Goal: Task Accomplishment & Management: Manage account settings

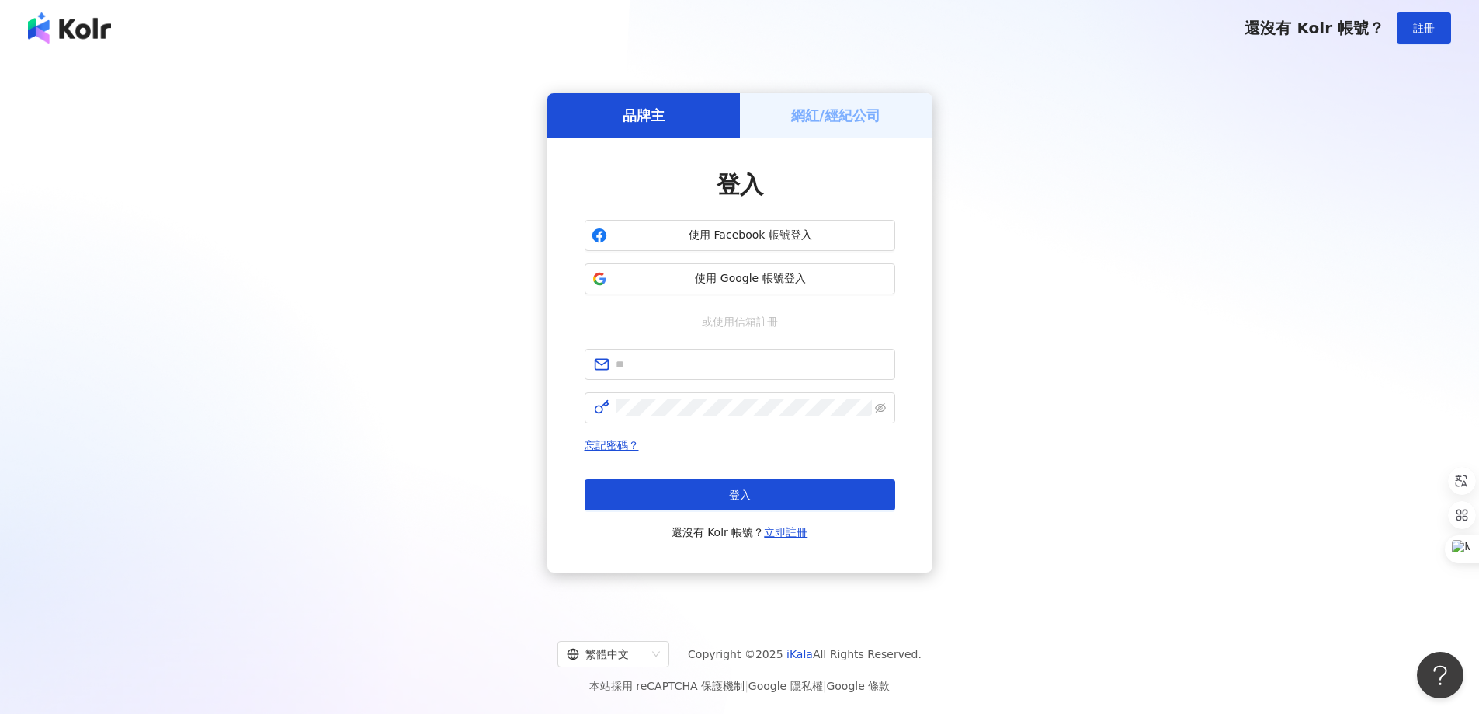
click at [797, 123] on h5 "網紅/經紀公司" at bounding box center [835, 115] width 89 height 19
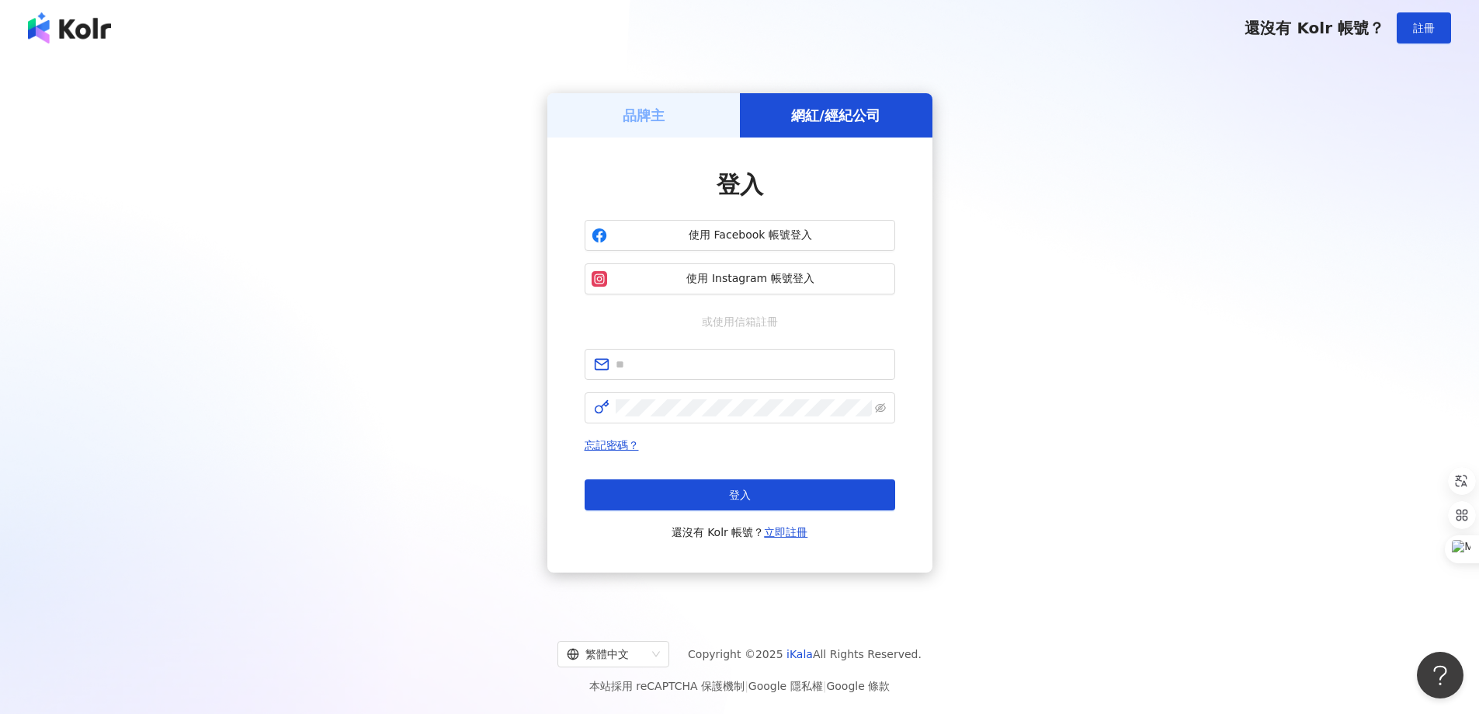
click at [701, 125] on div "品牌主" at bounding box center [644, 115] width 193 height 44
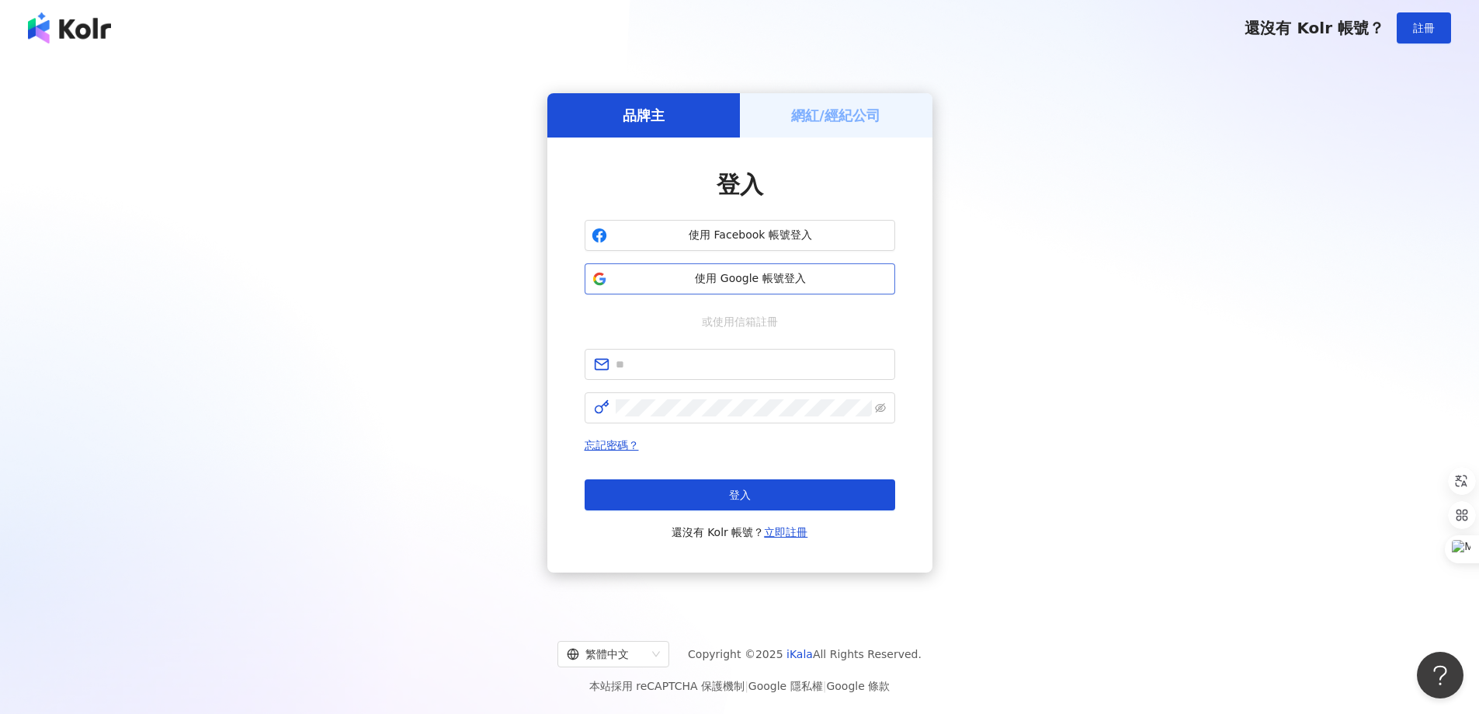
click at [759, 280] on span "使用 Google 帳號登入" at bounding box center [751, 279] width 275 height 16
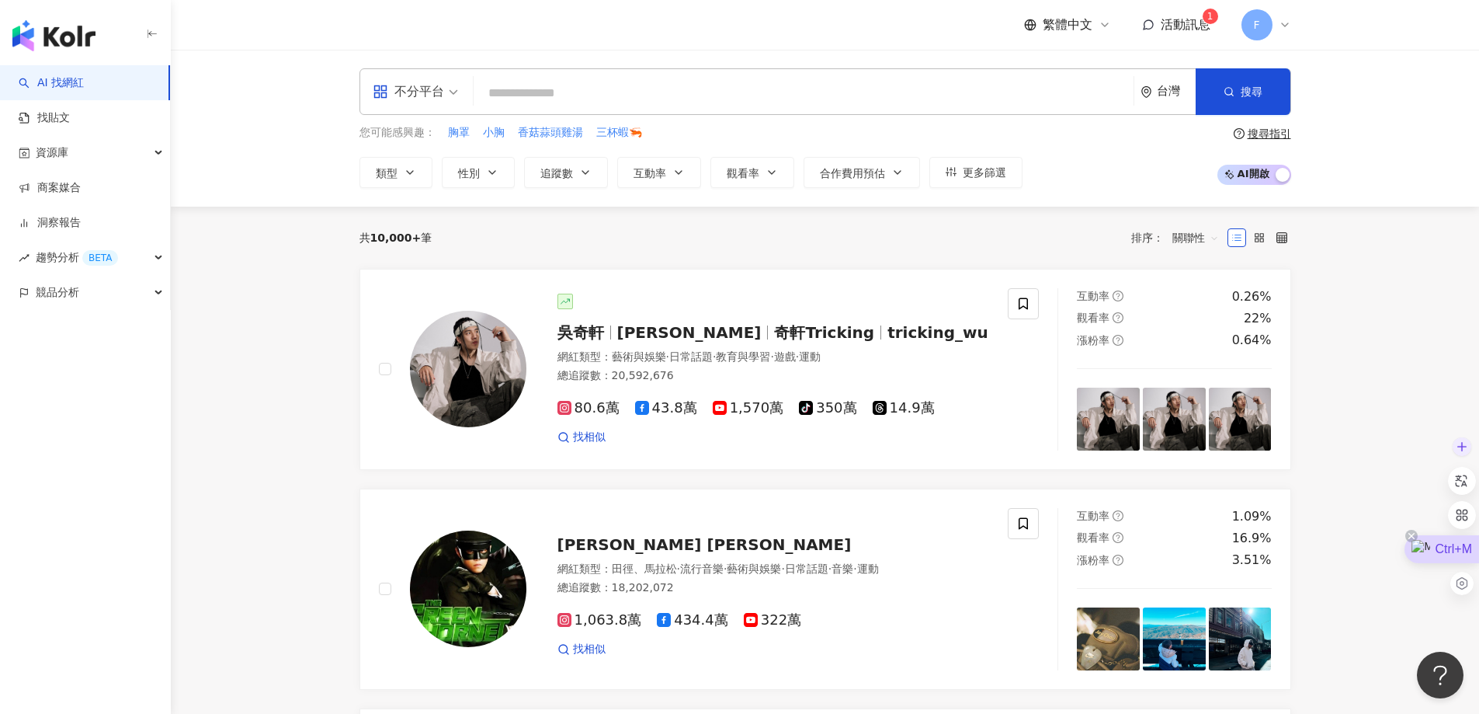
click at [1448, 554] on div "Ctrl+M" at bounding box center [1442, 549] width 75 height 28
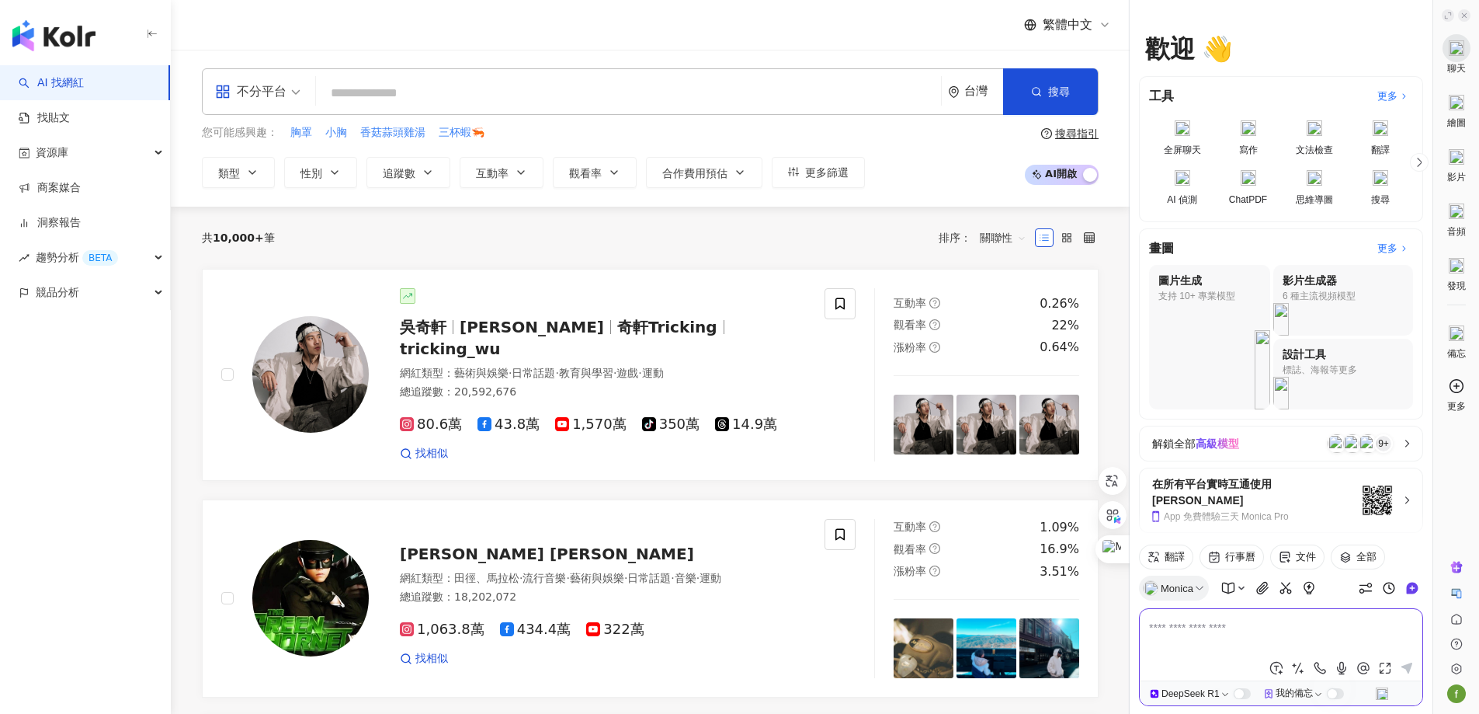
click at [1246, 642] on textarea at bounding box center [1281, 636] width 264 height 37
type textarea "*"
type textarea "**********"
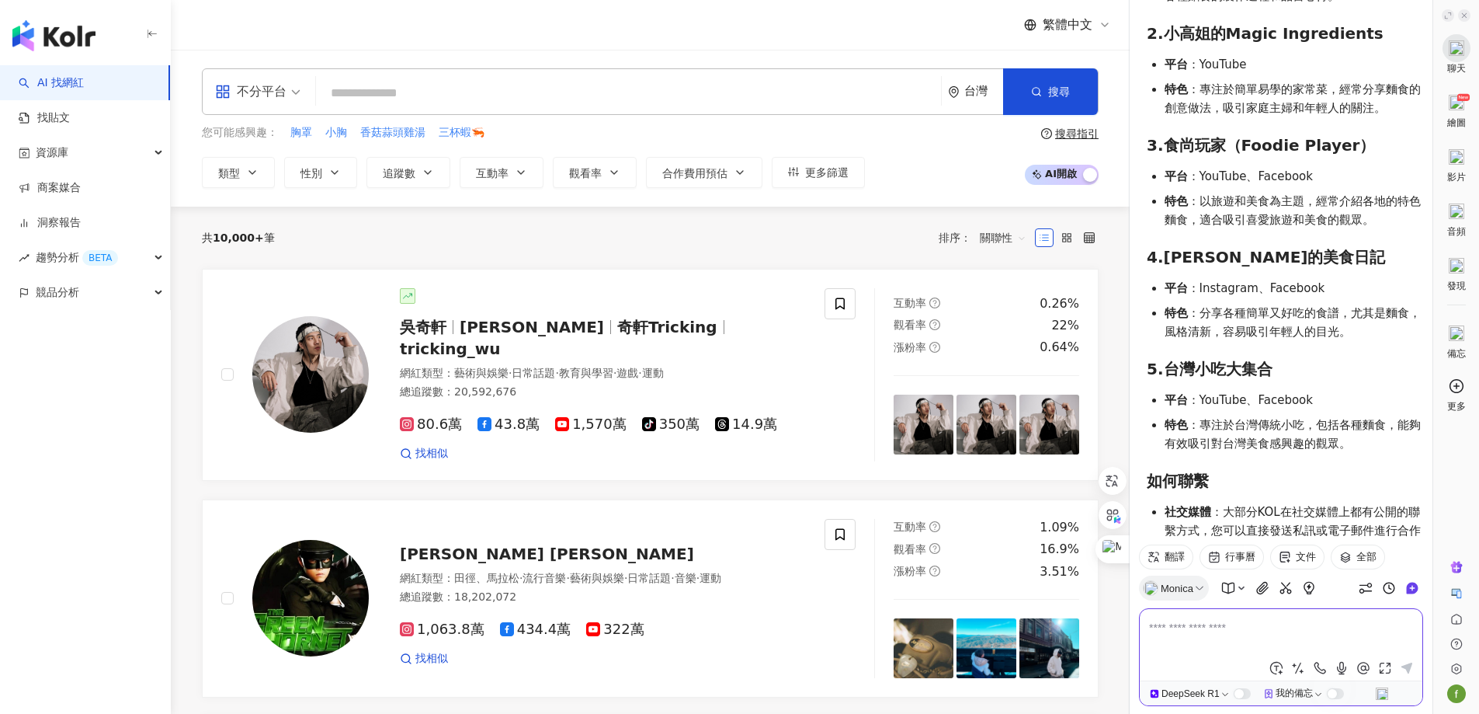
scroll to position [1189, 0]
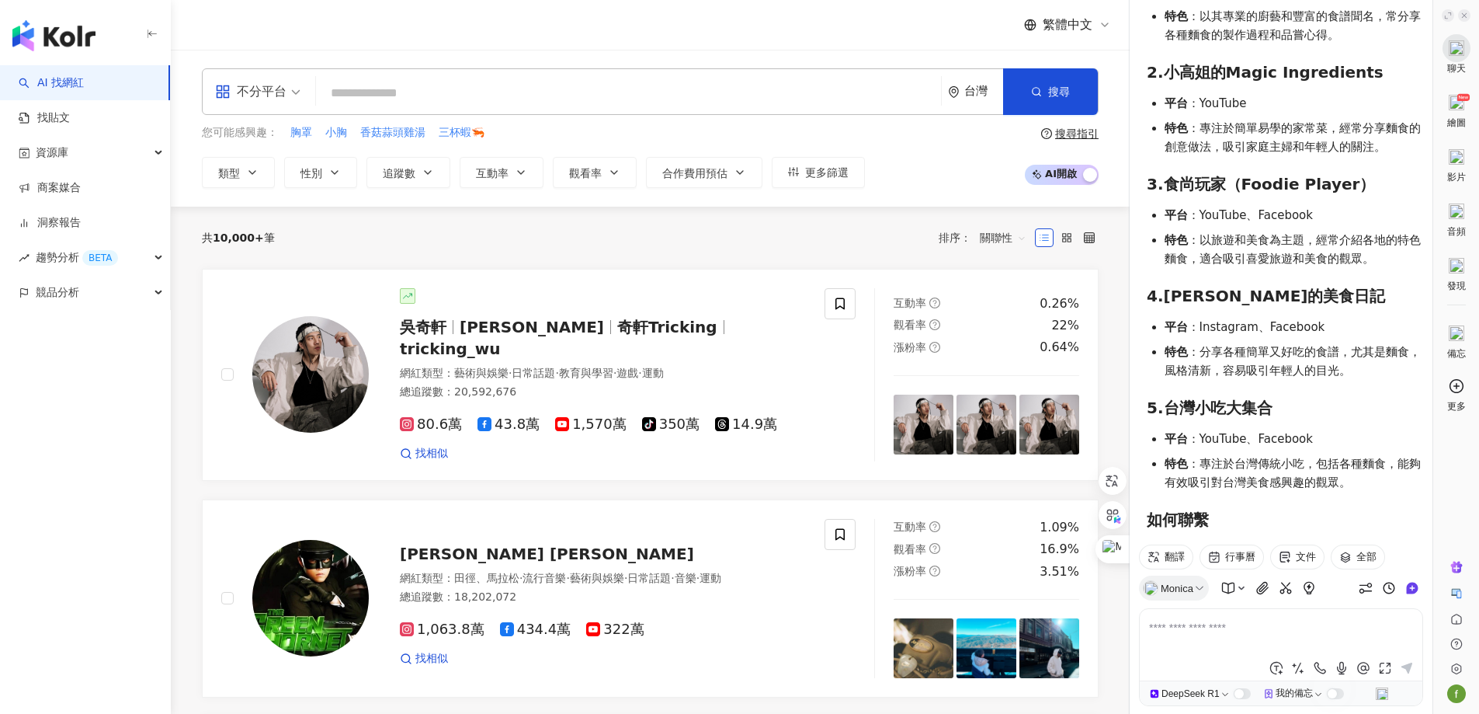
drag, startPoint x: 1172, startPoint y: 260, endPoint x: 1291, endPoint y: 260, distance: 119.6
click at [1291, 287] on h3 "4. Daisy的美食日記" at bounding box center [1285, 296] width 276 height 19
click at [1151, 287] on h3 "4. Daisy的美食日記" at bounding box center [1285, 296] width 276 height 19
drag, startPoint x: 1162, startPoint y: 254, endPoint x: 1289, endPoint y: 261, distance: 127.6
click at [1289, 287] on h3 "4. Daisy的美食日記" at bounding box center [1285, 296] width 276 height 19
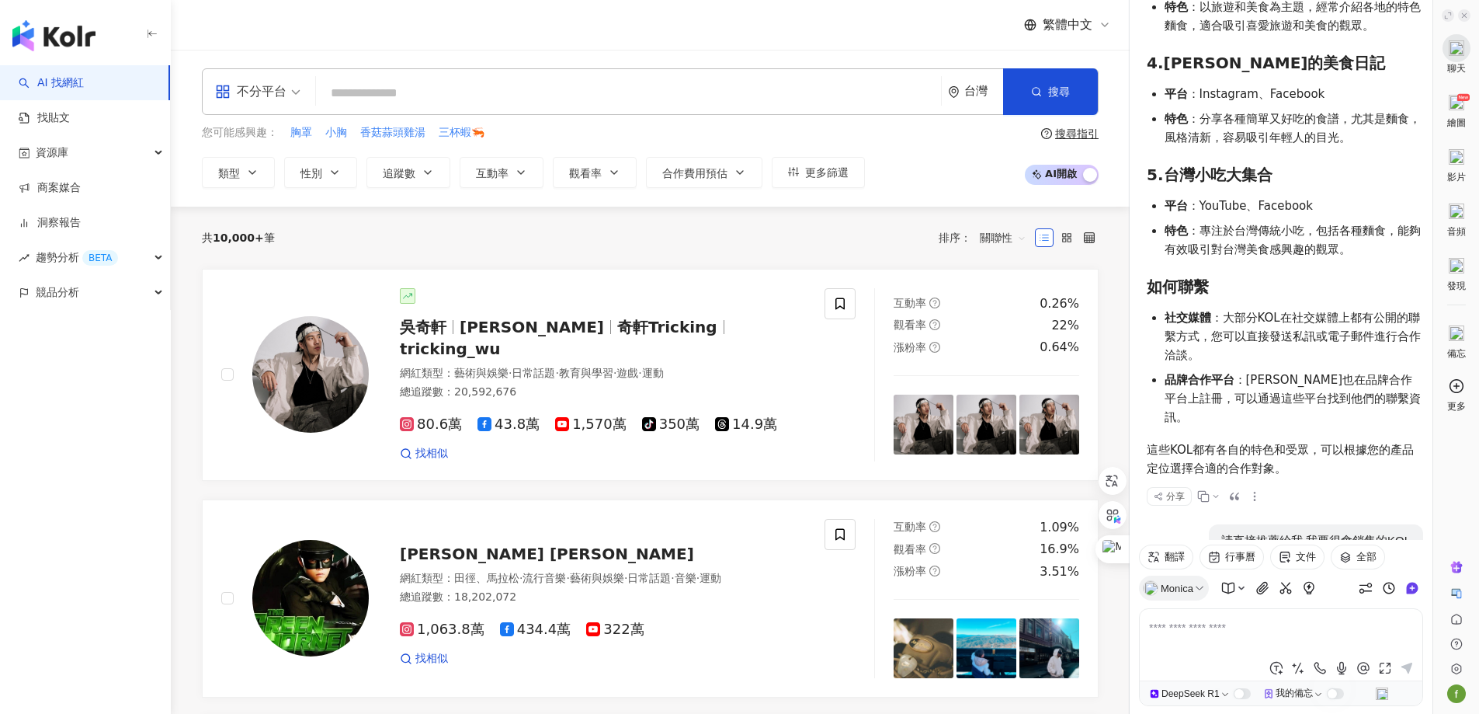
scroll to position [2208, 0]
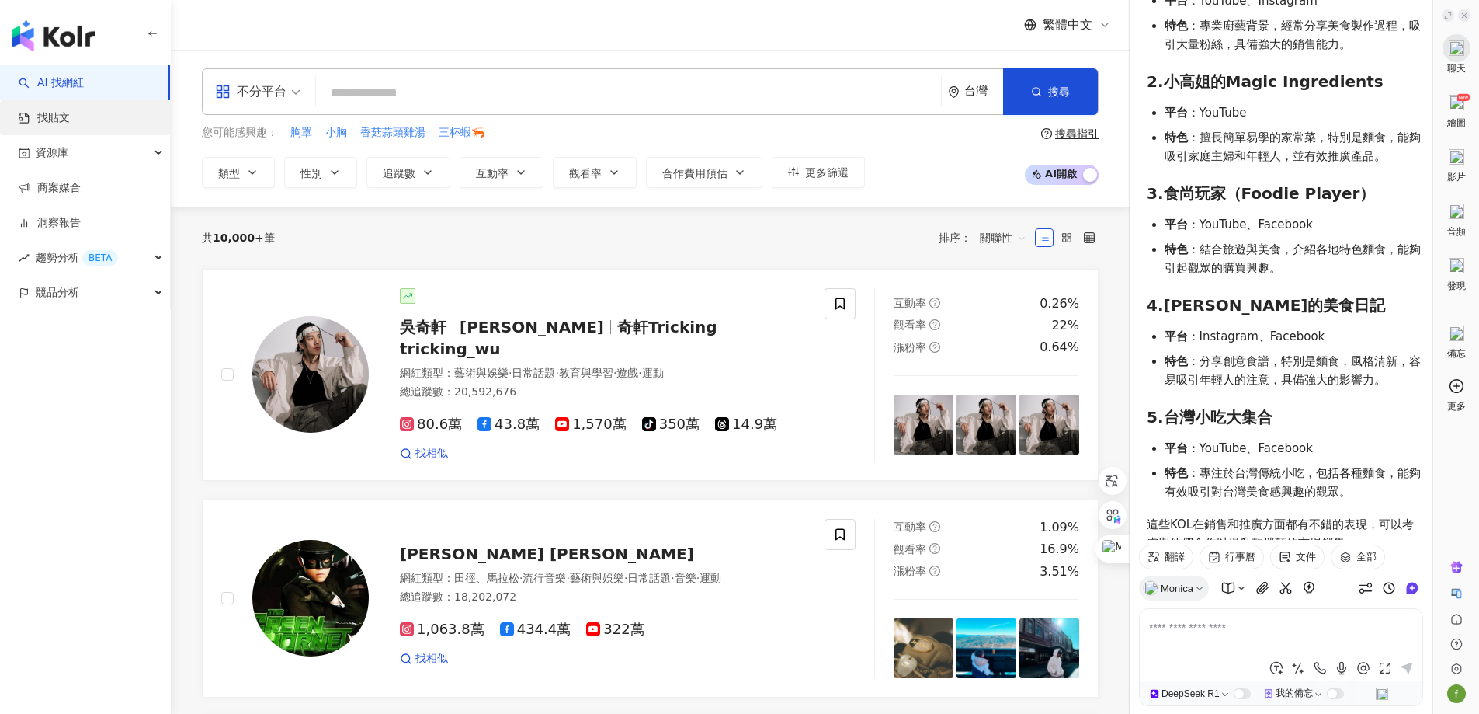
click at [63, 116] on link "找貼文" at bounding box center [44, 118] width 51 height 16
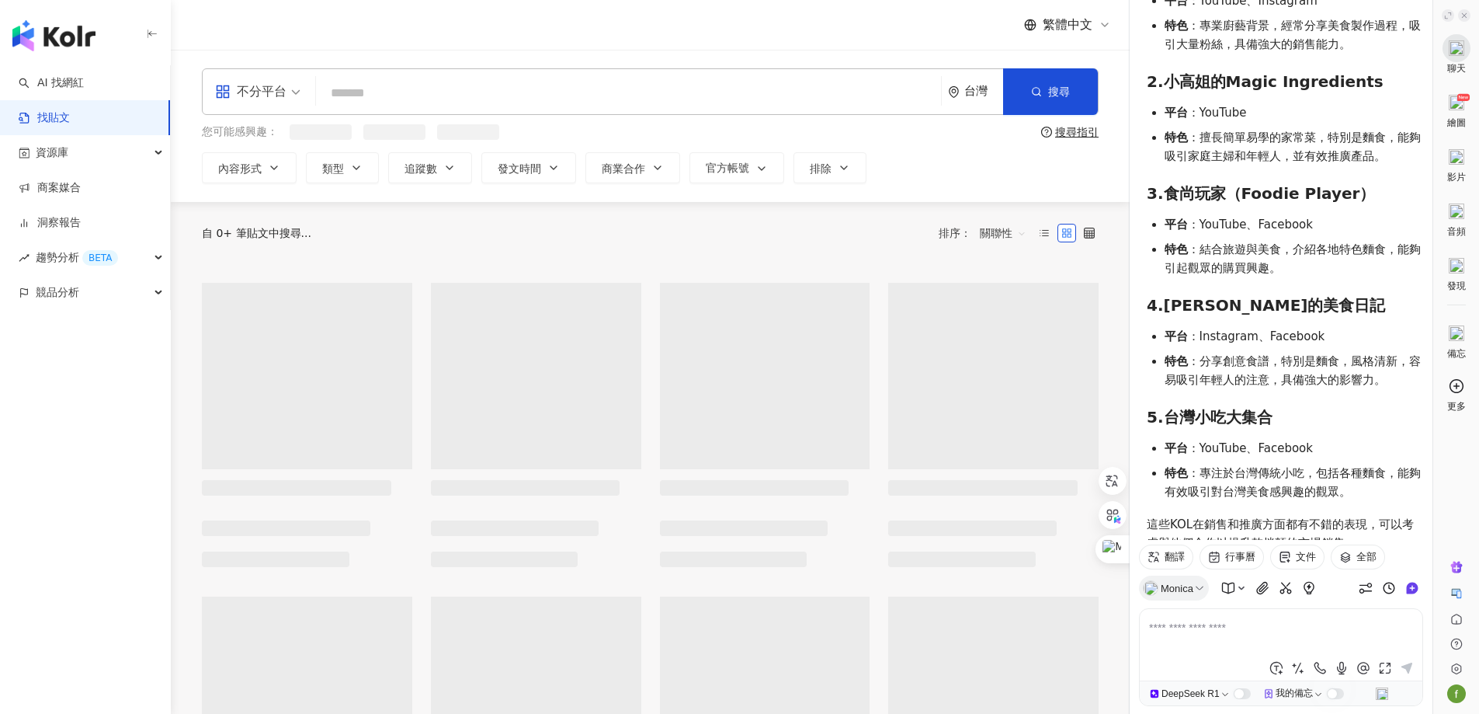
click at [66, 122] on link "找貼文" at bounding box center [44, 118] width 51 height 16
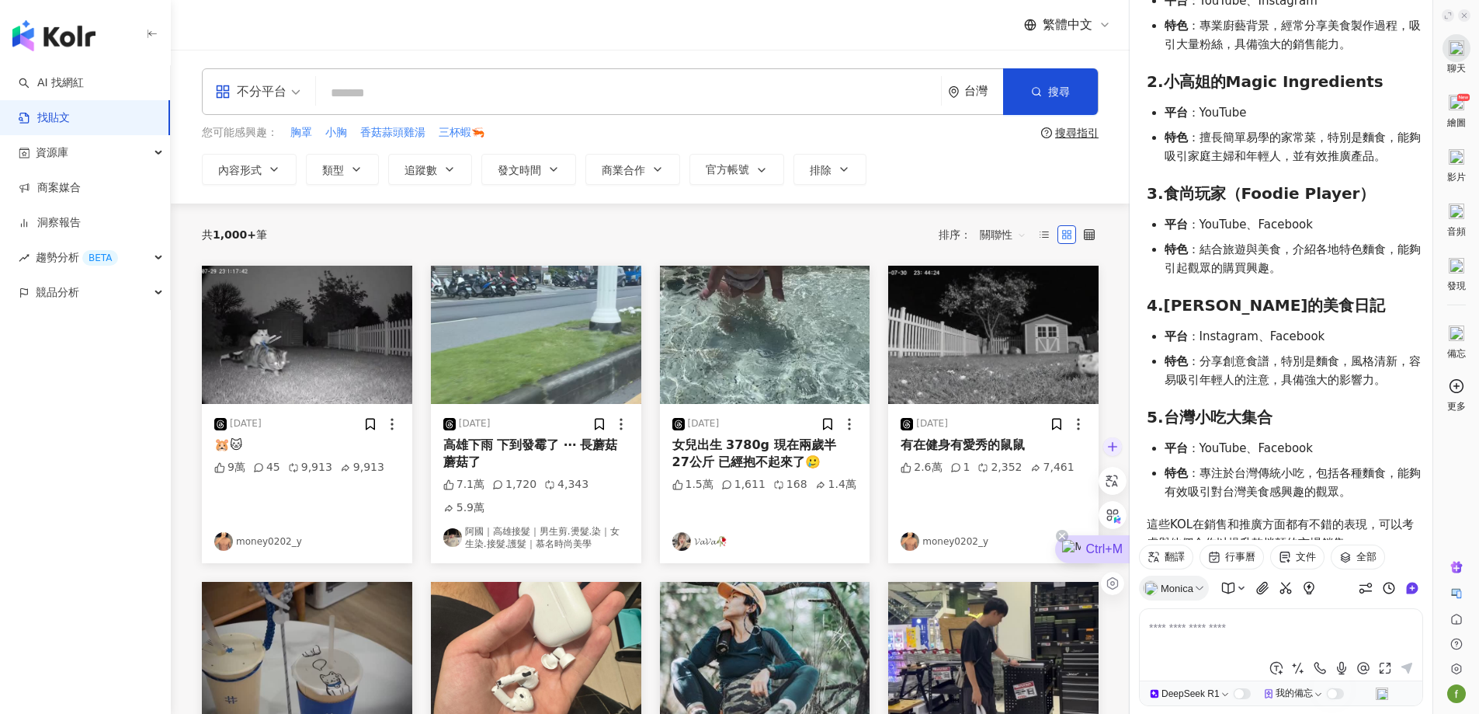
click at [1114, 541] on div "Ctrl+M" at bounding box center [1092, 549] width 75 height 28
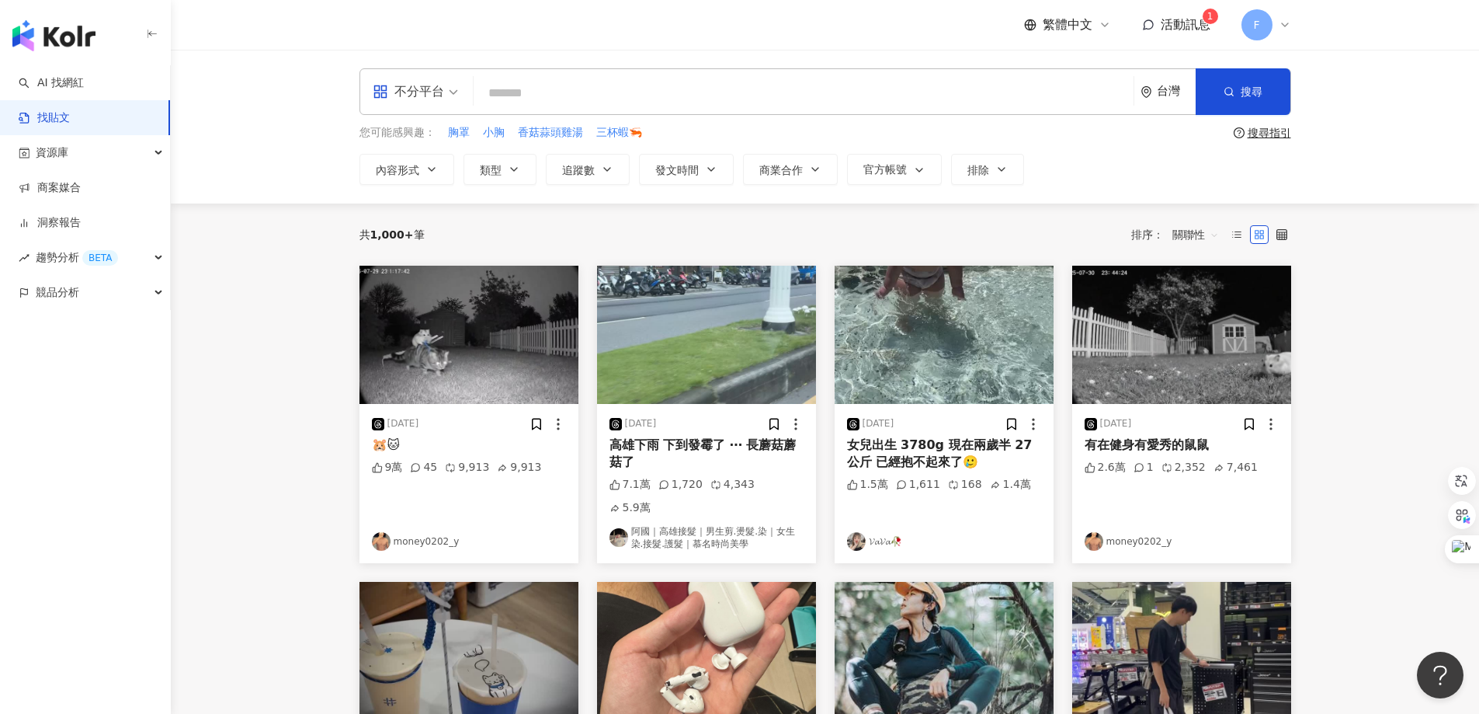
click at [562, 94] on input "search" at bounding box center [804, 92] width 648 height 33
paste input "***"
click at [1222, 99] on button "搜尋" at bounding box center [1243, 91] width 95 height 47
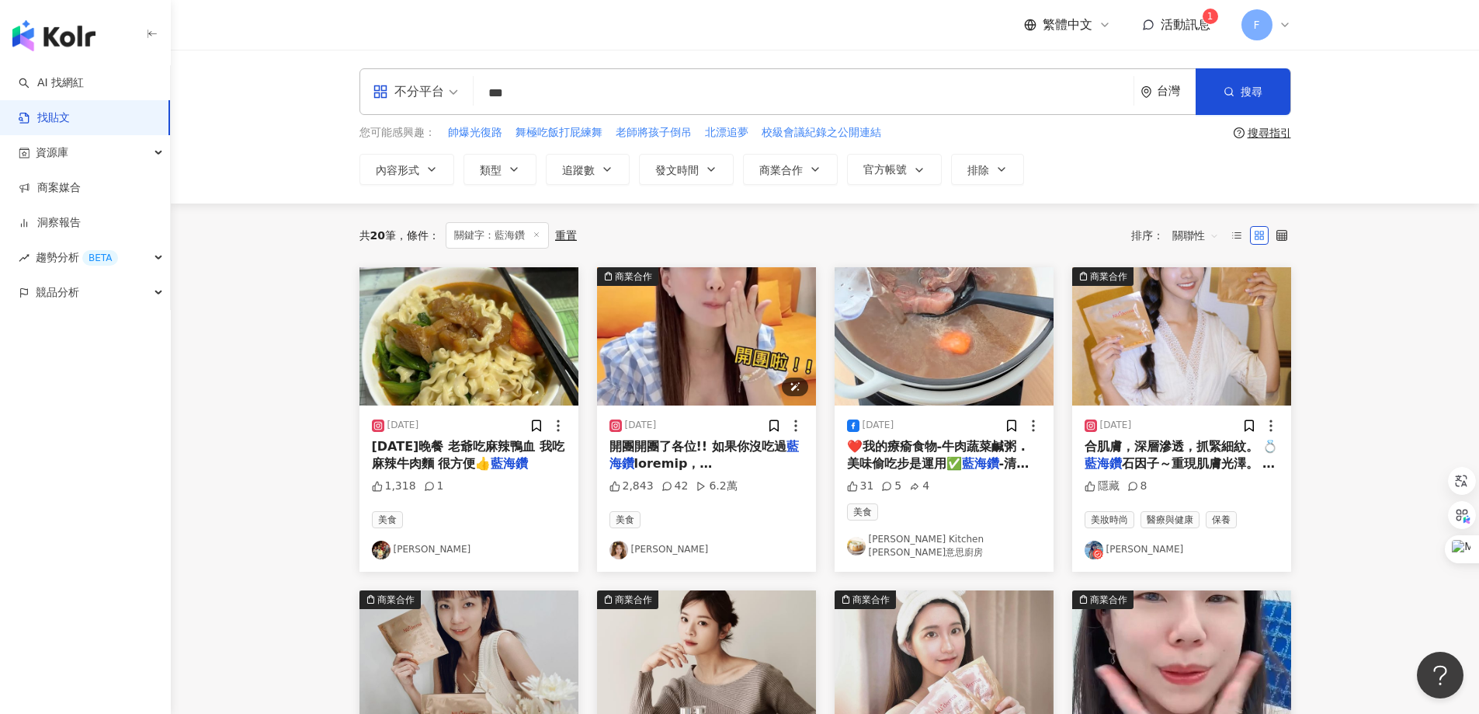
click at [734, 364] on img at bounding box center [706, 336] width 219 height 138
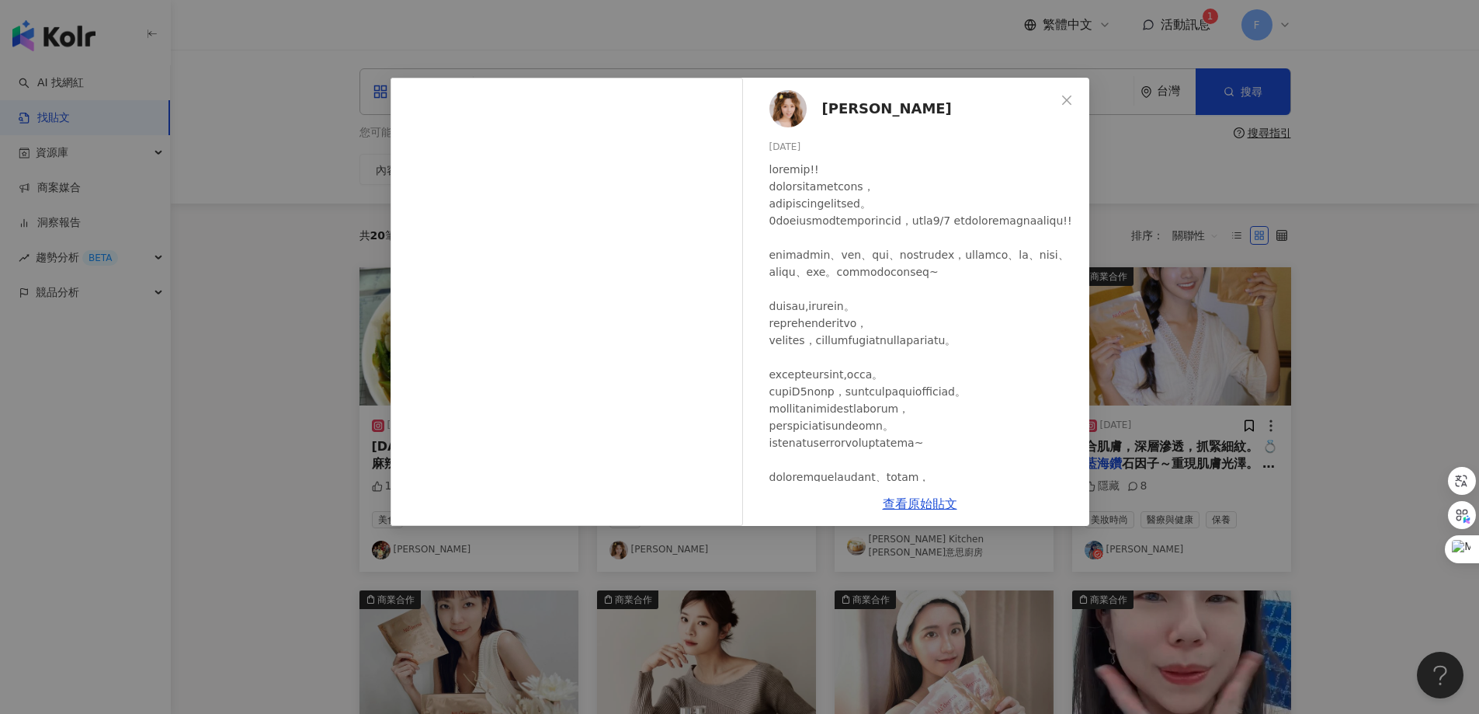
click at [852, 109] on span "解婕翎" at bounding box center [887, 109] width 130 height 22
click at [1069, 96] on icon "close" at bounding box center [1067, 100] width 12 height 12
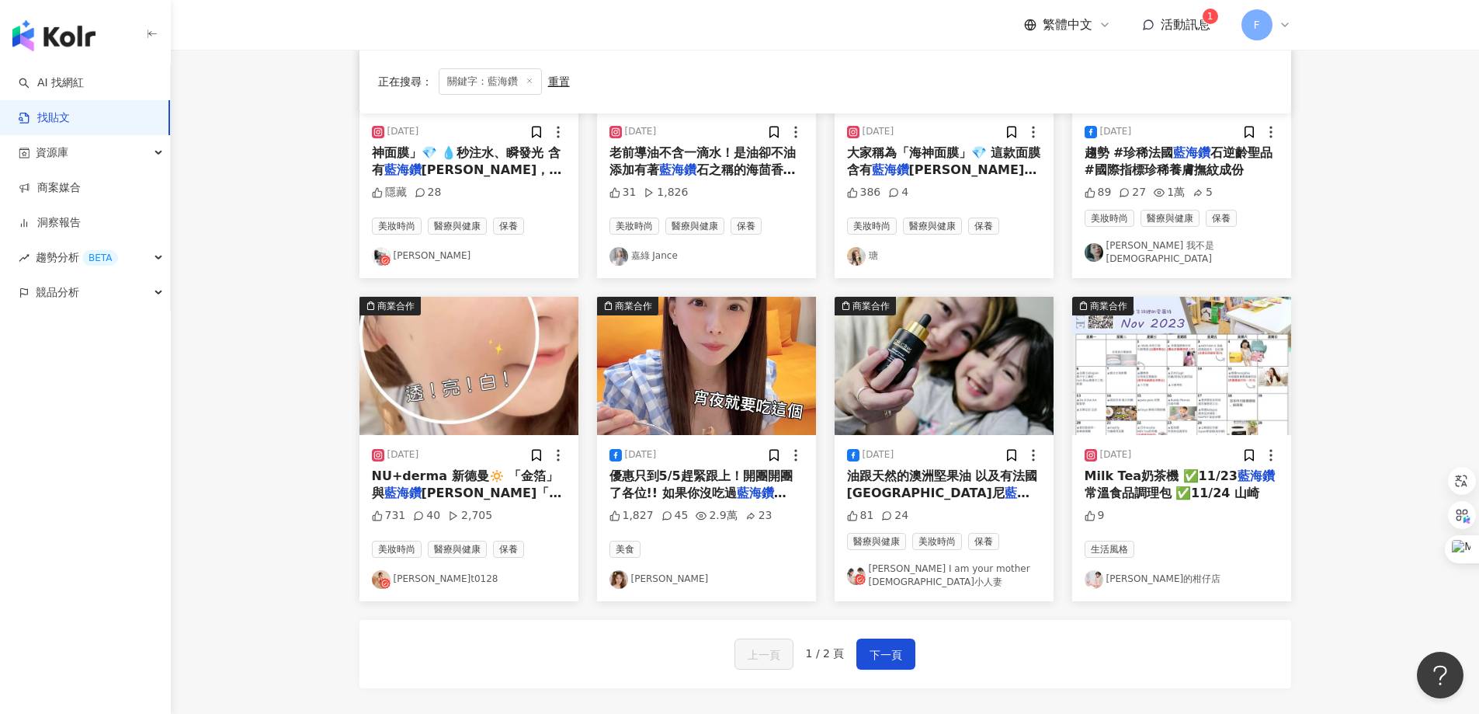
scroll to position [780, 0]
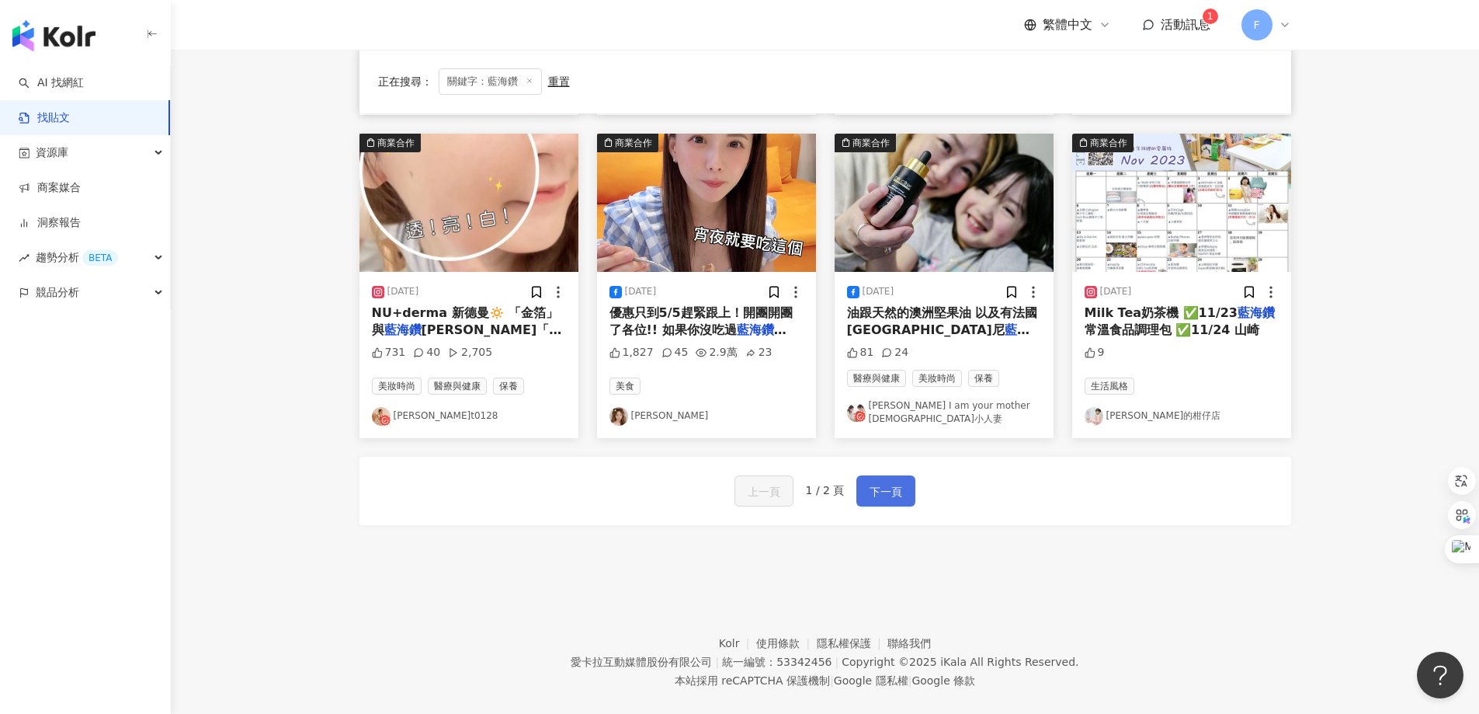
click at [892, 482] on span "下一頁" at bounding box center [886, 491] width 33 height 19
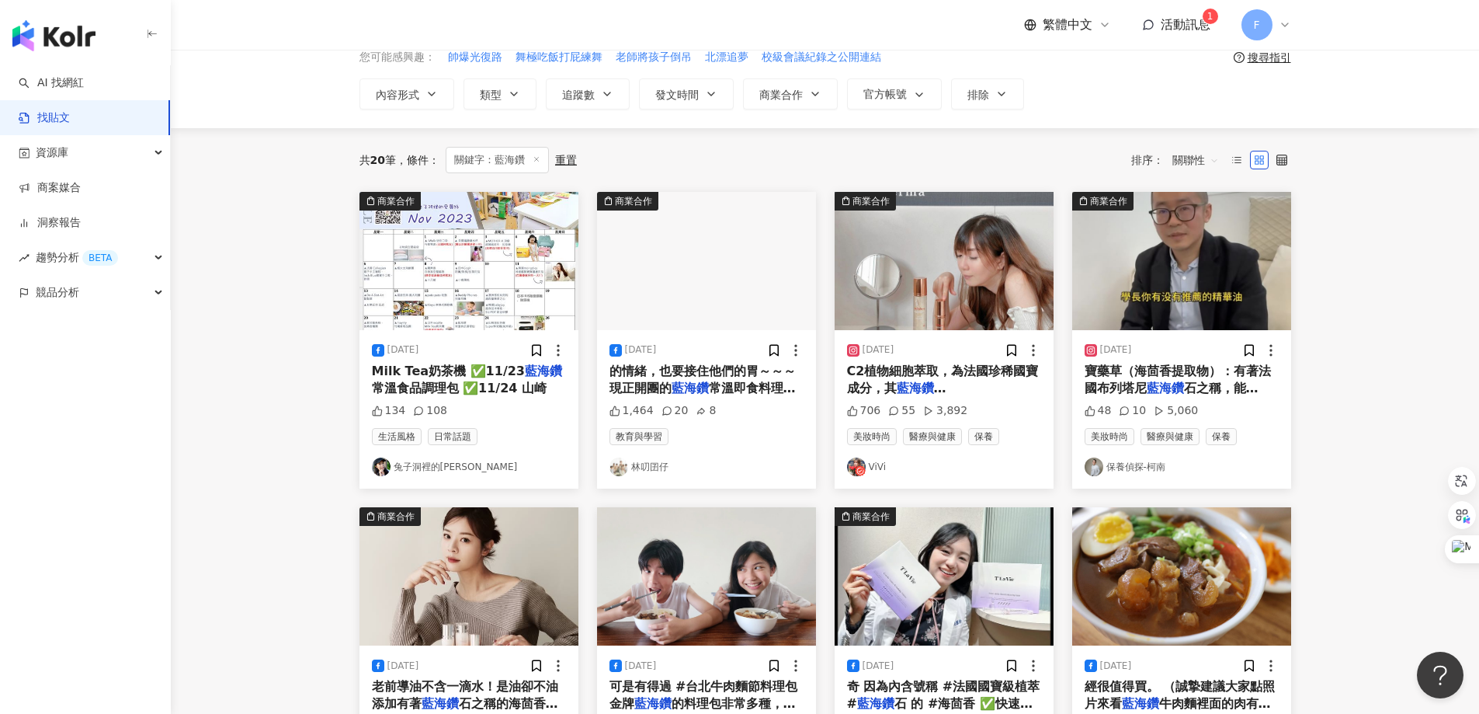
scroll to position [0, 0]
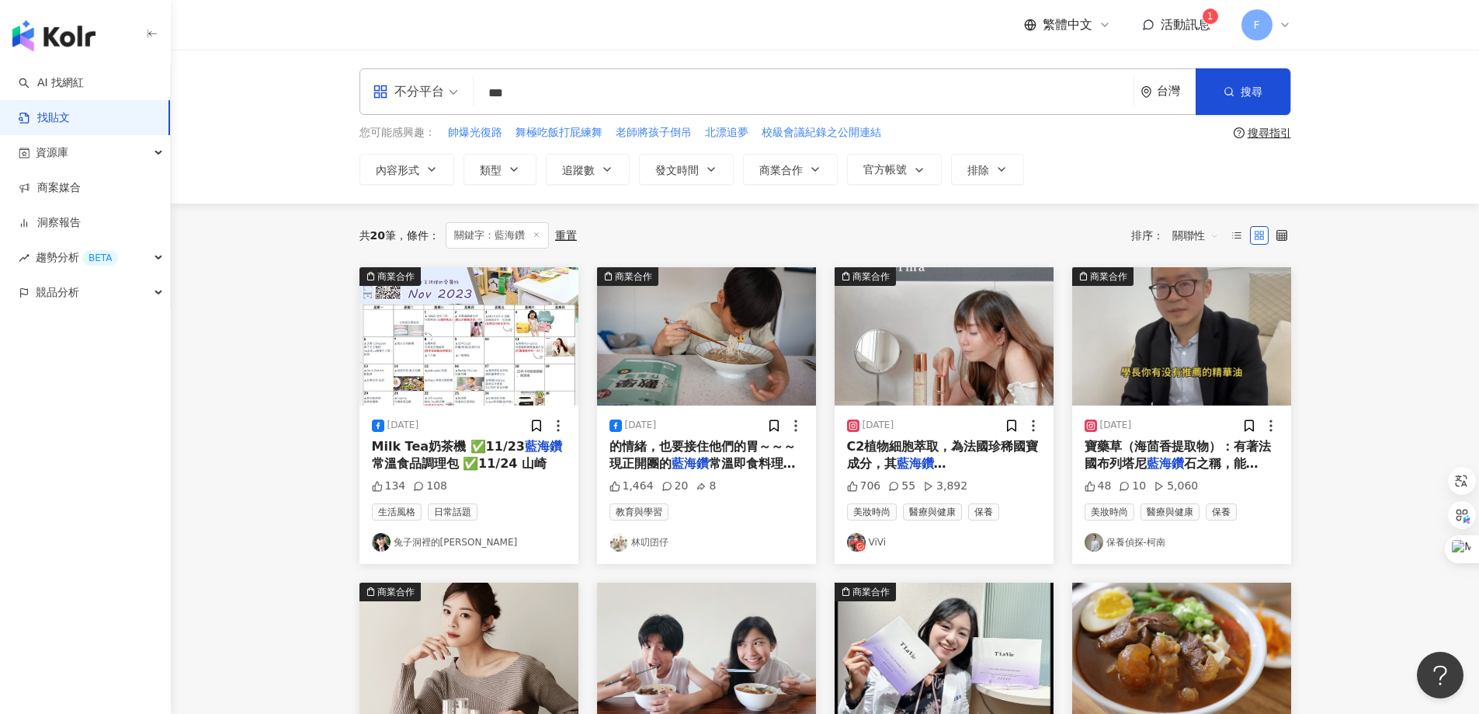
drag, startPoint x: 550, startPoint y: 94, endPoint x: 483, endPoint y: 95, distance: 66.8
click at [476, 94] on div "不分平台 藍海鑽 *** 台灣 搜尋" at bounding box center [826, 91] width 932 height 47
click at [1263, 90] on button "搜尋" at bounding box center [1243, 91] width 95 height 47
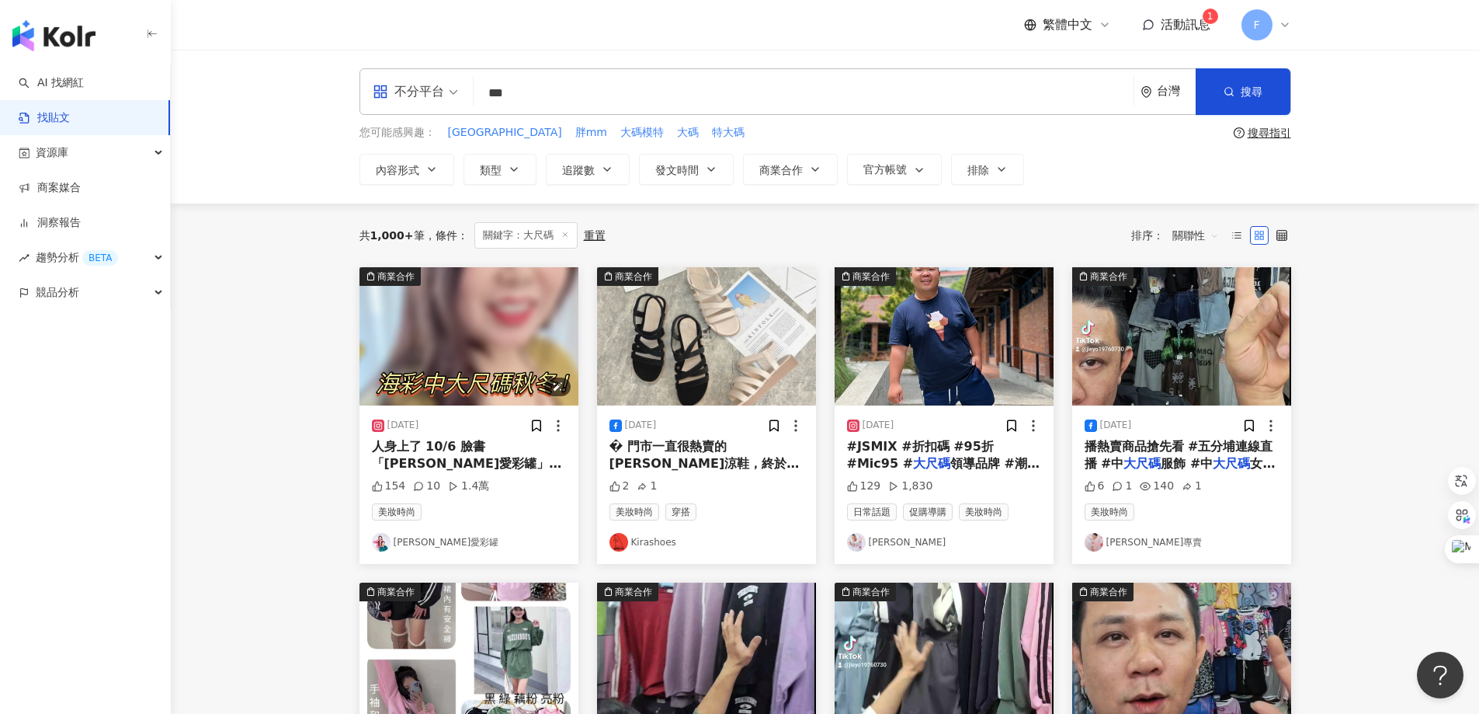
click at [536, 309] on img at bounding box center [469, 336] width 219 height 138
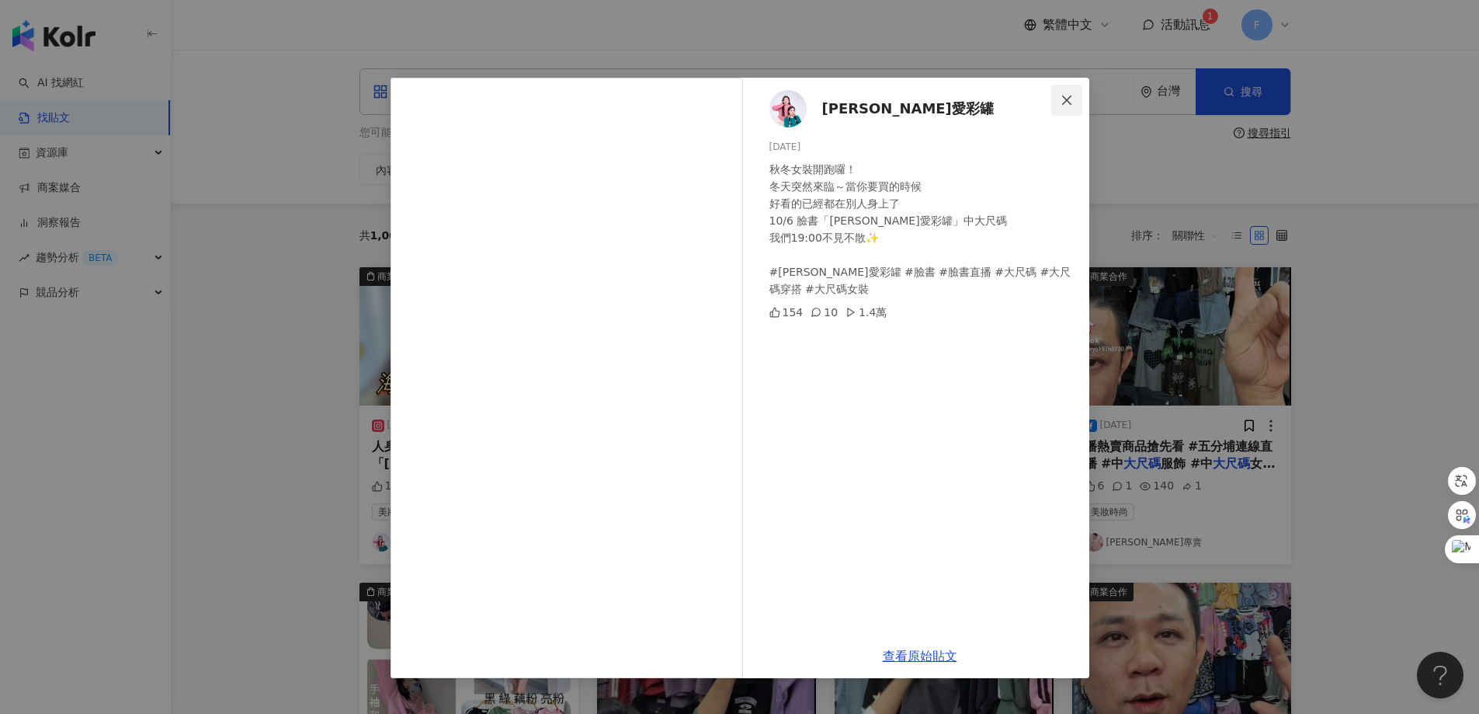
click at [1069, 99] on icon "close" at bounding box center [1067, 100] width 12 height 12
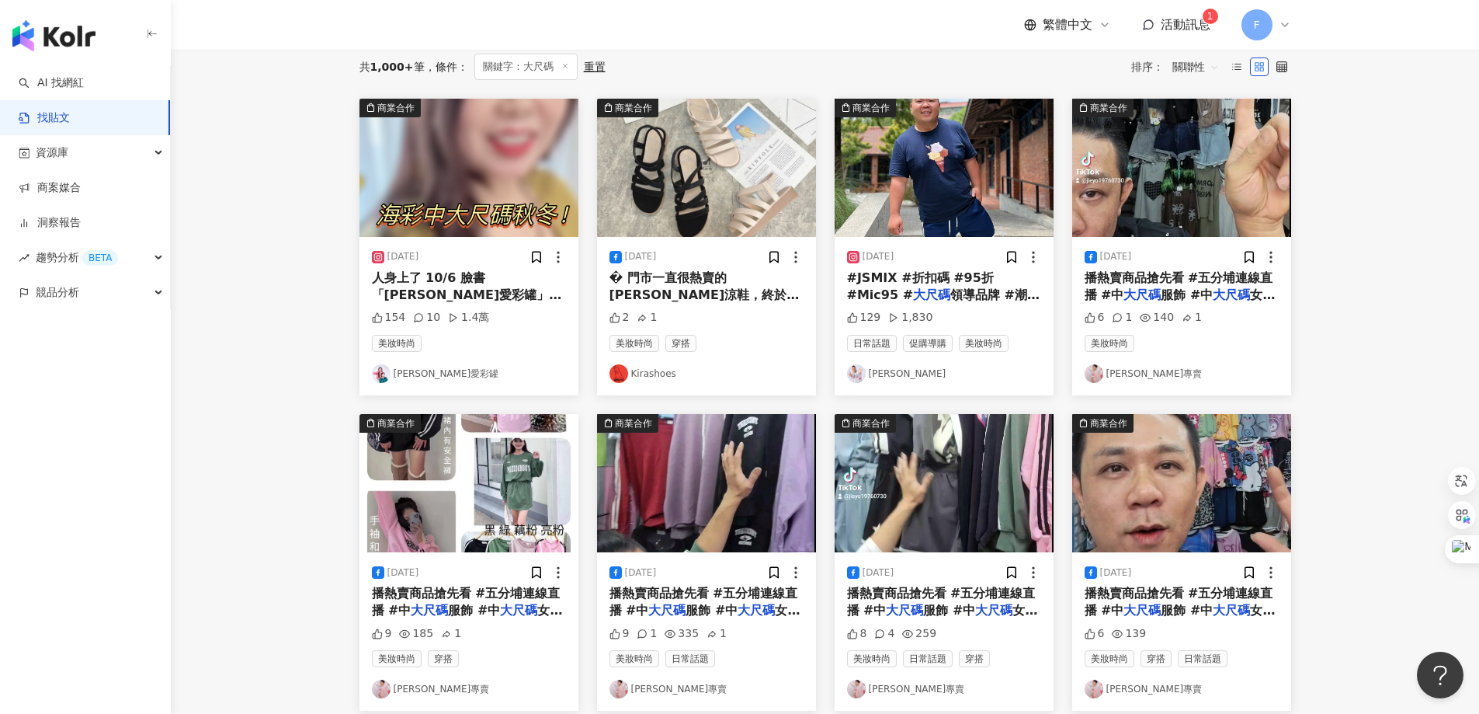
scroll to position [311, 0]
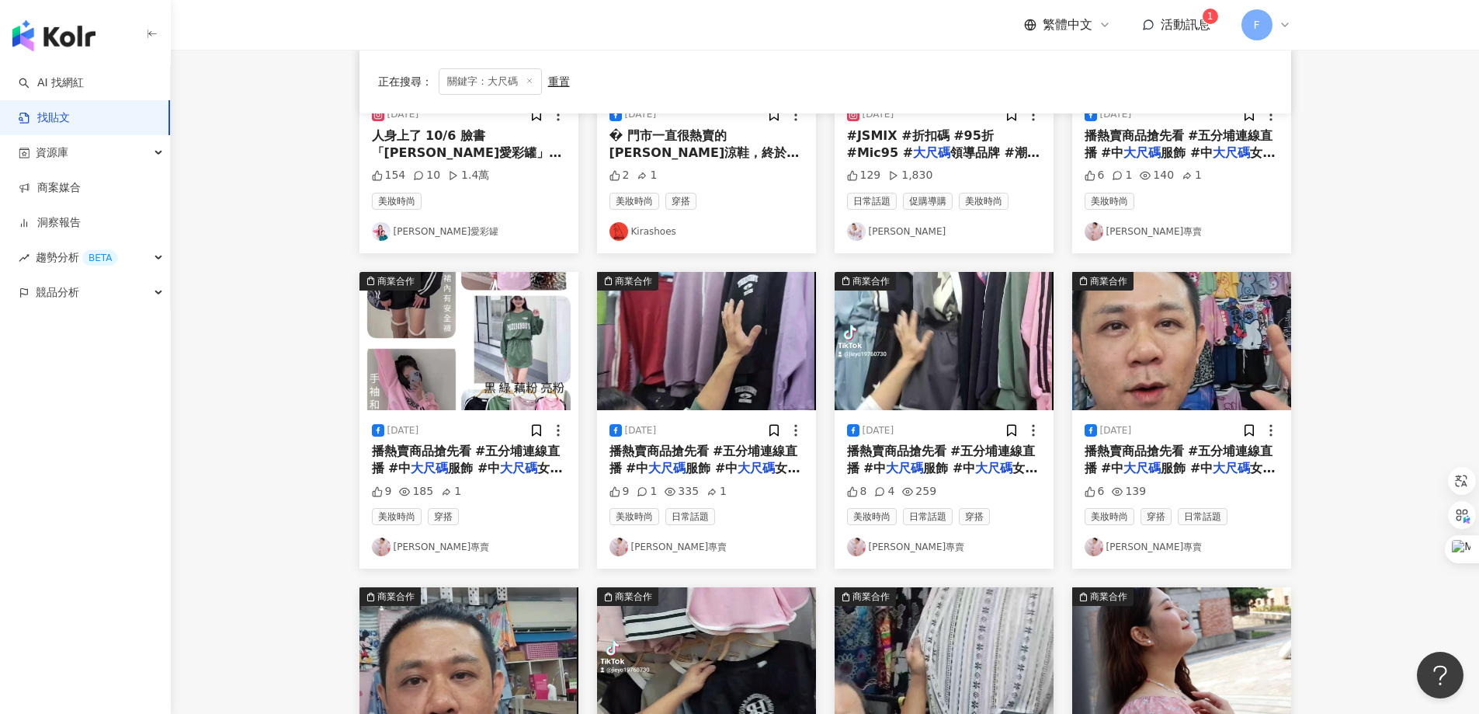
click at [925, 547] on link "趙頡祐服飾專賣" at bounding box center [944, 546] width 194 height 19
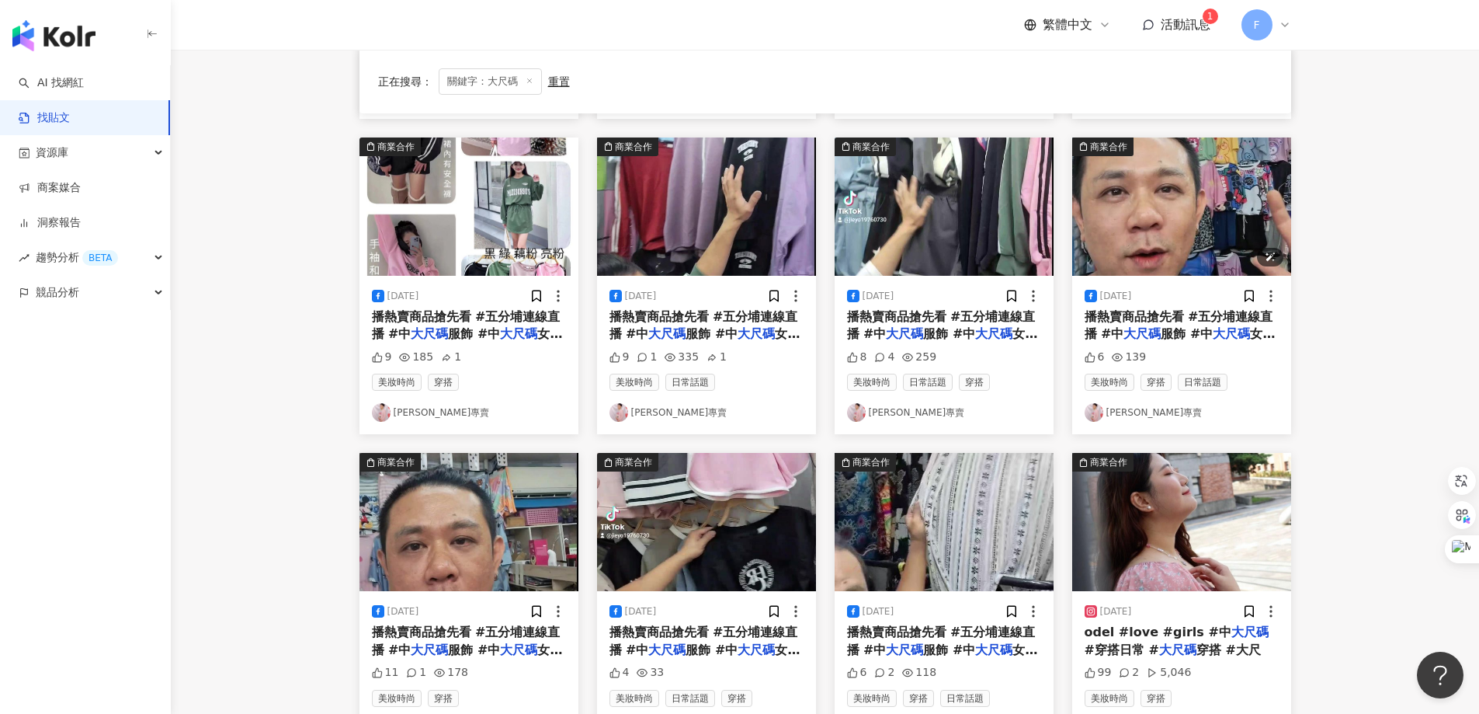
scroll to position [699, 0]
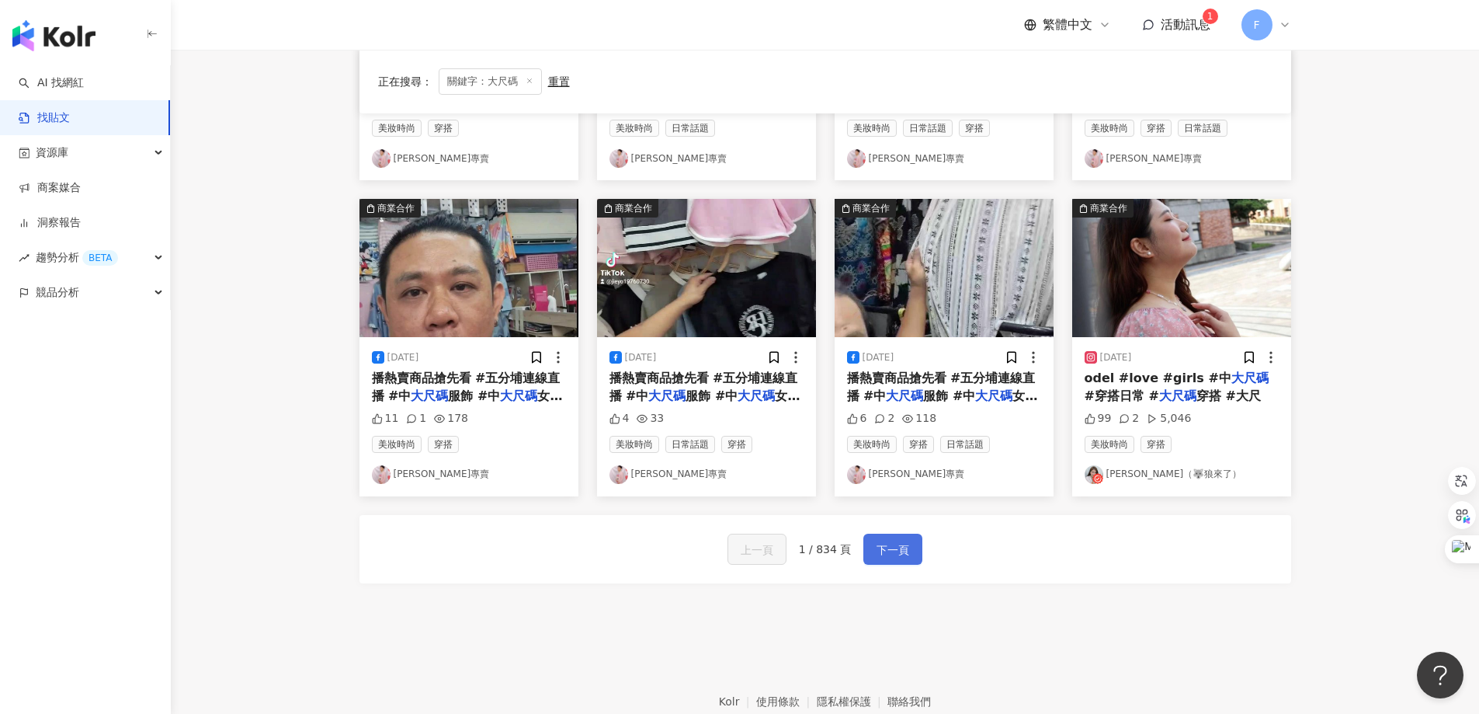
click at [904, 550] on span "下一頁" at bounding box center [893, 550] width 33 height 19
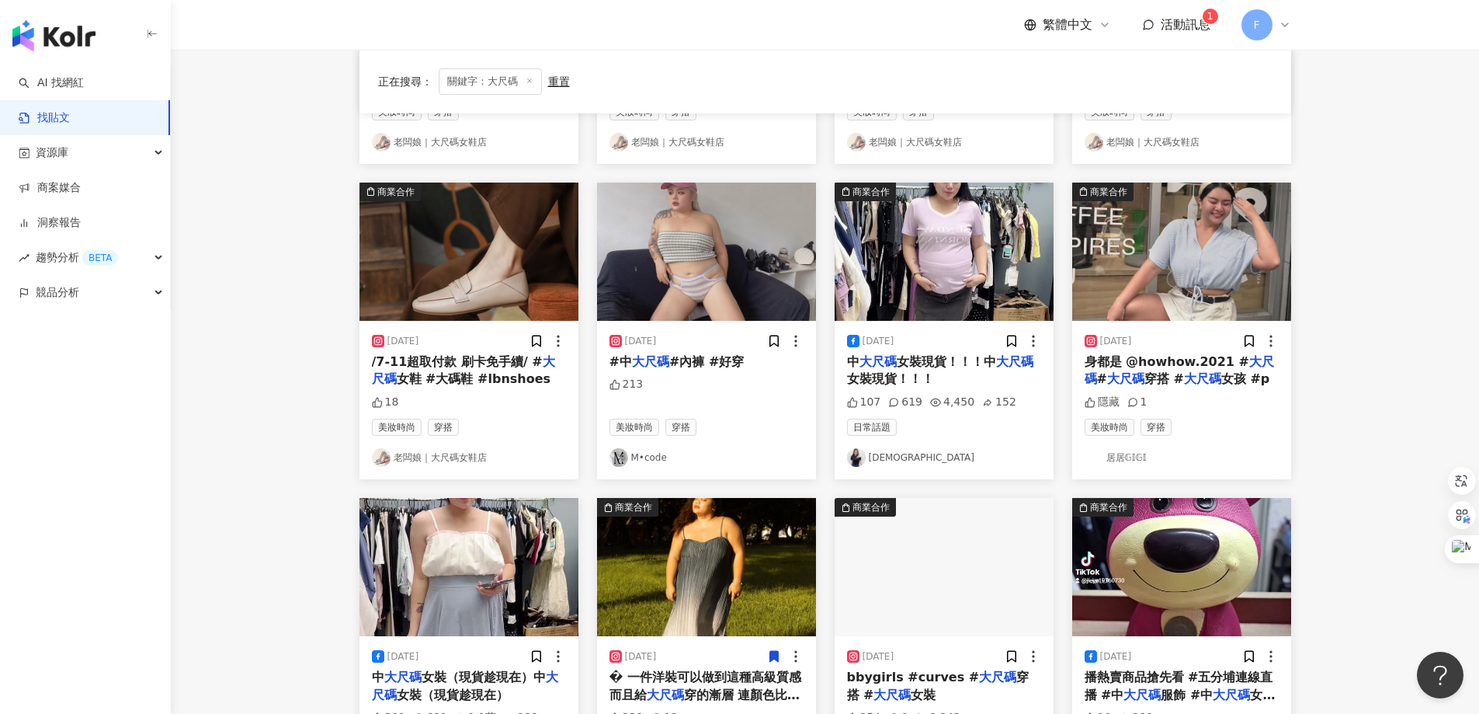
scroll to position [388, 0]
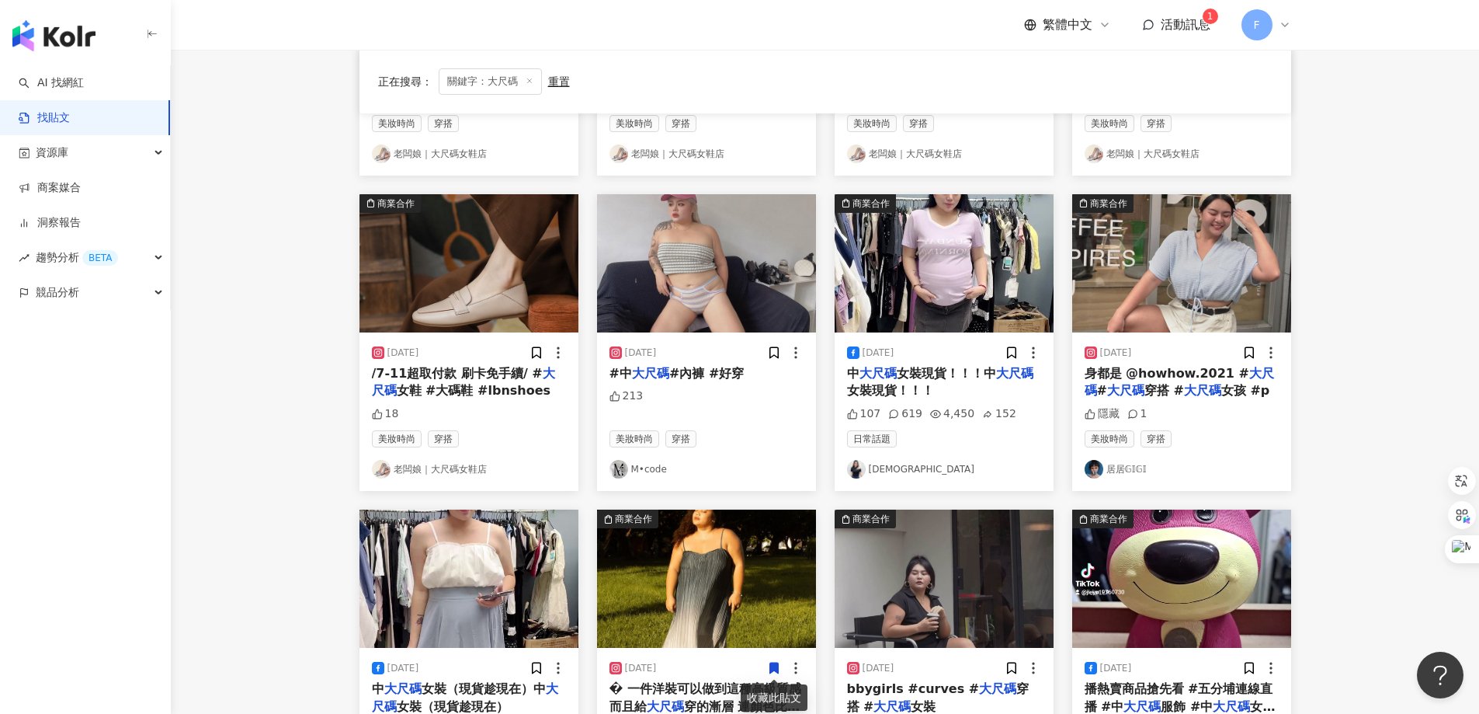
click at [653, 468] on link "M•code" at bounding box center [707, 469] width 194 height 19
click at [1138, 471] on link "居居𝔾𝕀𝔾𝕀" at bounding box center [1182, 469] width 194 height 19
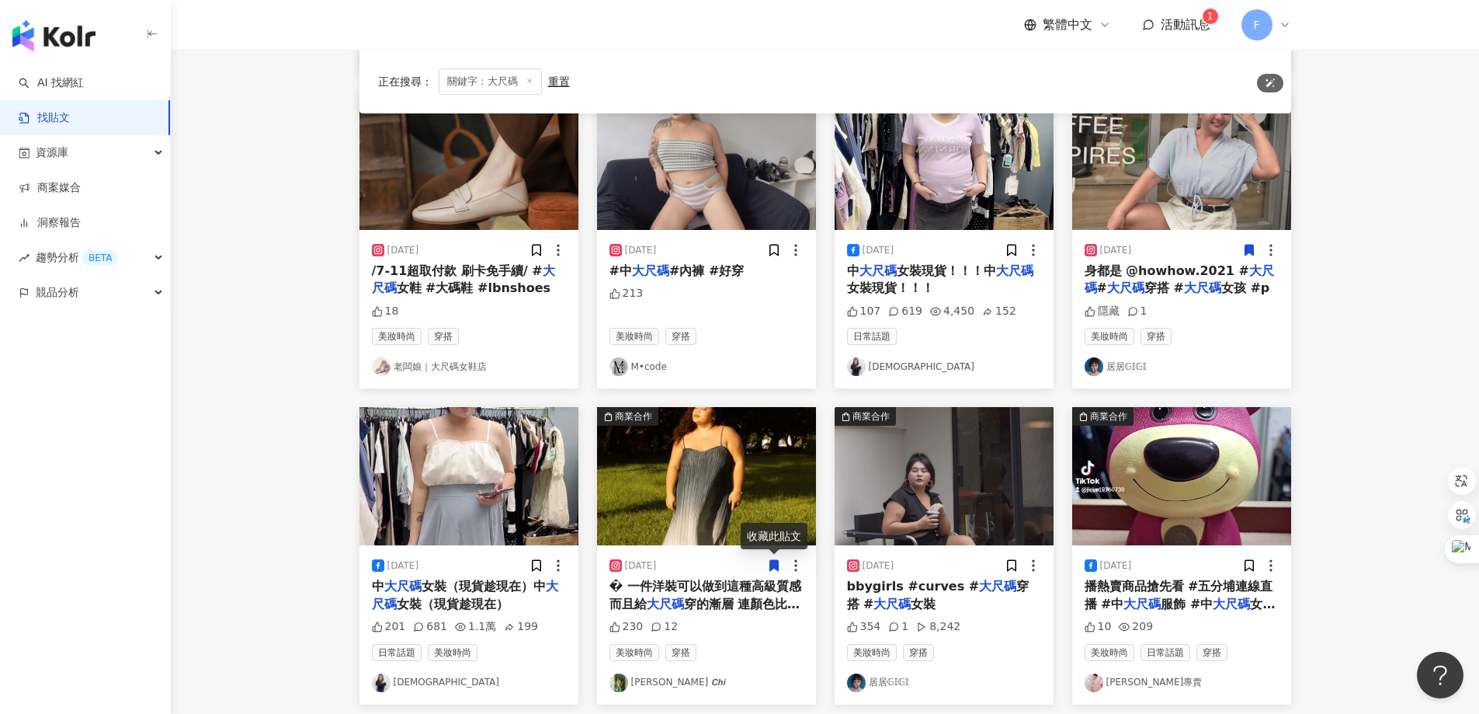
scroll to position [621, 0]
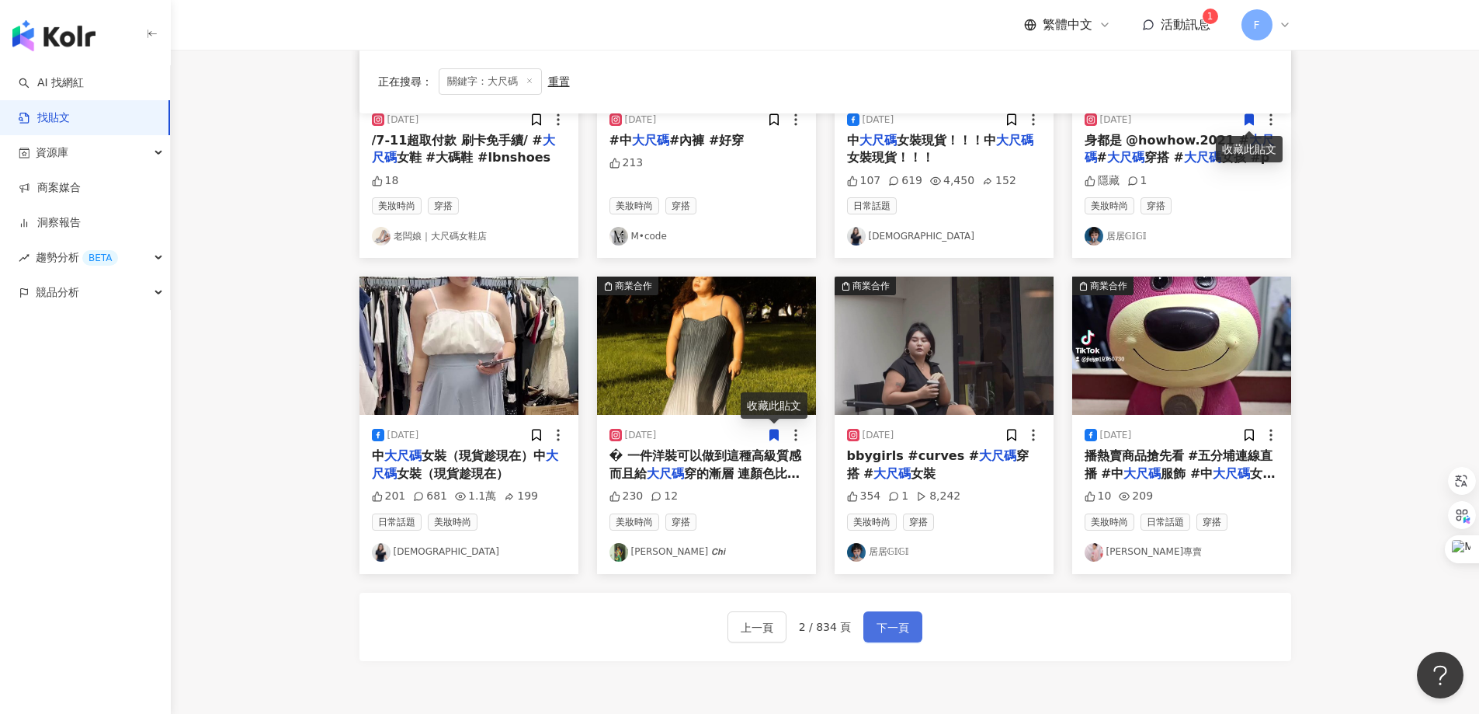
click at [899, 622] on span "下一頁" at bounding box center [893, 627] width 33 height 19
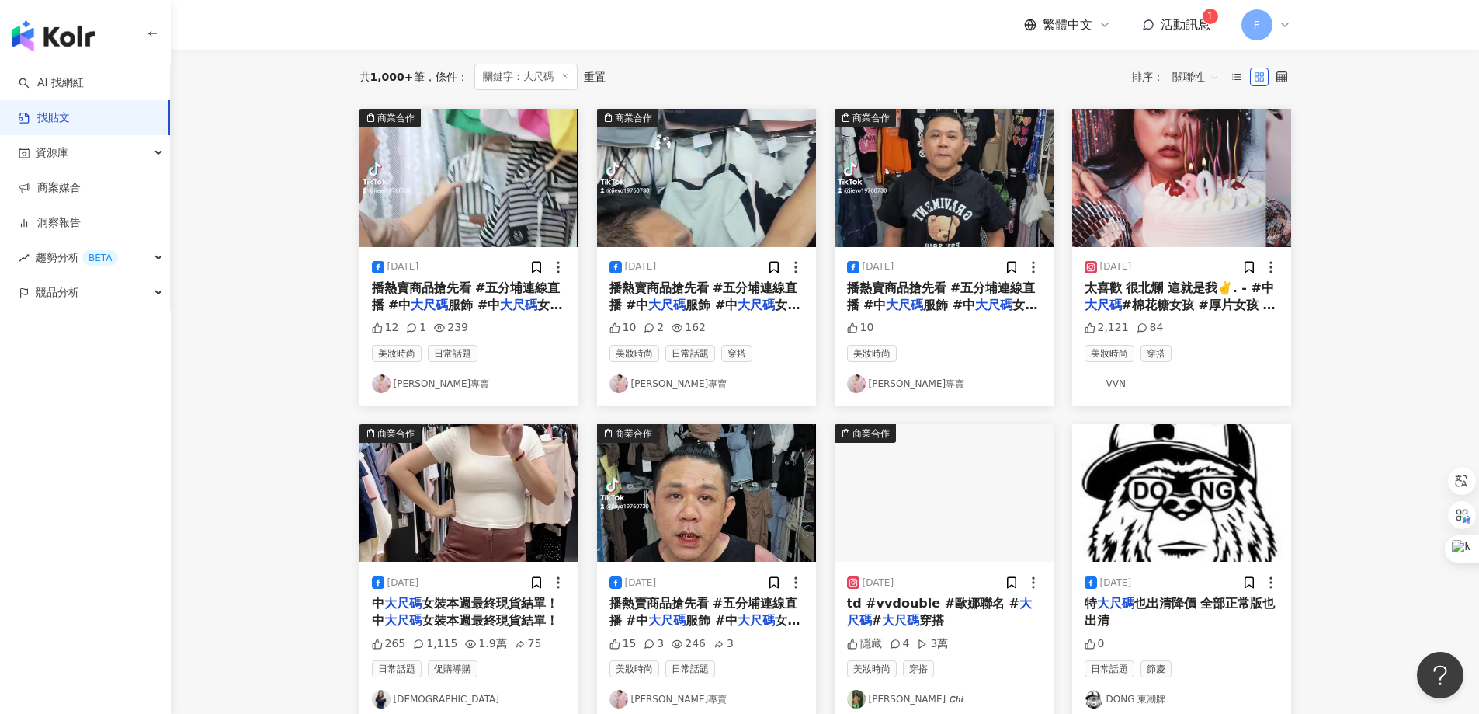
scroll to position [0, 0]
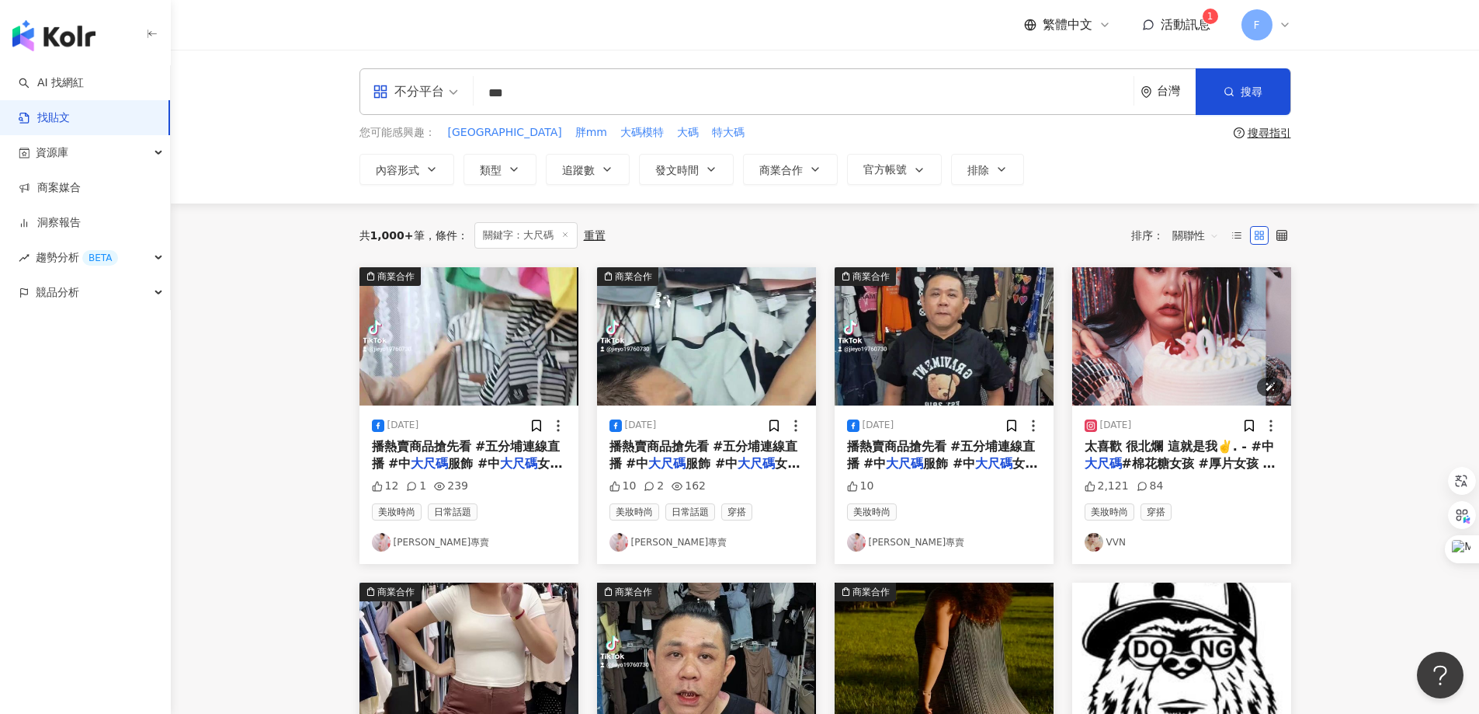
drag, startPoint x: 1120, startPoint y: 542, endPoint x: 1211, endPoint y: 303, distance: 255.9
click at [1211, 303] on img at bounding box center [1181, 336] width 219 height 138
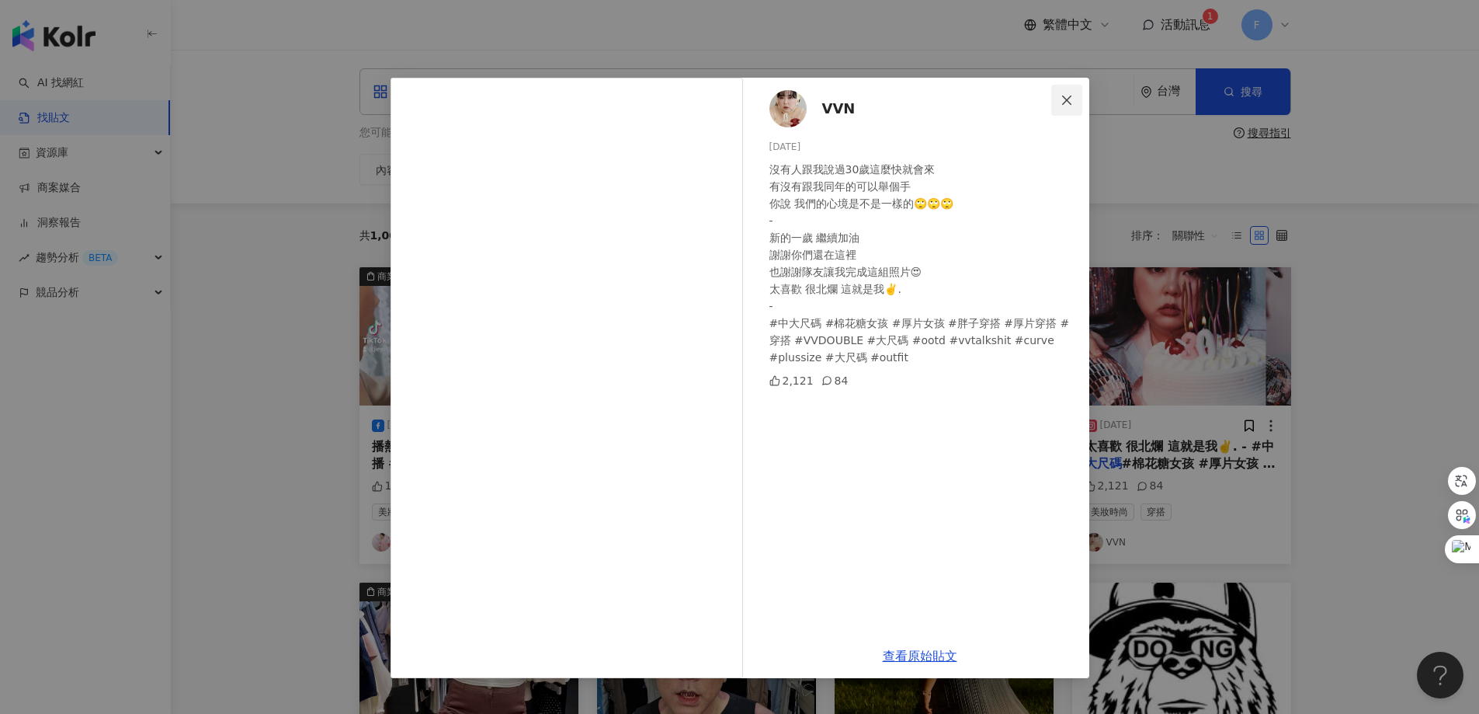
click at [1072, 97] on icon "close" at bounding box center [1067, 100] width 12 height 12
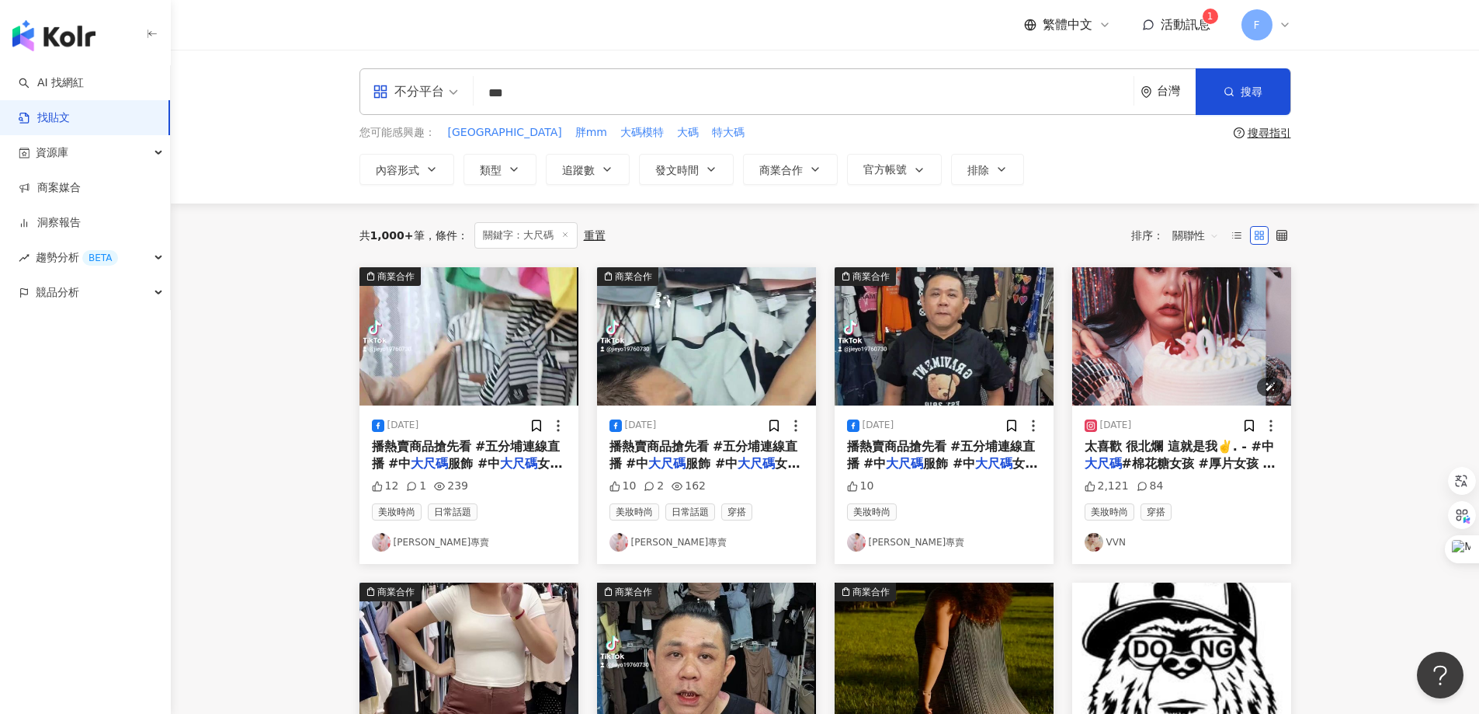
click at [1201, 357] on img at bounding box center [1181, 336] width 219 height 138
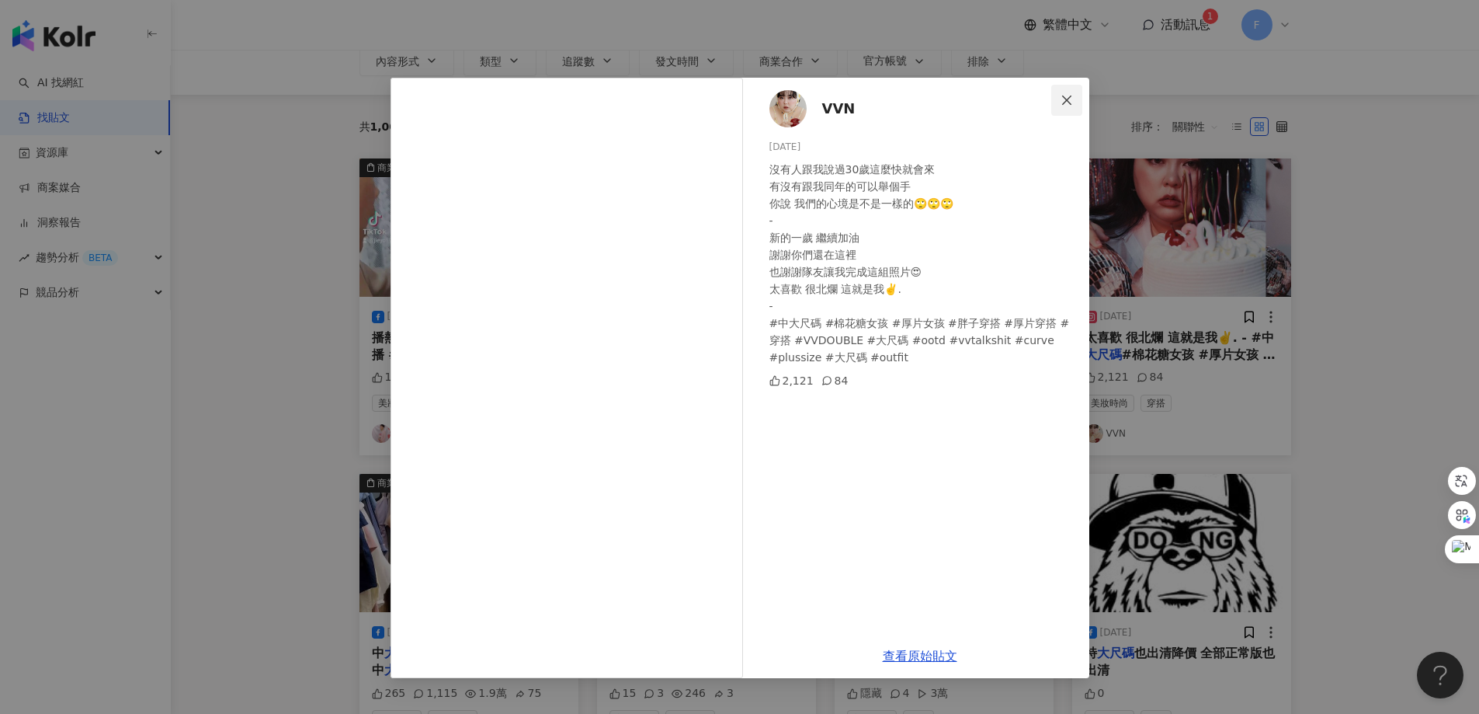
scroll to position [233, 0]
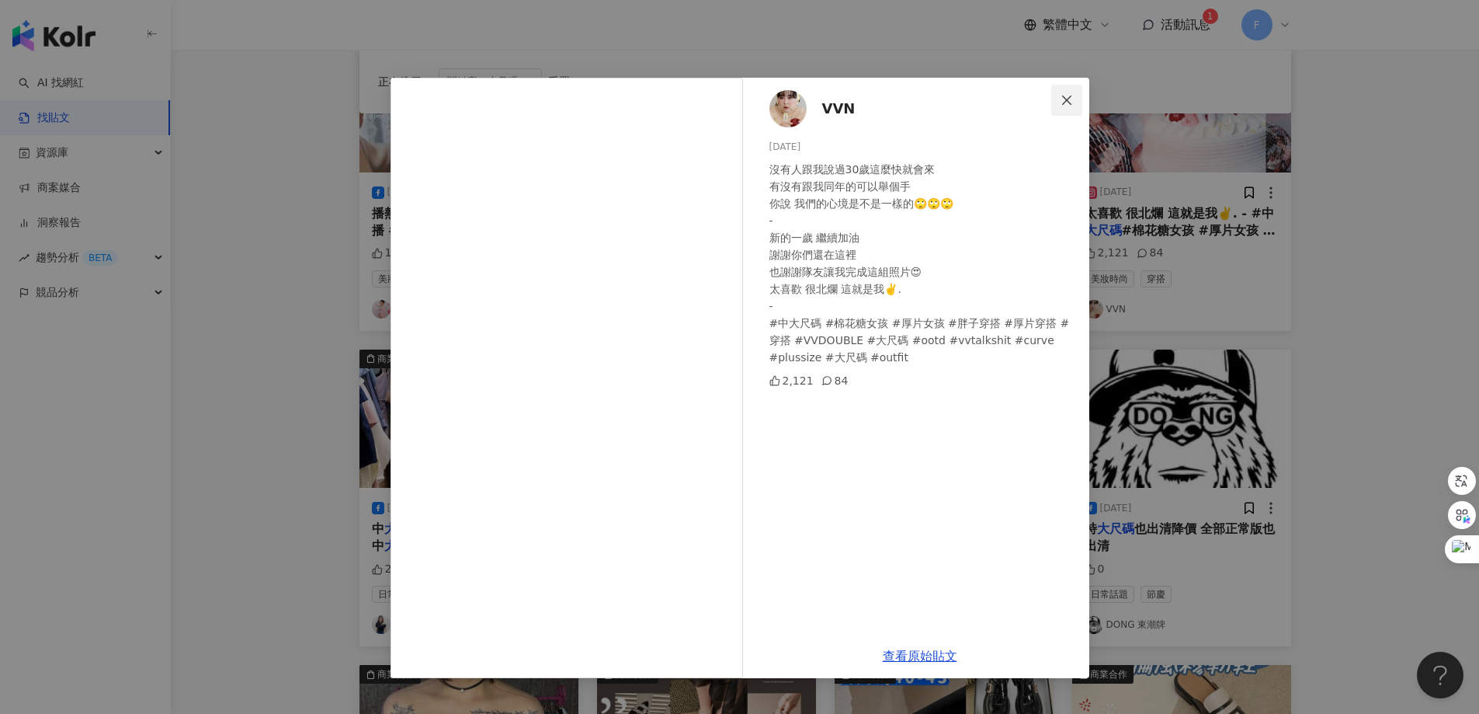
click at [1077, 92] on button "Close" at bounding box center [1067, 100] width 31 height 31
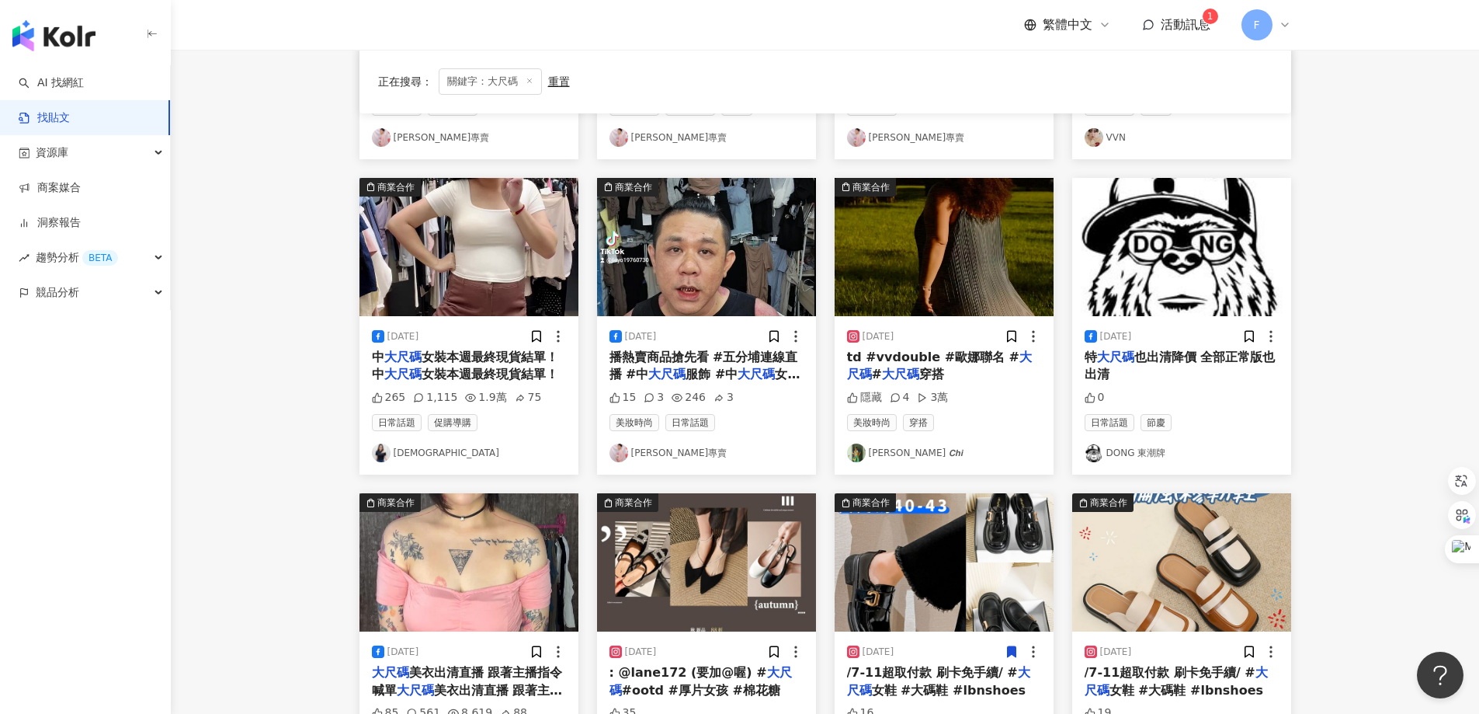
scroll to position [621, 0]
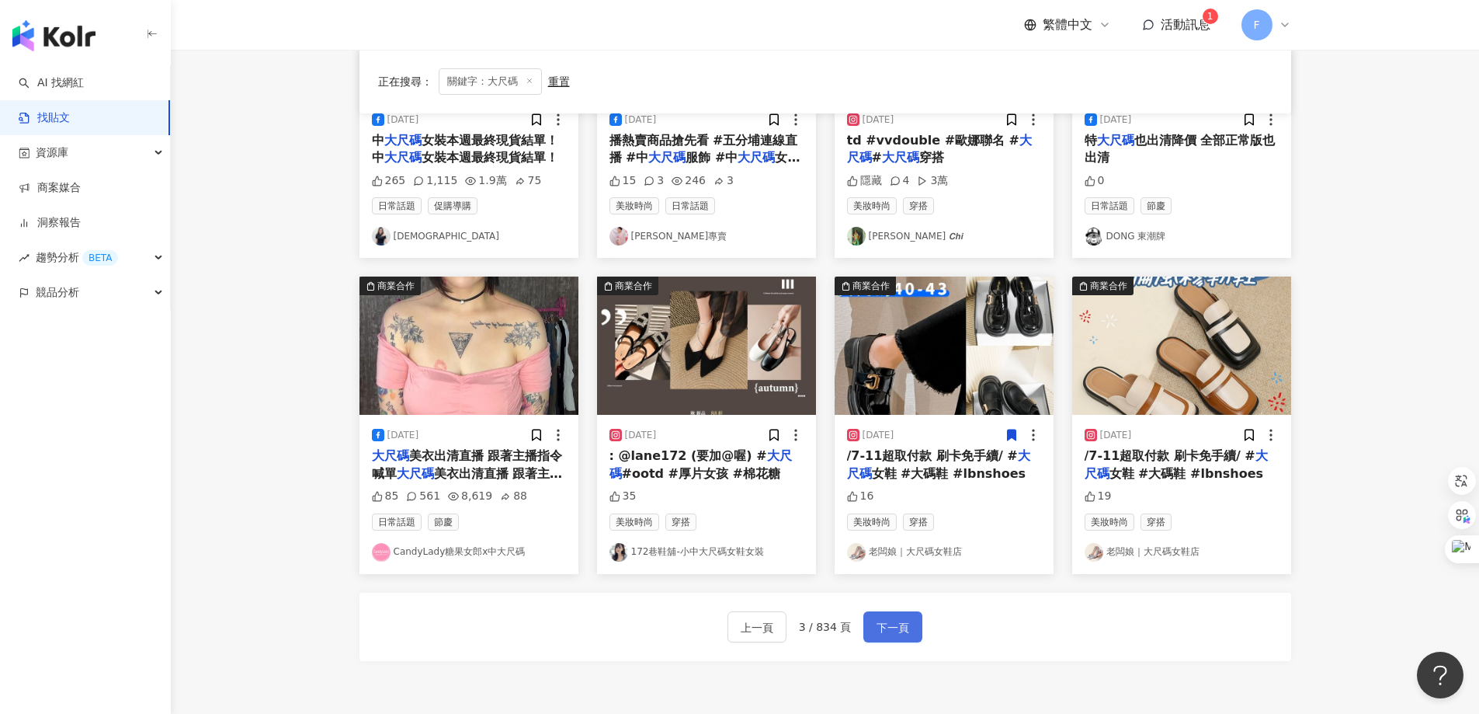
click at [870, 624] on button "下一頁" at bounding box center [893, 626] width 59 height 31
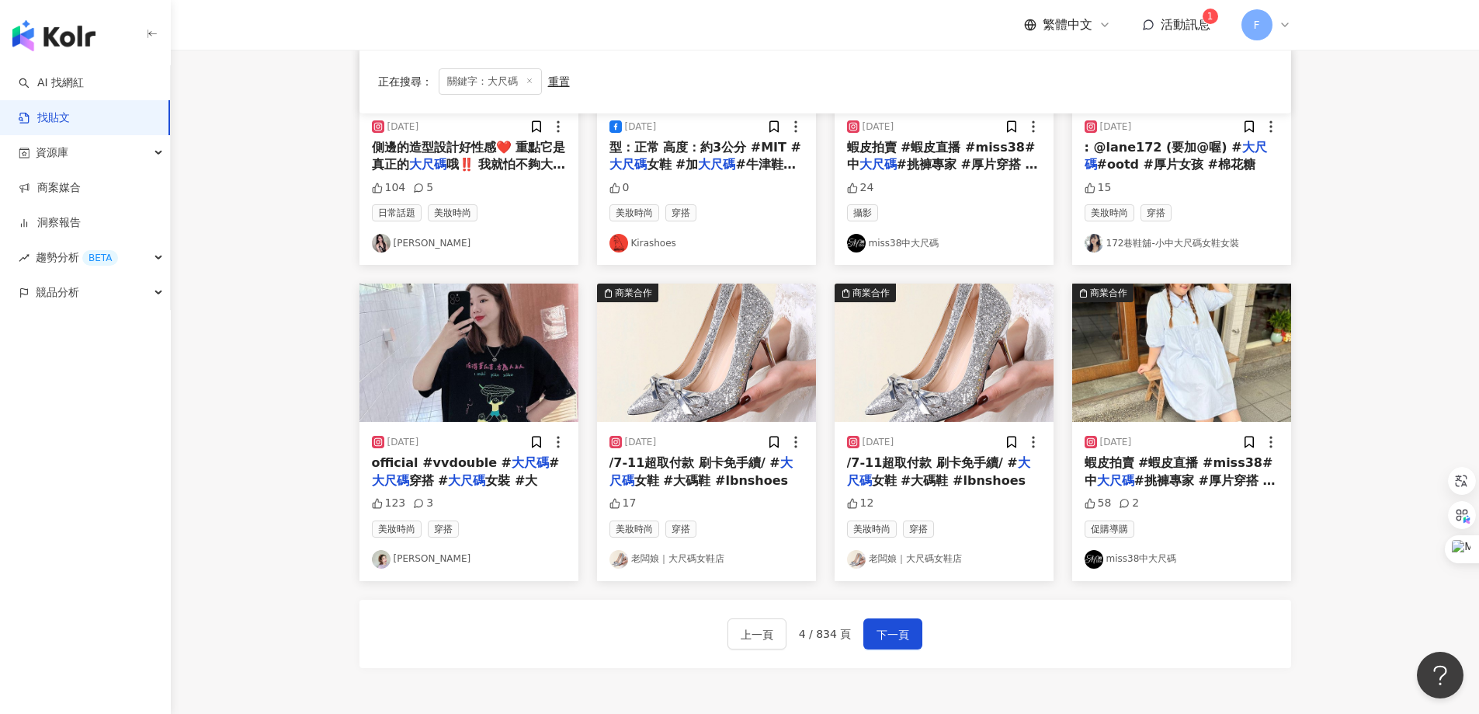
scroll to position [780, 0]
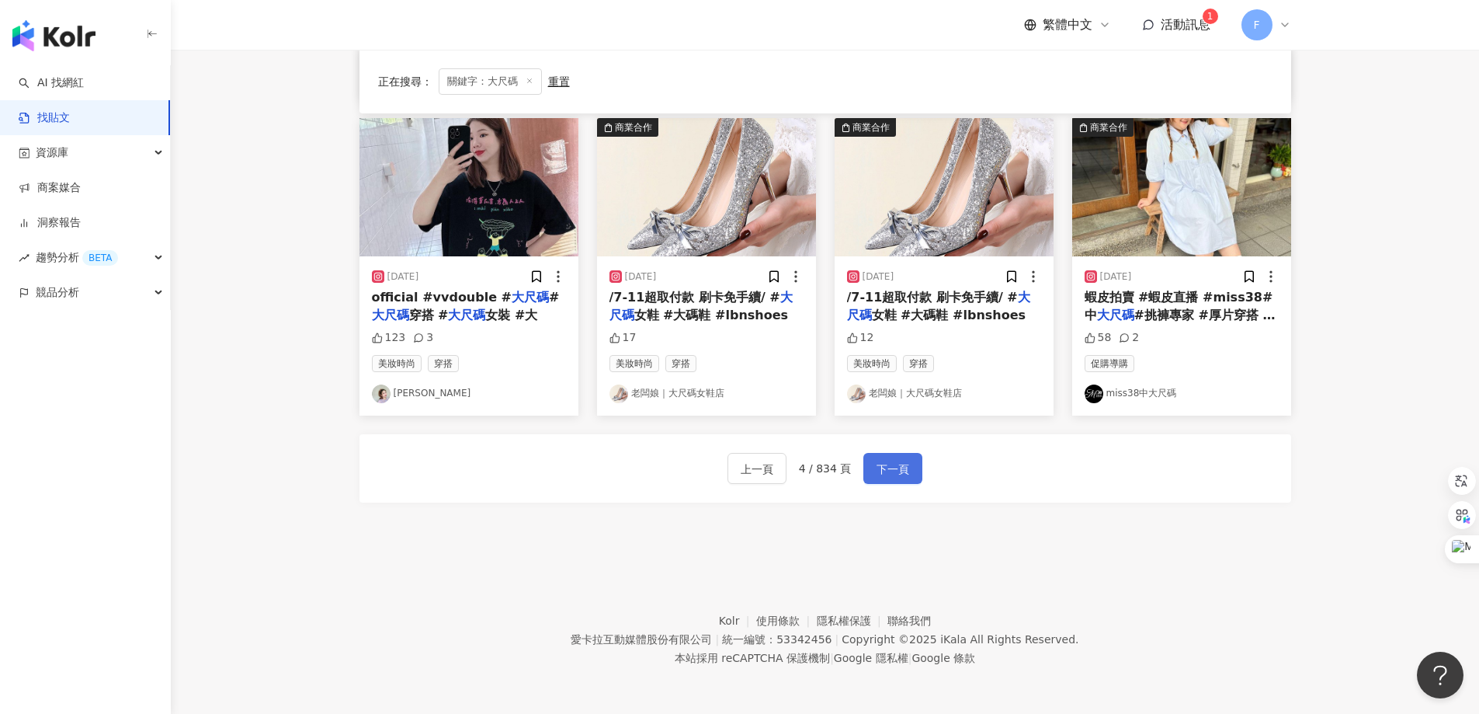
click at [898, 471] on span "下一頁" at bounding box center [893, 469] width 33 height 19
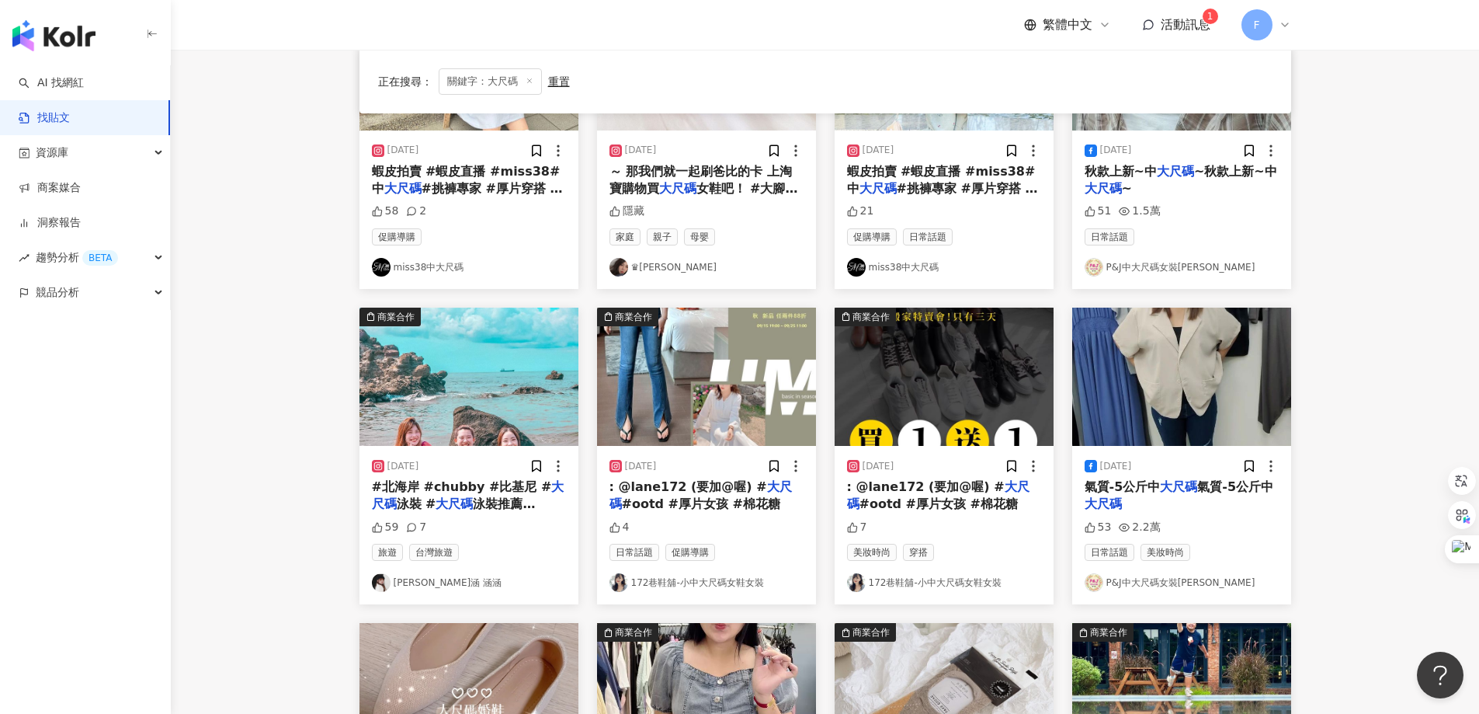
scroll to position [558, 0]
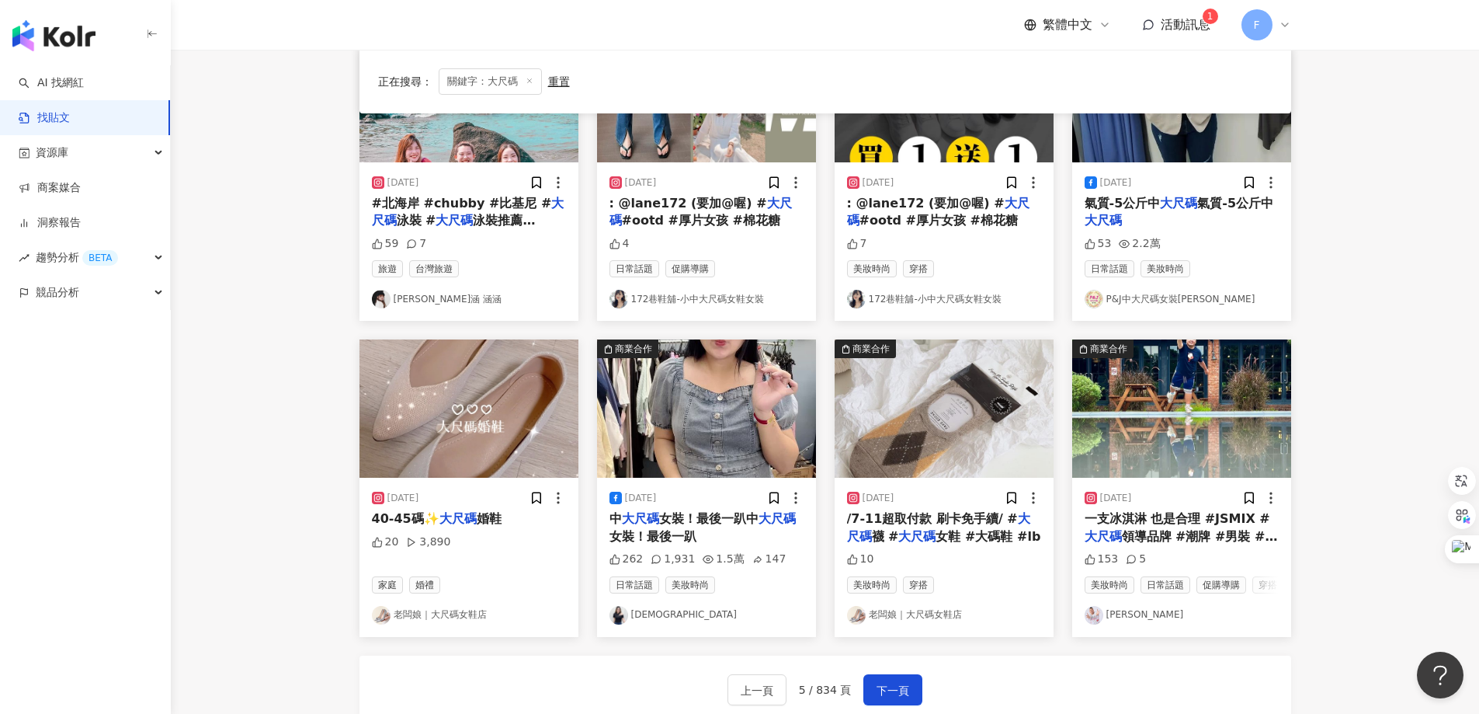
click at [654, 624] on link "御衣殿" at bounding box center [707, 615] width 194 height 19
click at [908, 694] on button "下一頁" at bounding box center [893, 689] width 59 height 31
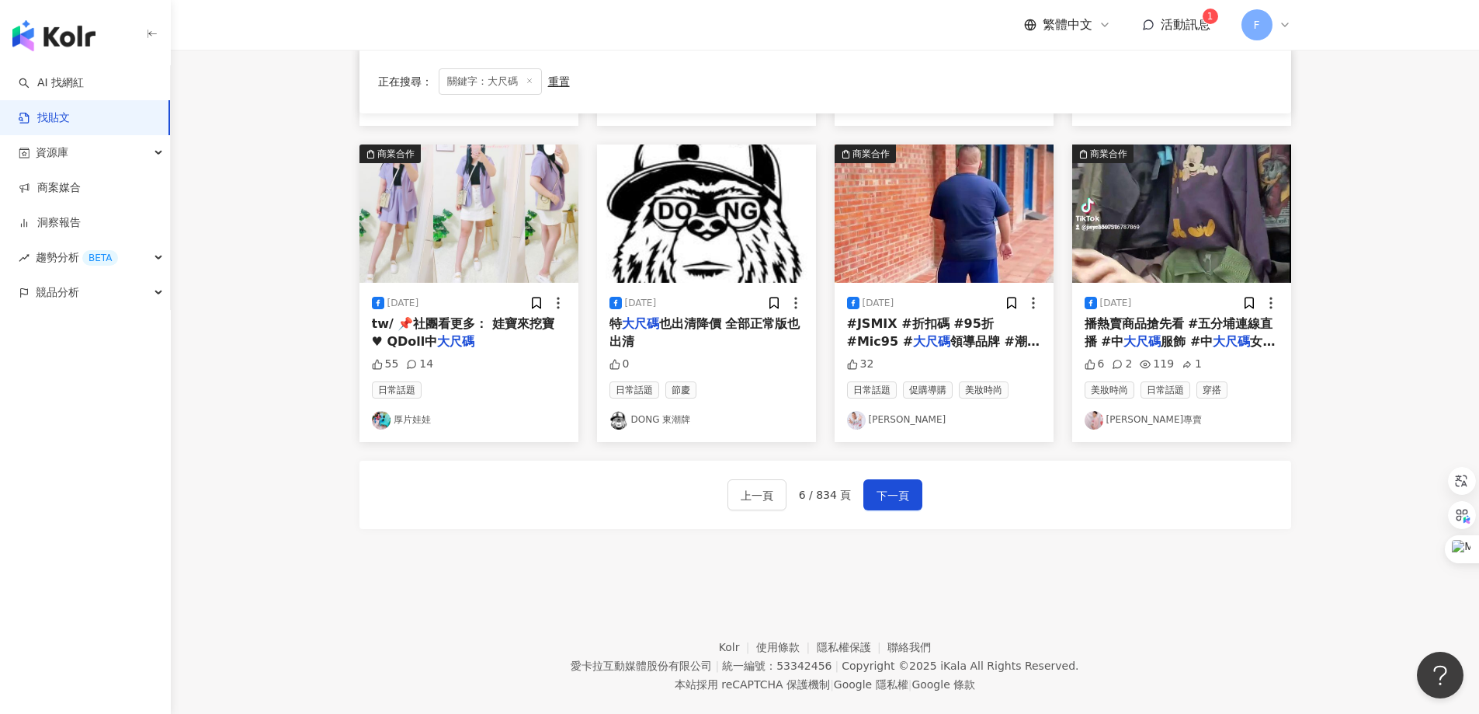
scroll to position [780, 0]
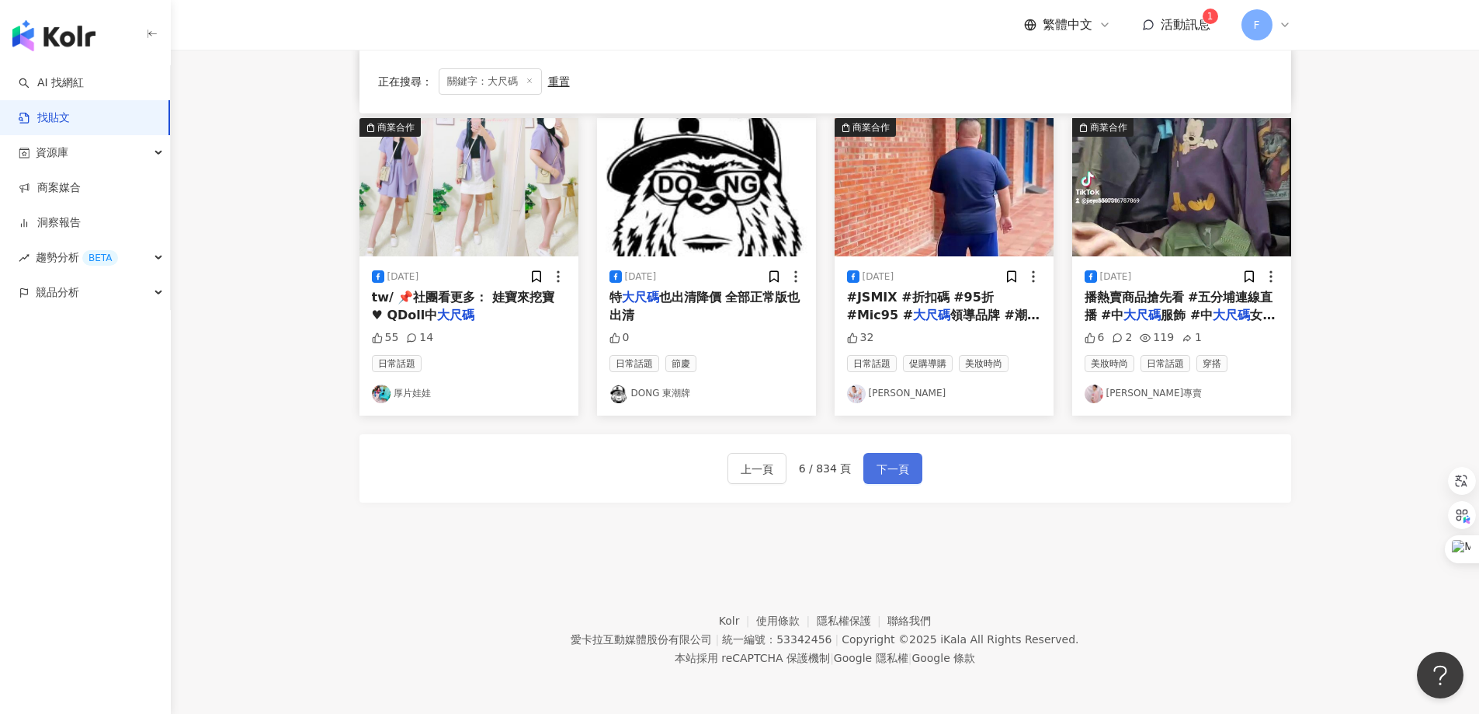
click at [903, 477] on span "下一頁" at bounding box center [893, 469] width 33 height 19
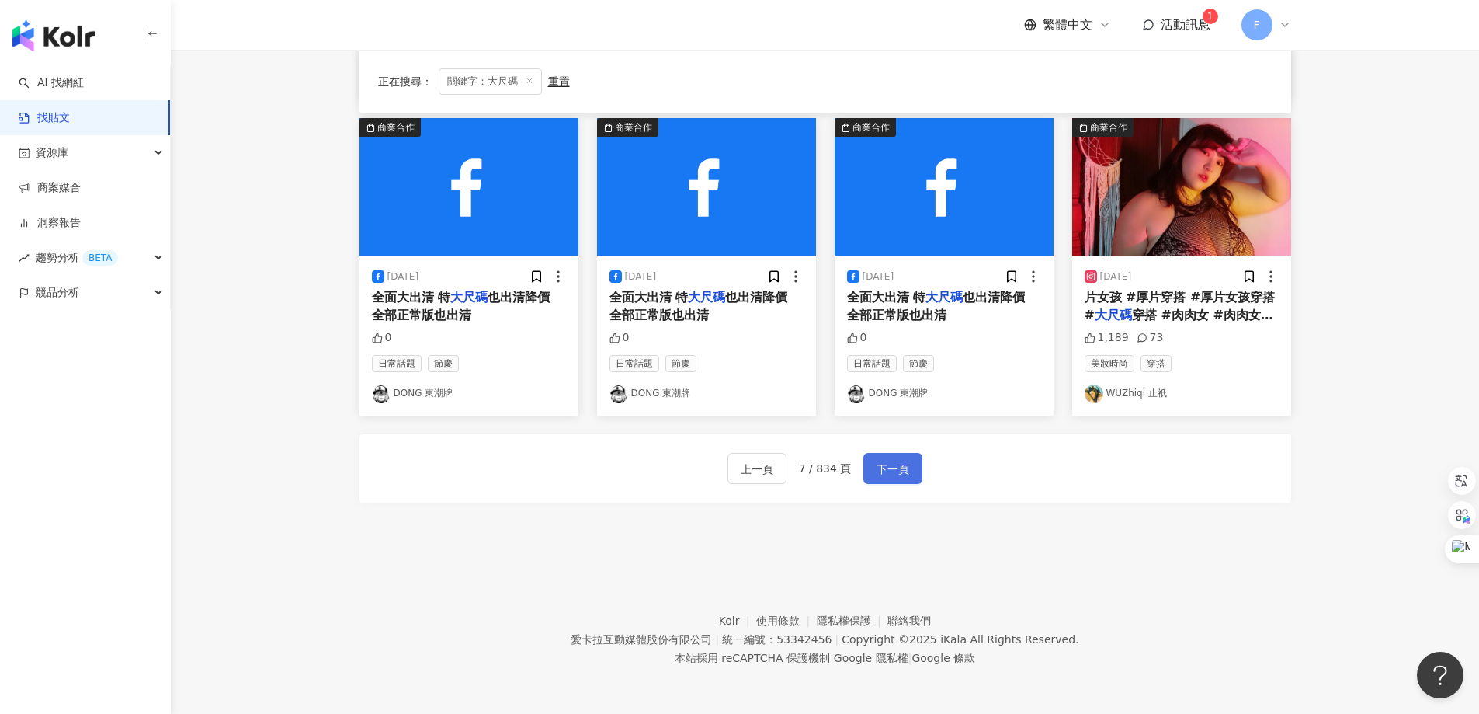
click at [877, 462] on span "下一頁" at bounding box center [893, 469] width 33 height 19
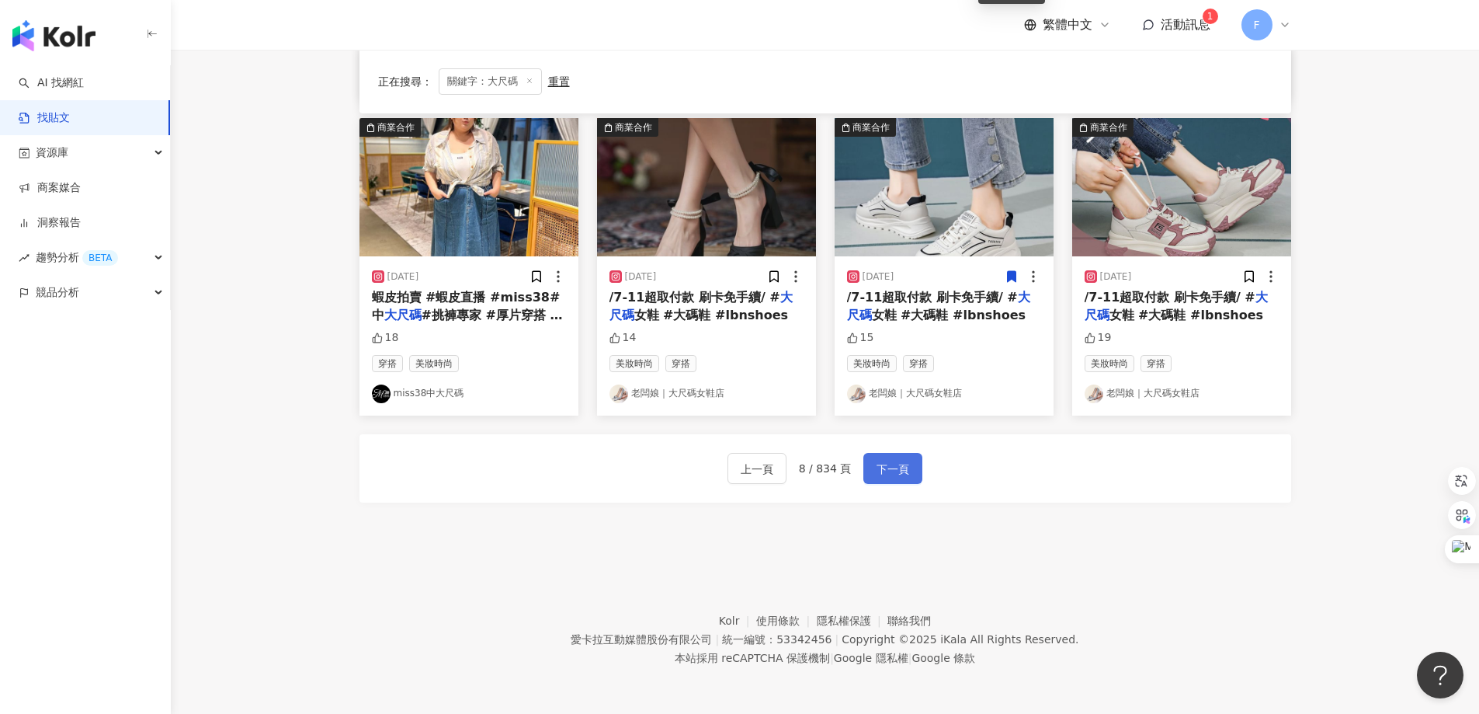
click at [870, 475] on button "下一頁" at bounding box center [893, 468] width 59 height 31
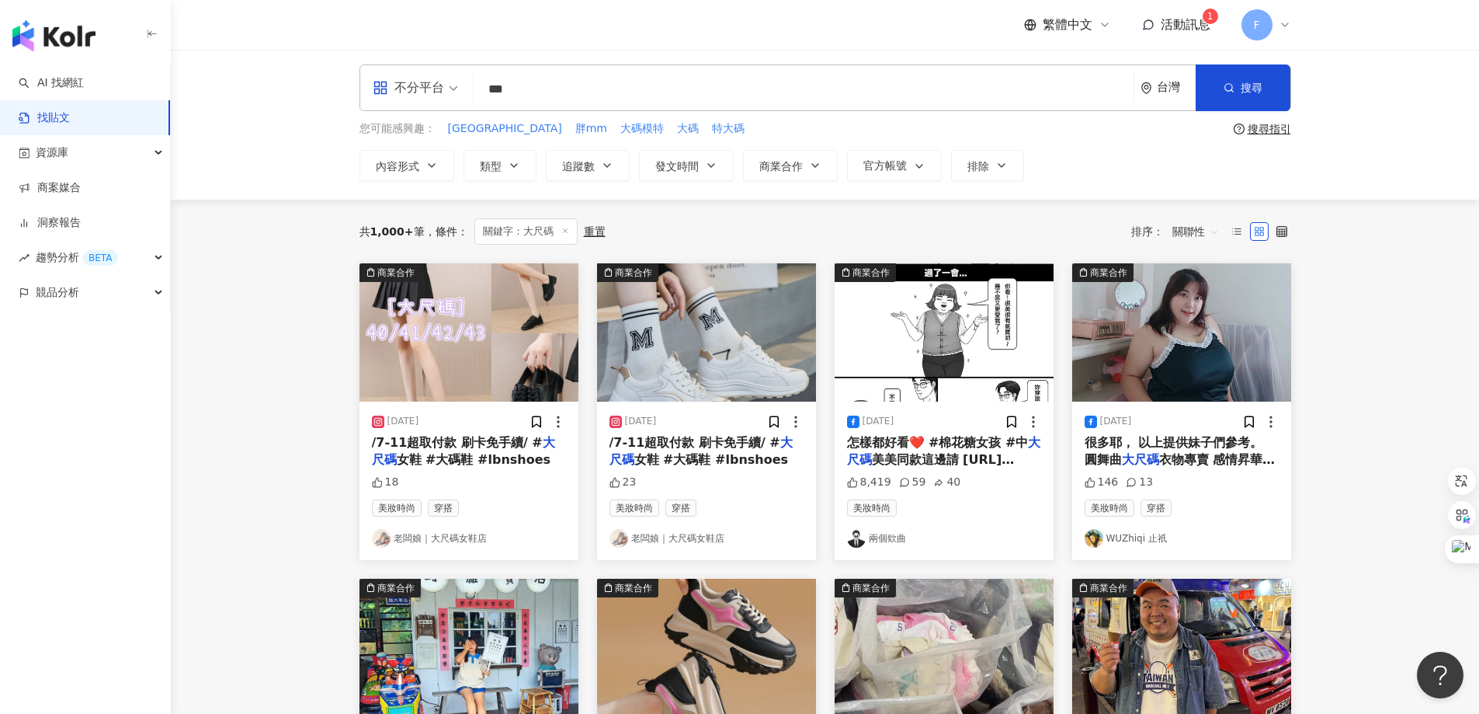
scroll to position [0, 0]
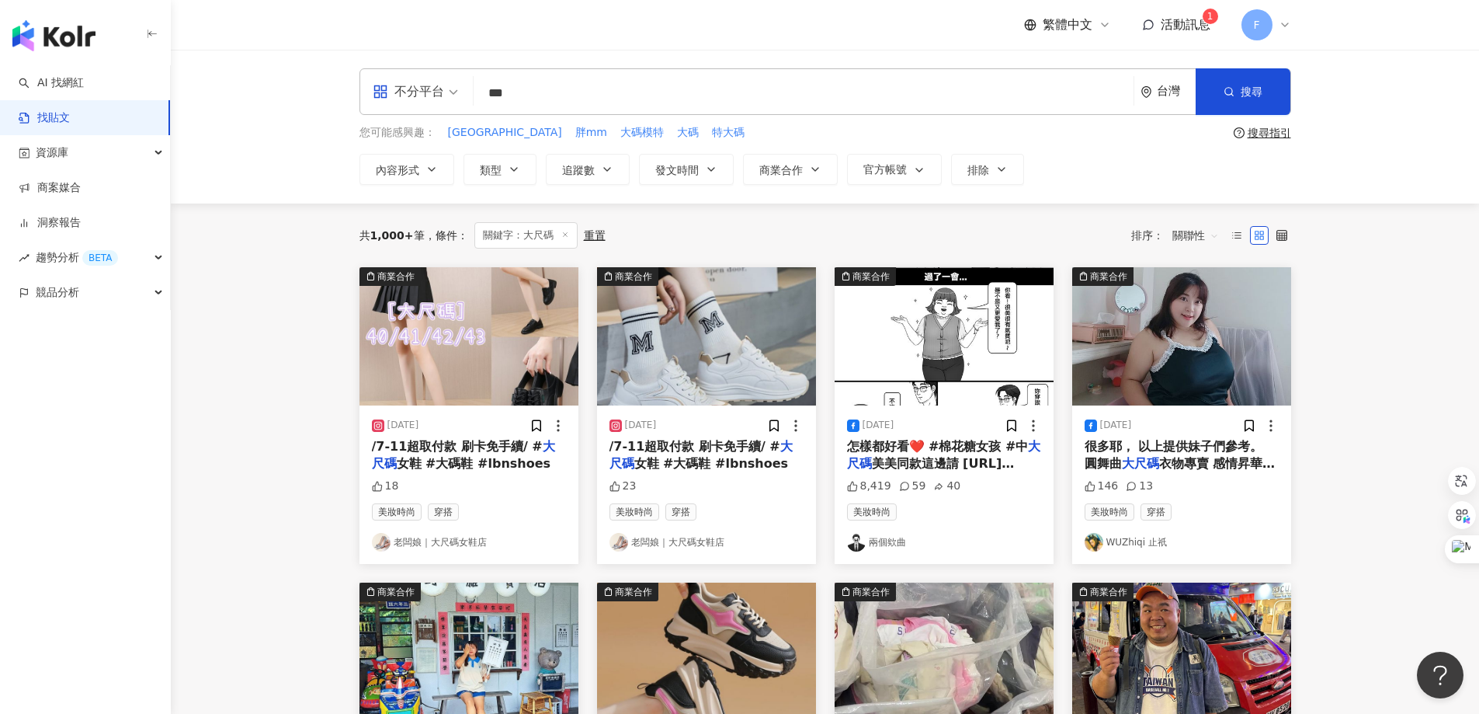
drag, startPoint x: 496, startPoint y: 93, endPoint x: 454, endPoint y: 93, distance: 41.9
click at [454, 93] on div "不分平台 *** 台灣 搜尋" at bounding box center [826, 91] width 932 height 47
type input "**"
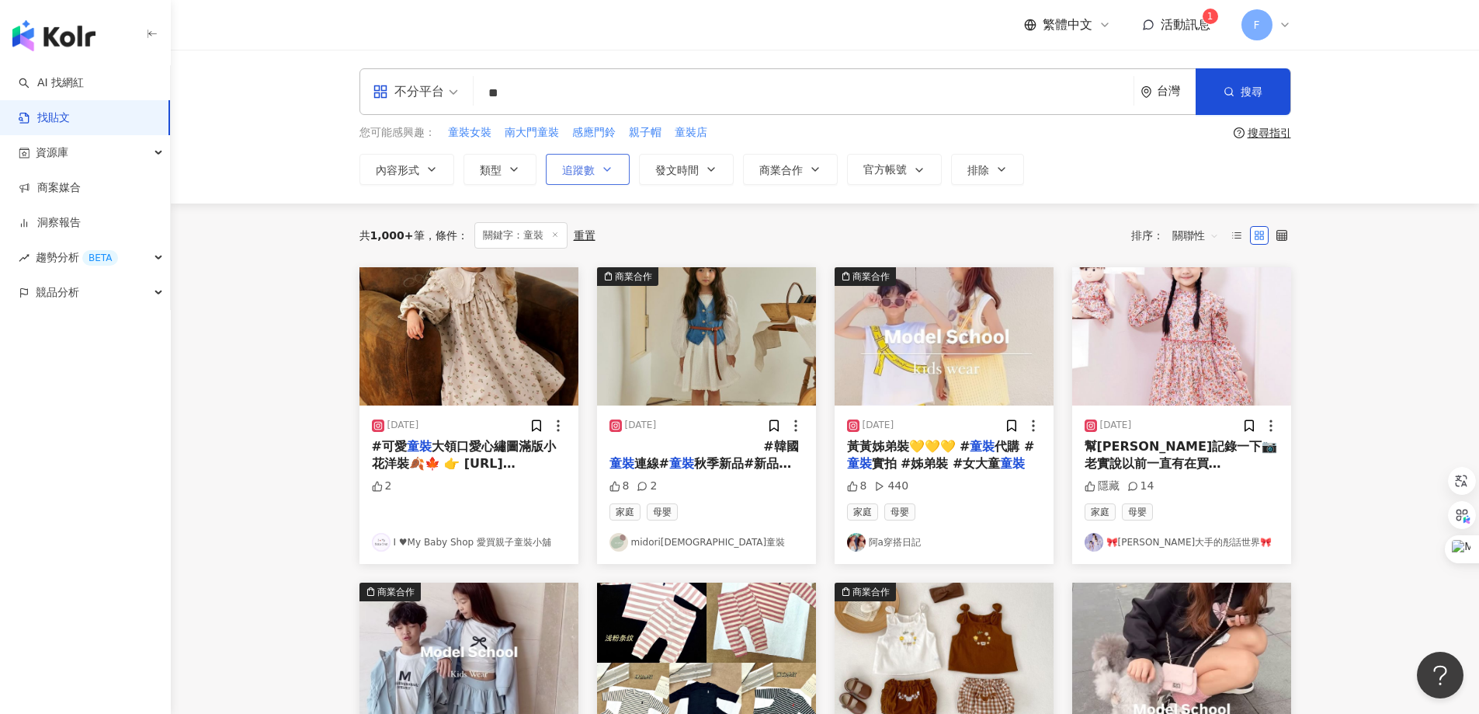
click at [591, 172] on span "追蹤數" at bounding box center [578, 170] width 33 height 12
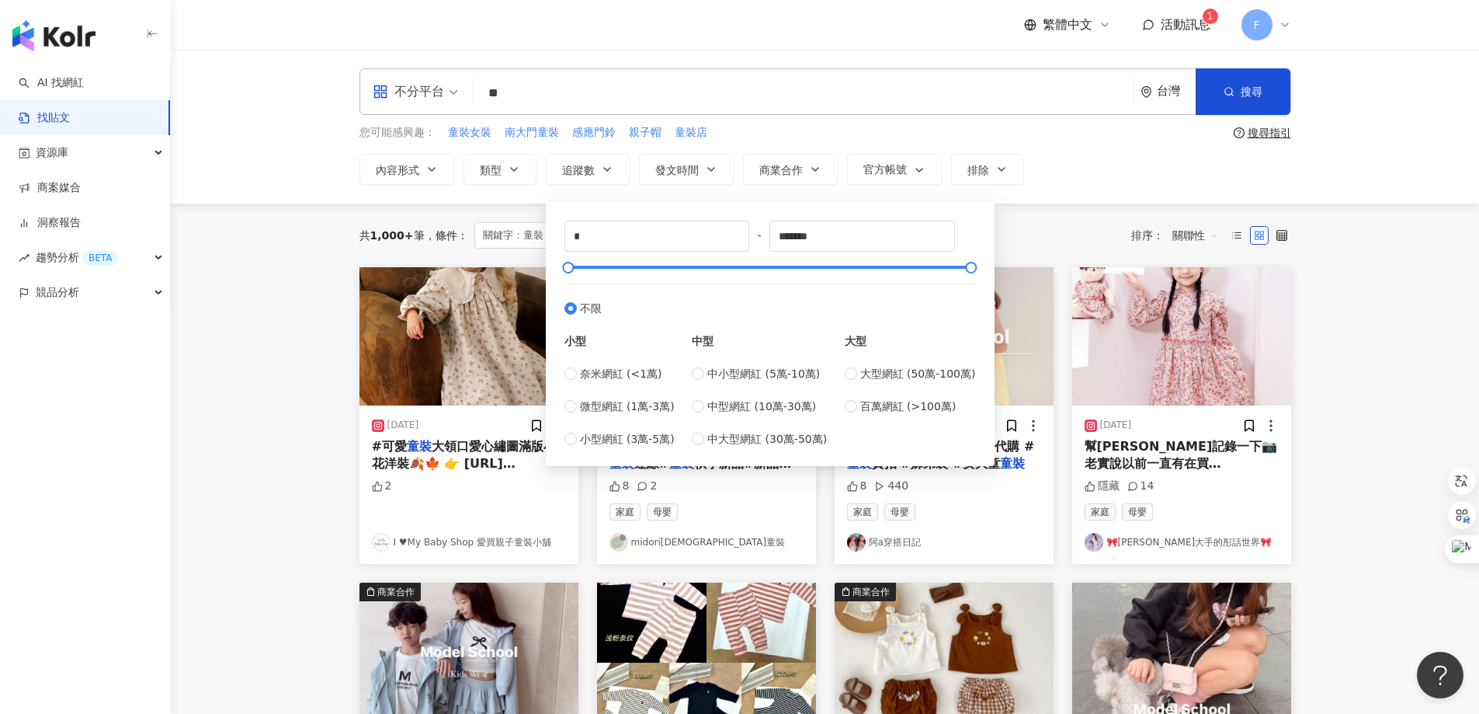
type input "*****"
type input "******"
click at [1244, 94] on span "搜尋" at bounding box center [1252, 91] width 22 height 12
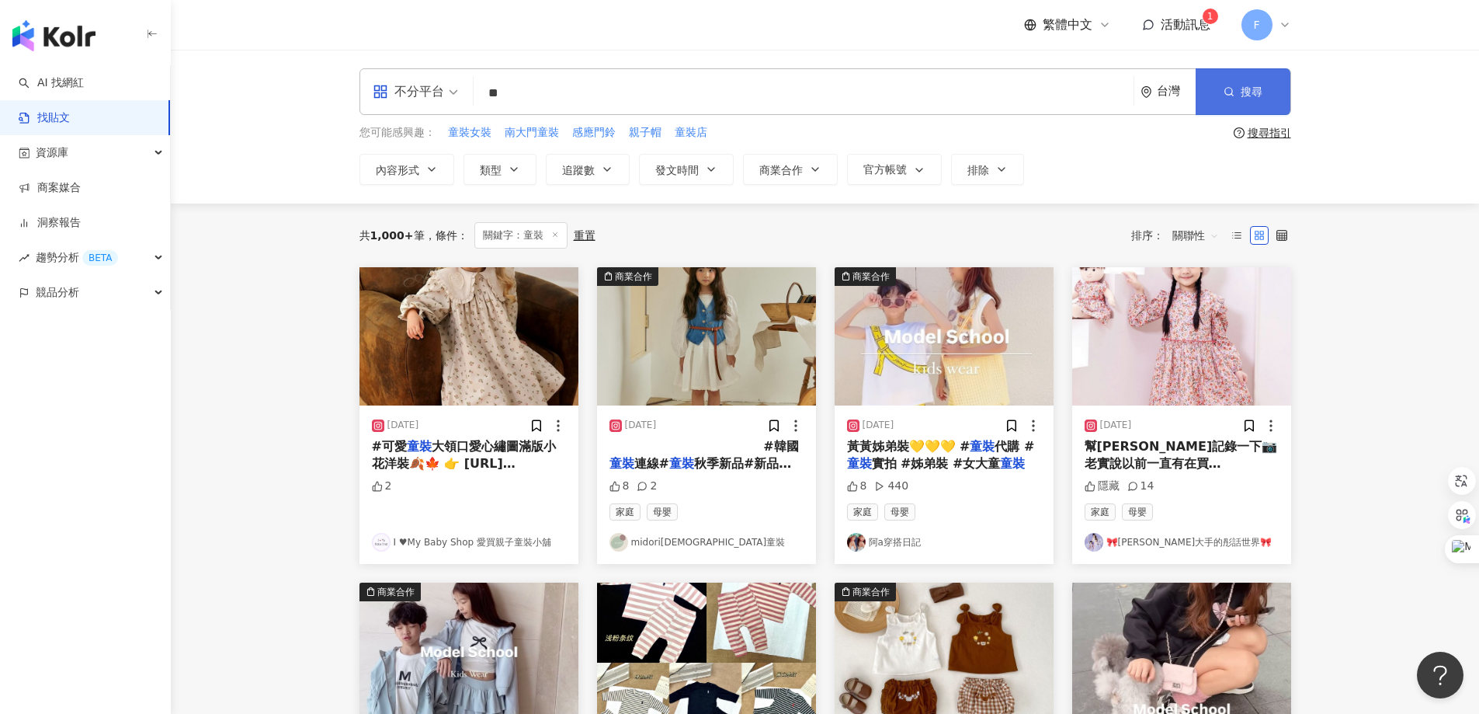
click at [1244, 99] on button "搜尋" at bounding box center [1243, 91] width 95 height 47
click at [607, 172] on icon "button" at bounding box center [607, 169] width 12 height 12
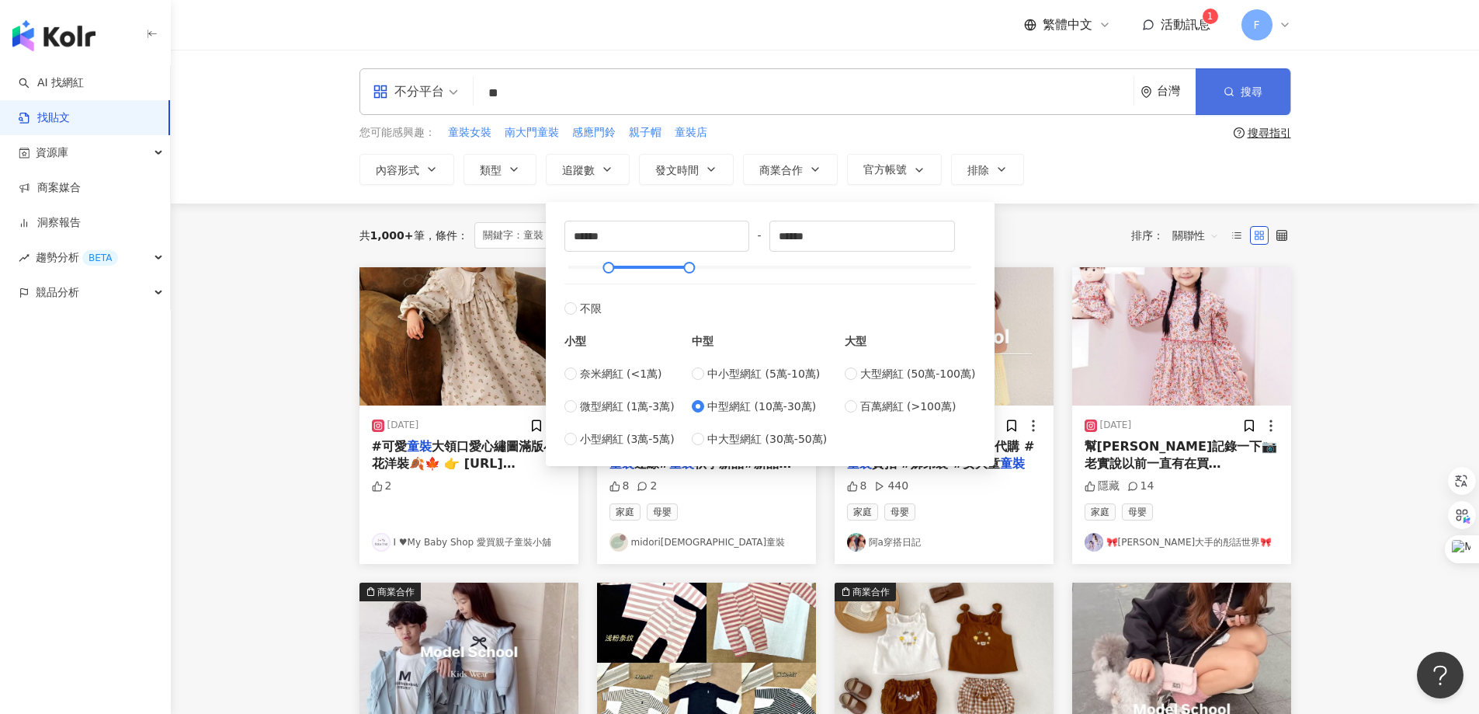
click at [1249, 96] on span "搜尋" at bounding box center [1252, 91] width 22 height 12
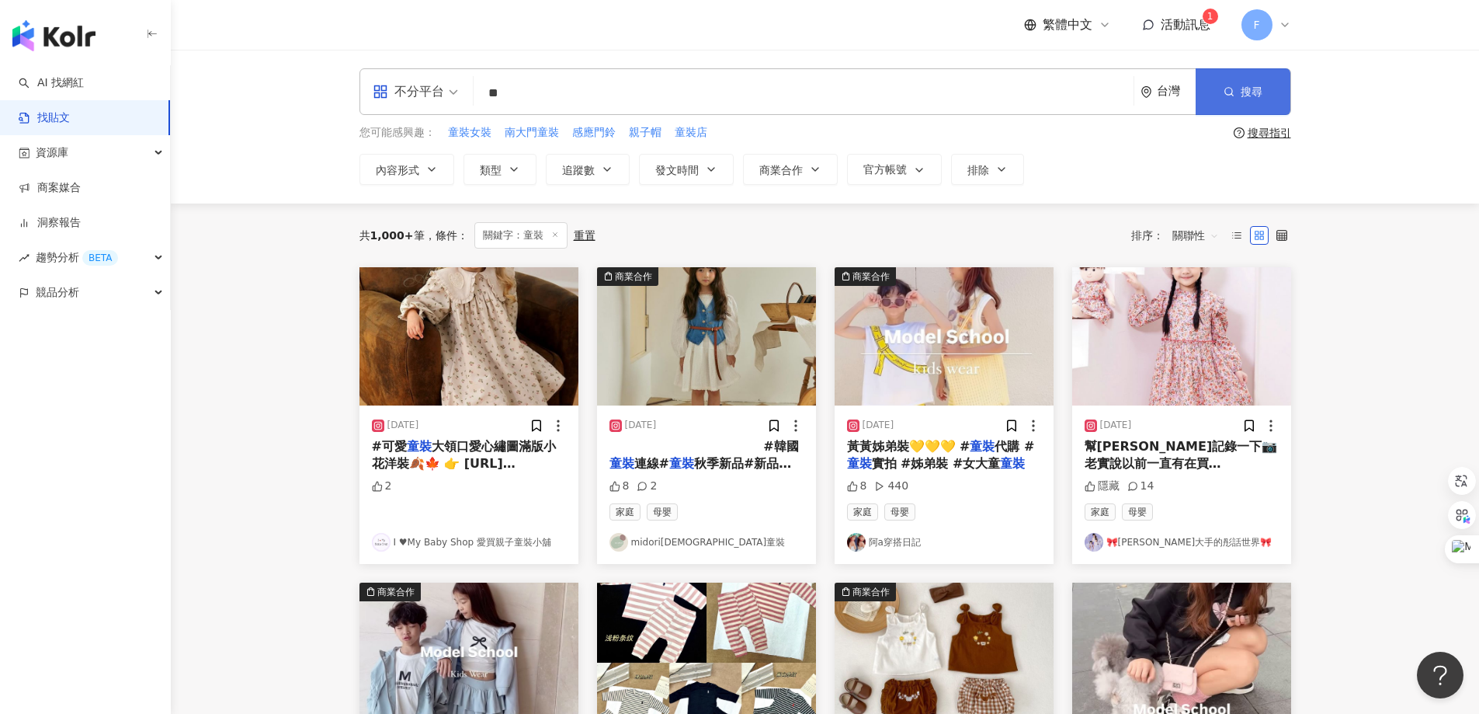
click at [1249, 96] on span "搜尋" at bounding box center [1252, 91] width 22 height 12
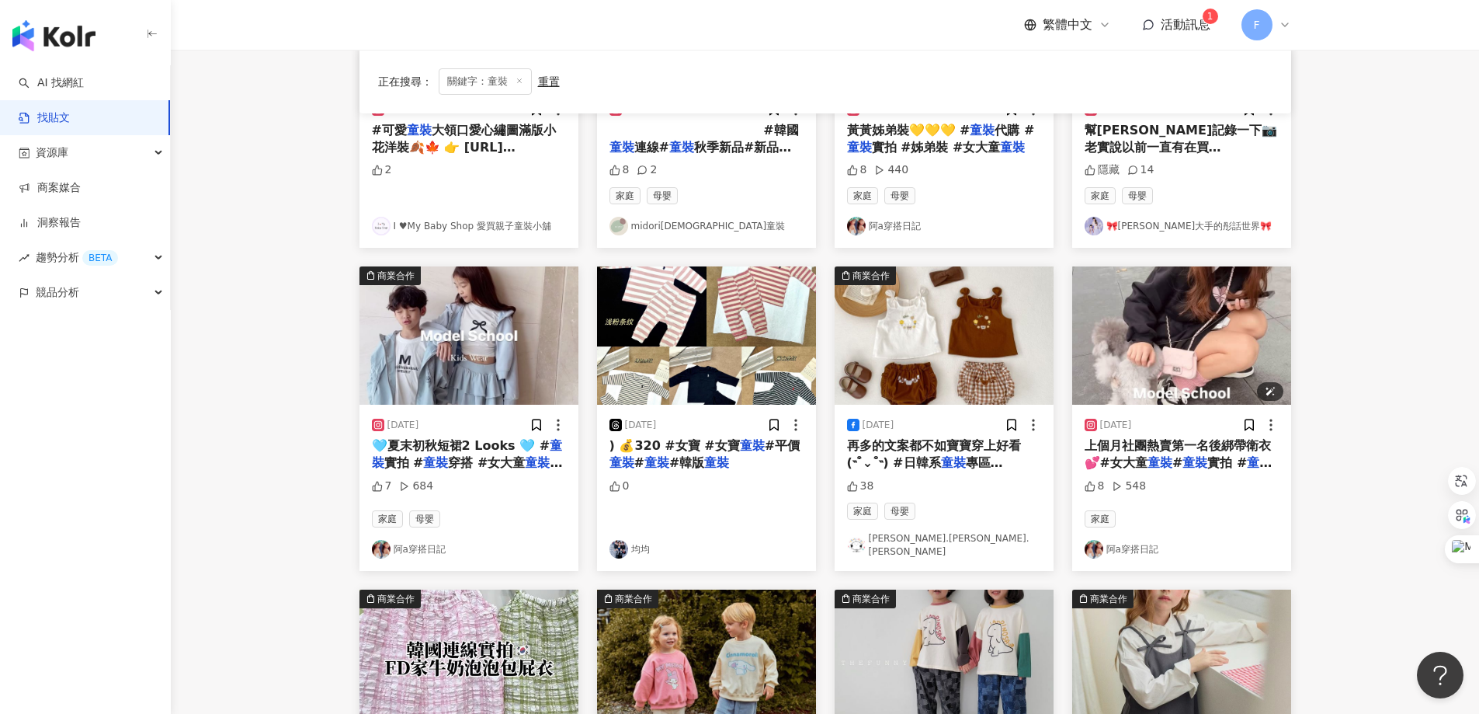
scroll to position [699, 0]
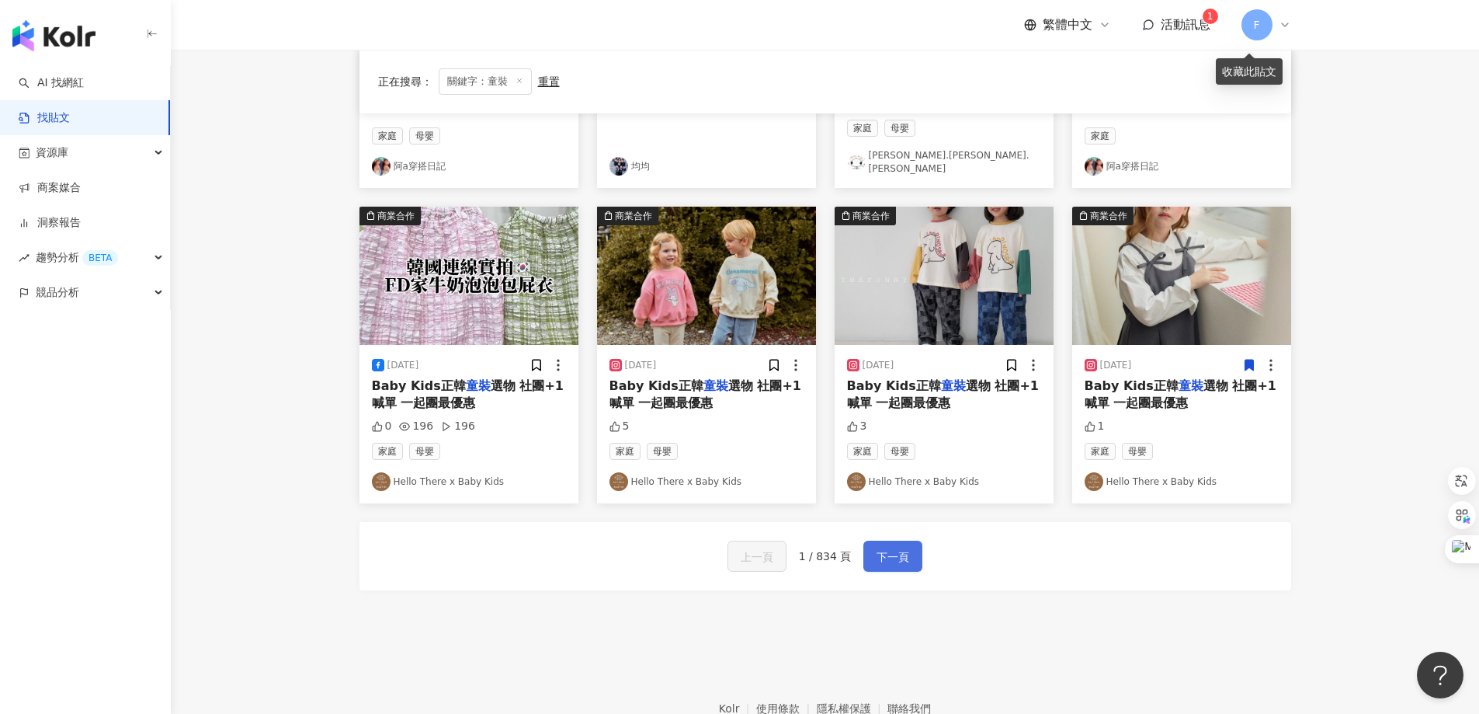
click at [913, 544] on button "下一頁" at bounding box center [893, 556] width 59 height 31
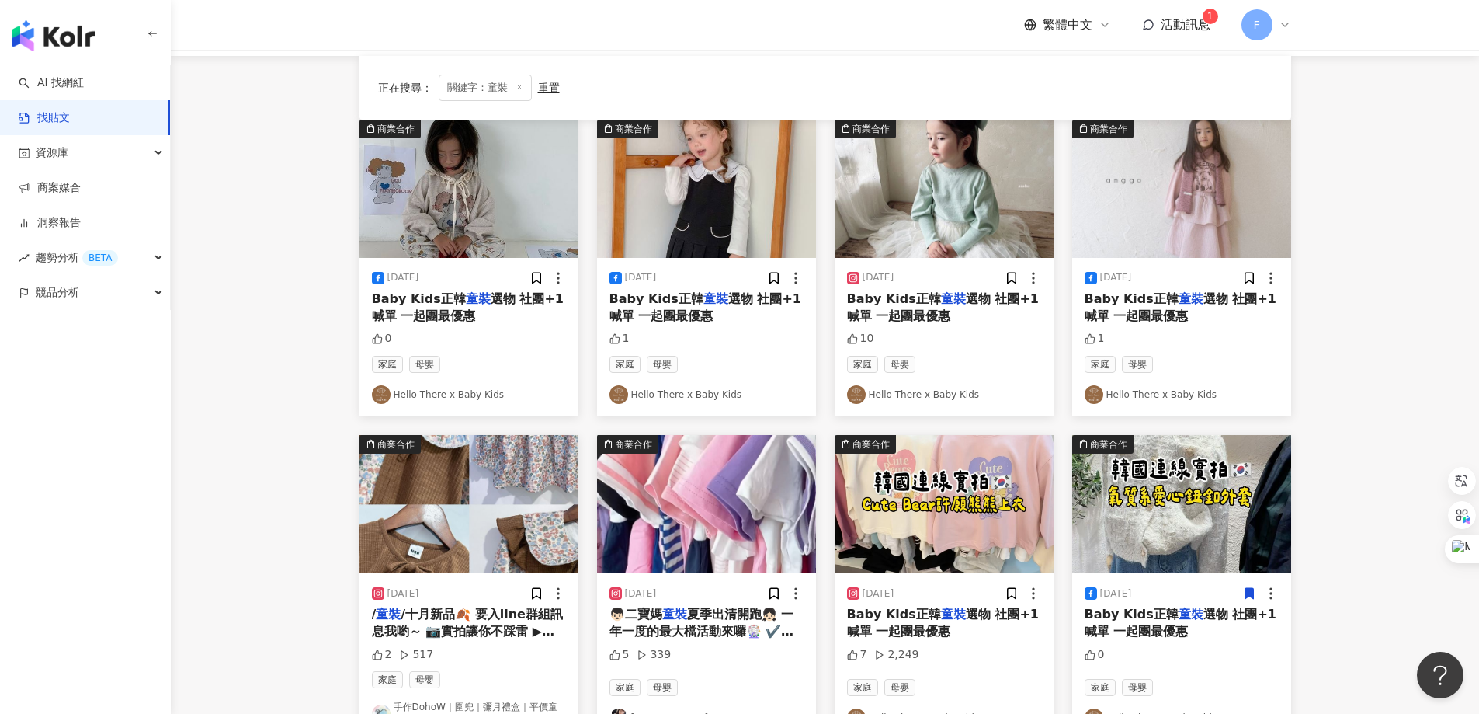
scroll to position [0, 0]
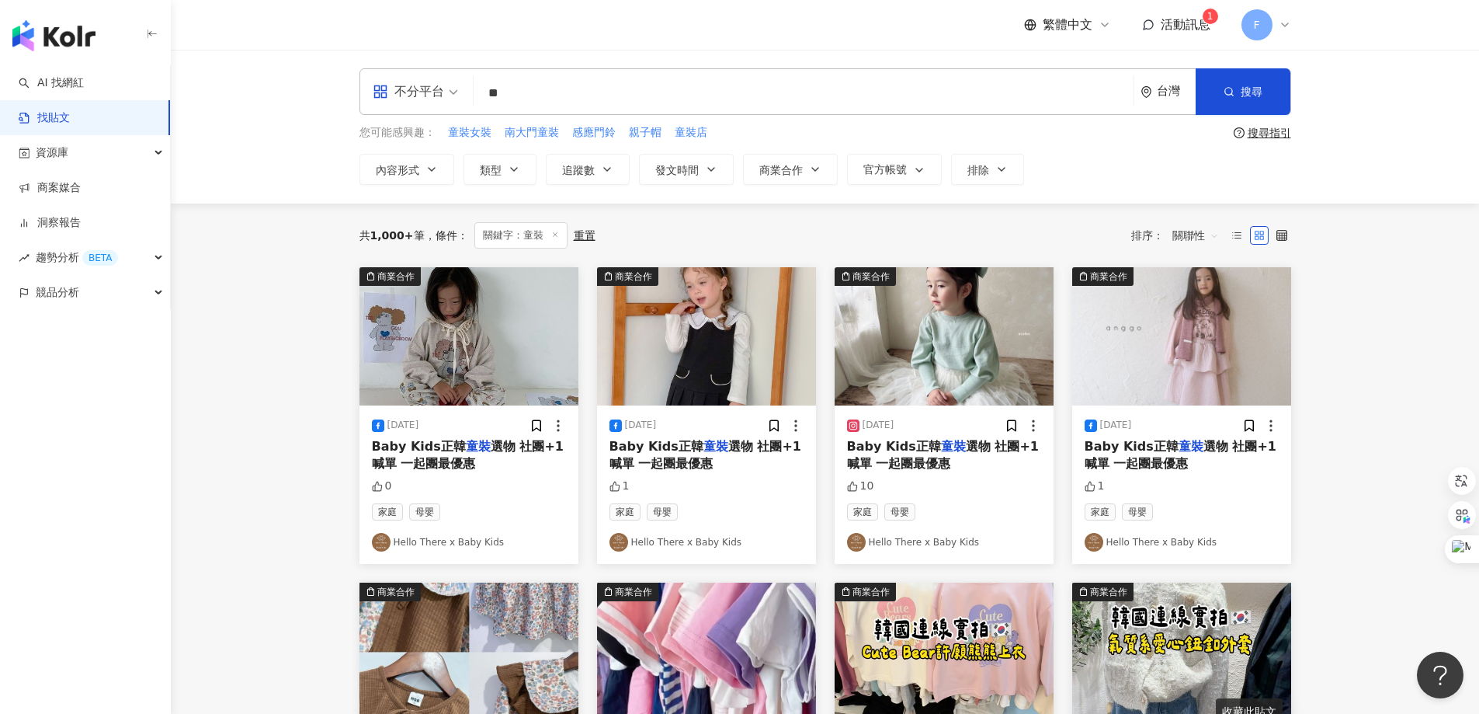
click at [711, 544] on link "Hello There x Baby Kids" at bounding box center [707, 542] width 194 height 19
click at [602, 172] on icon "button" at bounding box center [607, 169] width 12 height 12
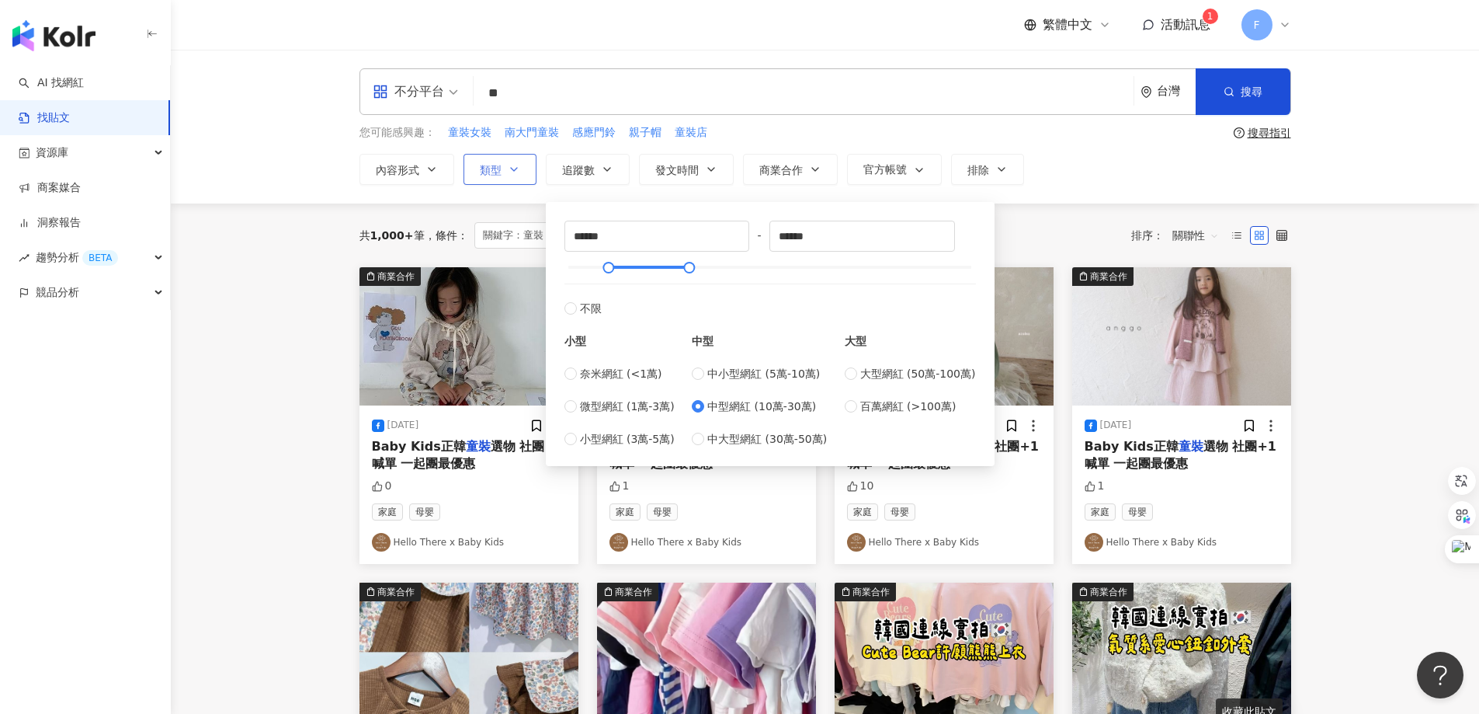
click at [505, 174] on button "類型" at bounding box center [500, 169] width 73 height 31
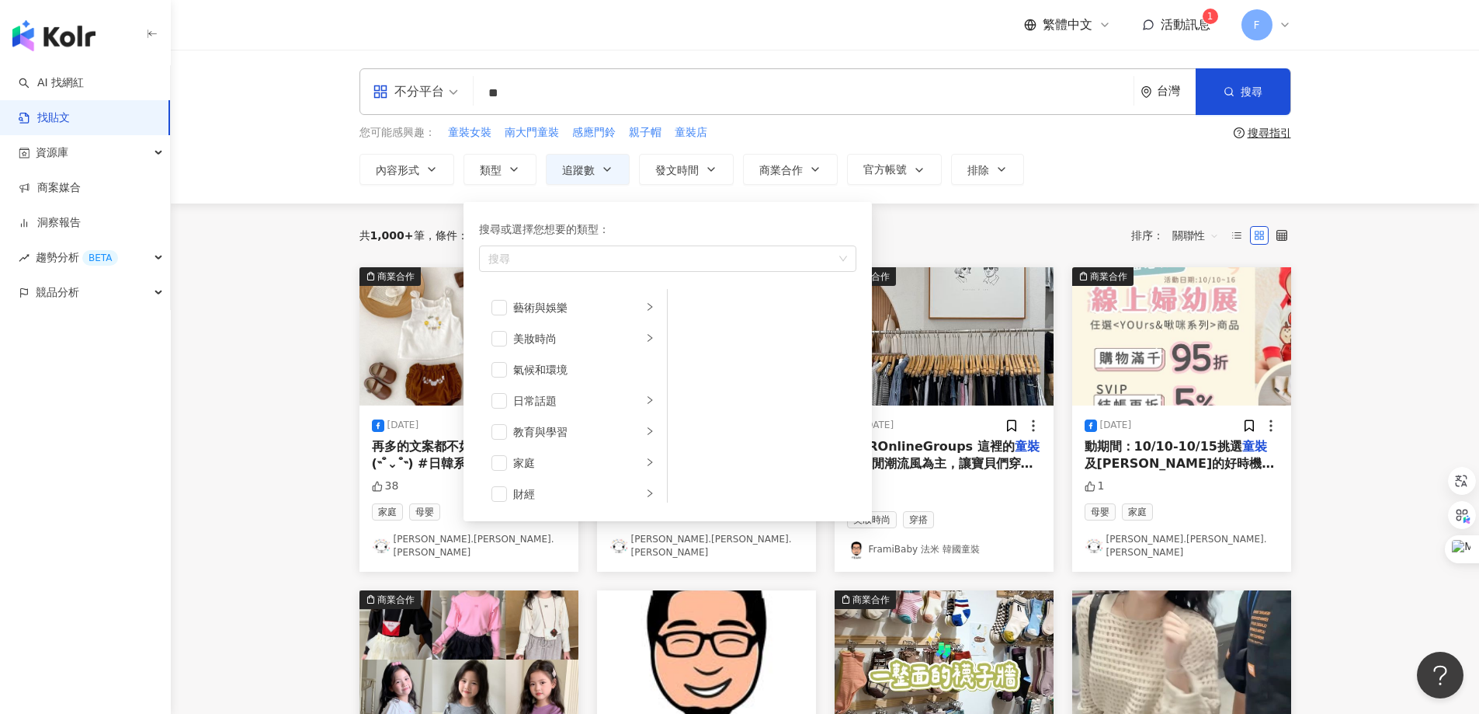
click at [189, 369] on main "不分平台 ** 台灣 搜尋 您可能感興趣： 童裝女裝 南大門童裝 感應門鈴 親子帽 童裝店 搜尋指引 內容形式 類型 搜尋或選擇您想要的類型： 搜尋 藝術與娛…" at bounding box center [825, 704] width 1309 height 1309
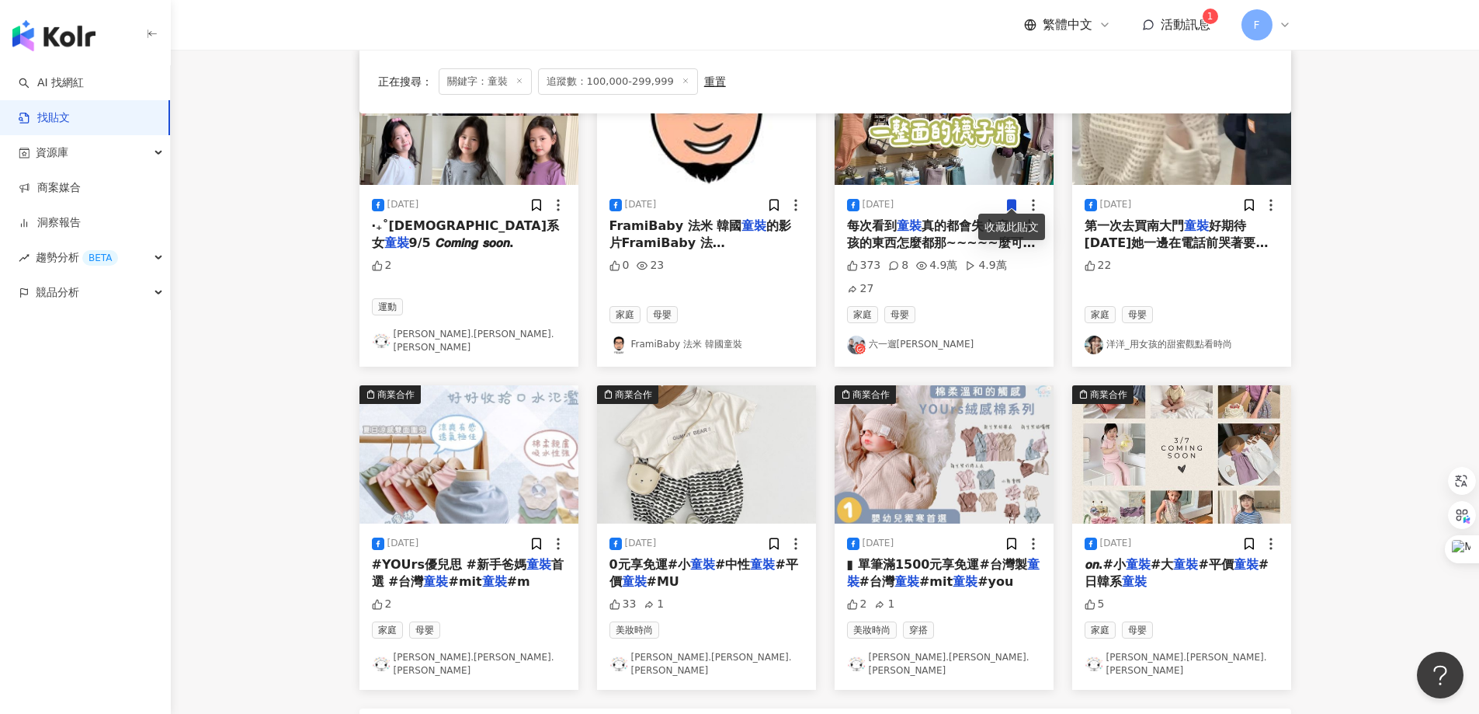
scroll to position [780, 0]
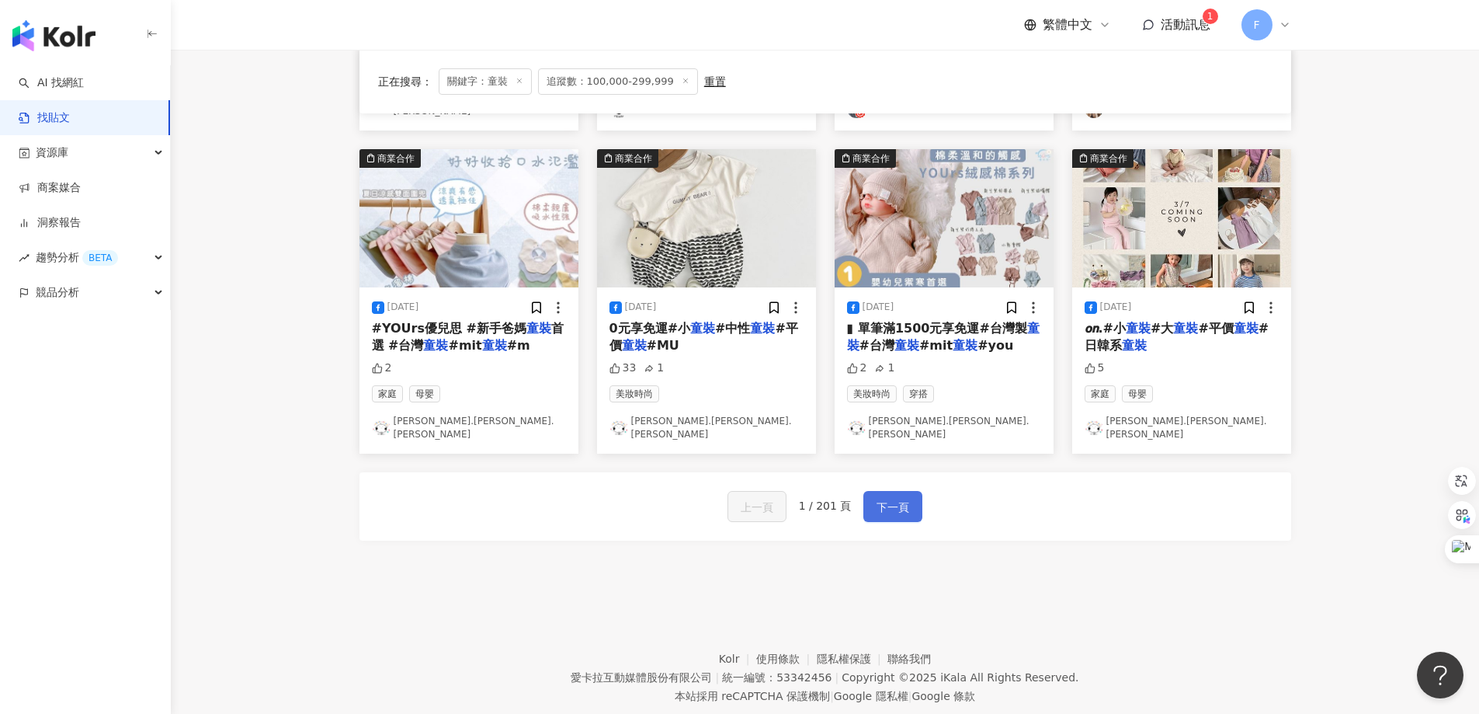
click at [887, 498] on span "下一頁" at bounding box center [893, 507] width 33 height 19
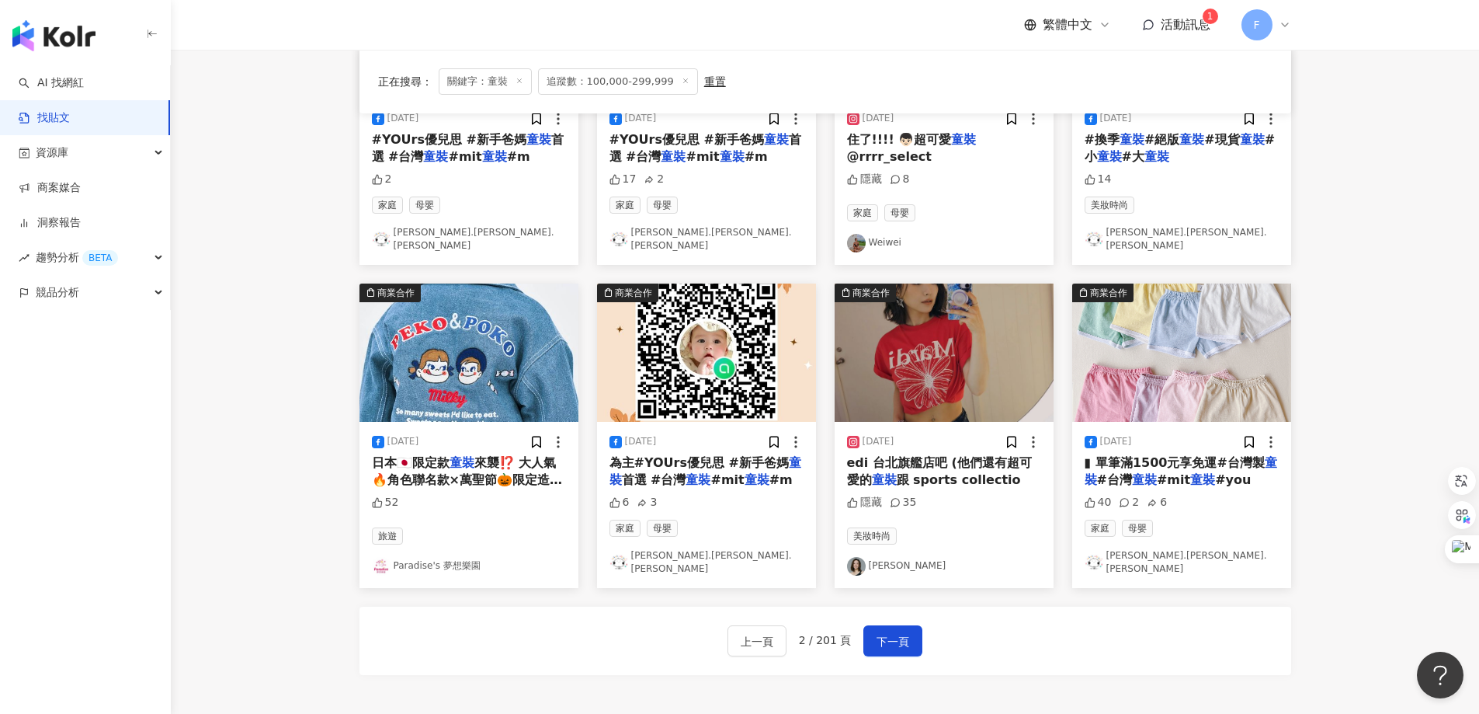
scroll to position [624, 0]
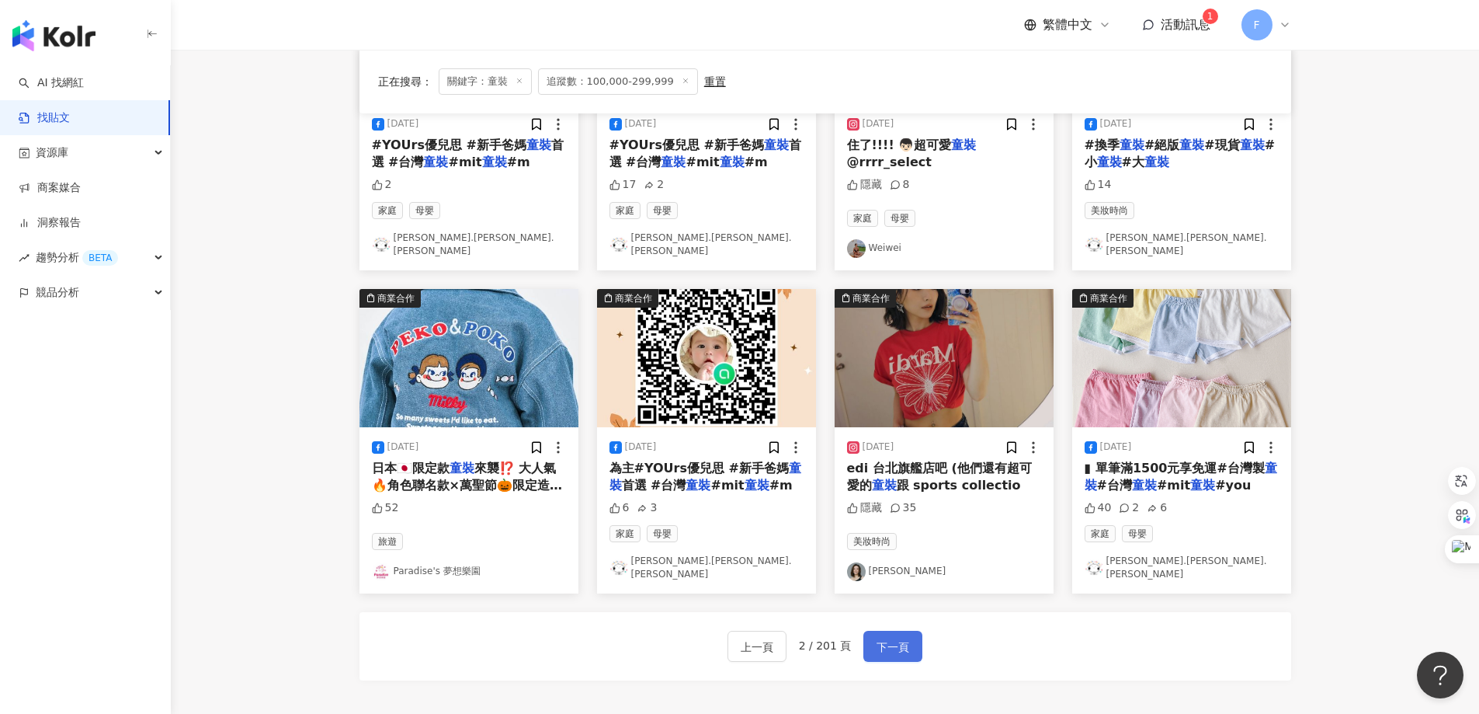
click at [885, 638] on span "下一頁" at bounding box center [893, 647] width 33 height 19
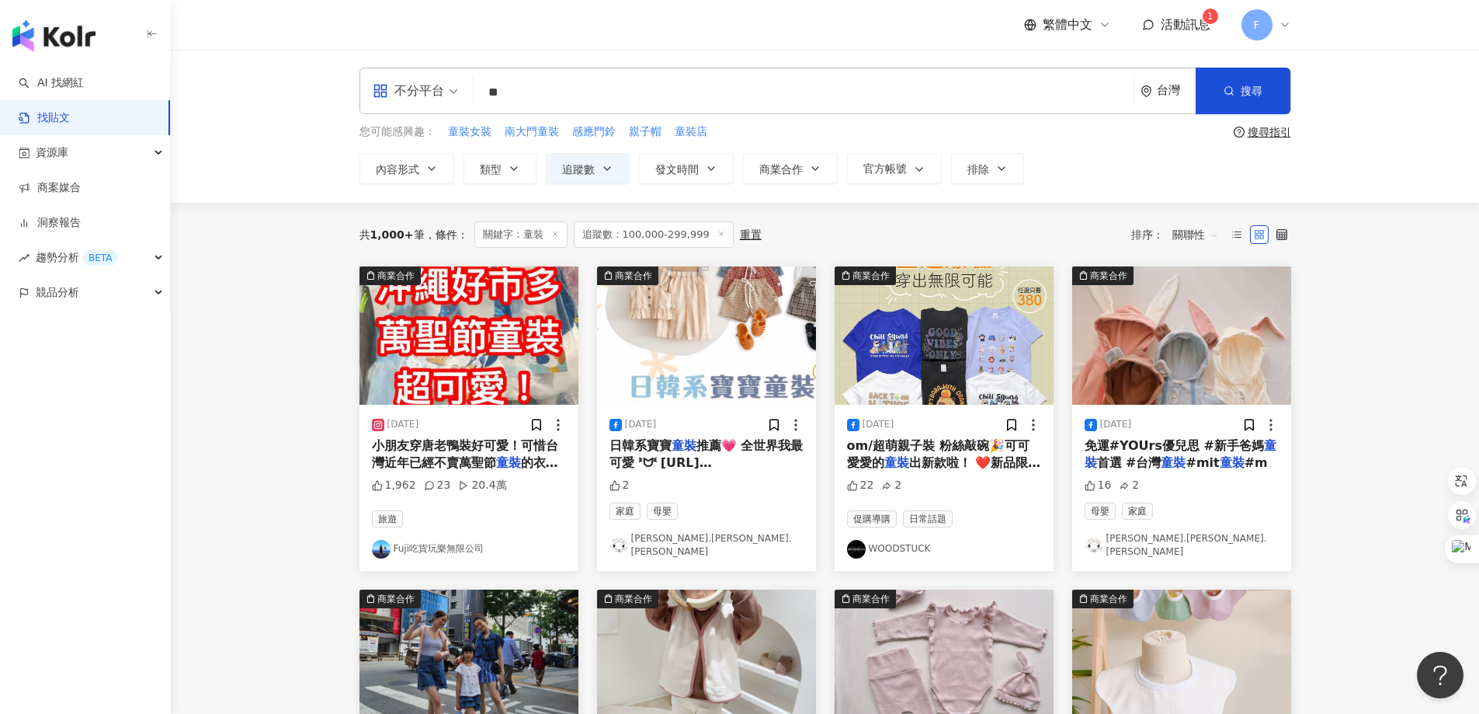
scroll to position [0, 0]
drag, startPoint x: 536, startPoint y: 93, endPoint x: 410, endPoint y: 92, distance: 125.8
click at [410, 92] on div "不分平台 童裝 ** 台灣 搜尋" at bounding box center [826, 91] width 932 height 47
type input "***"
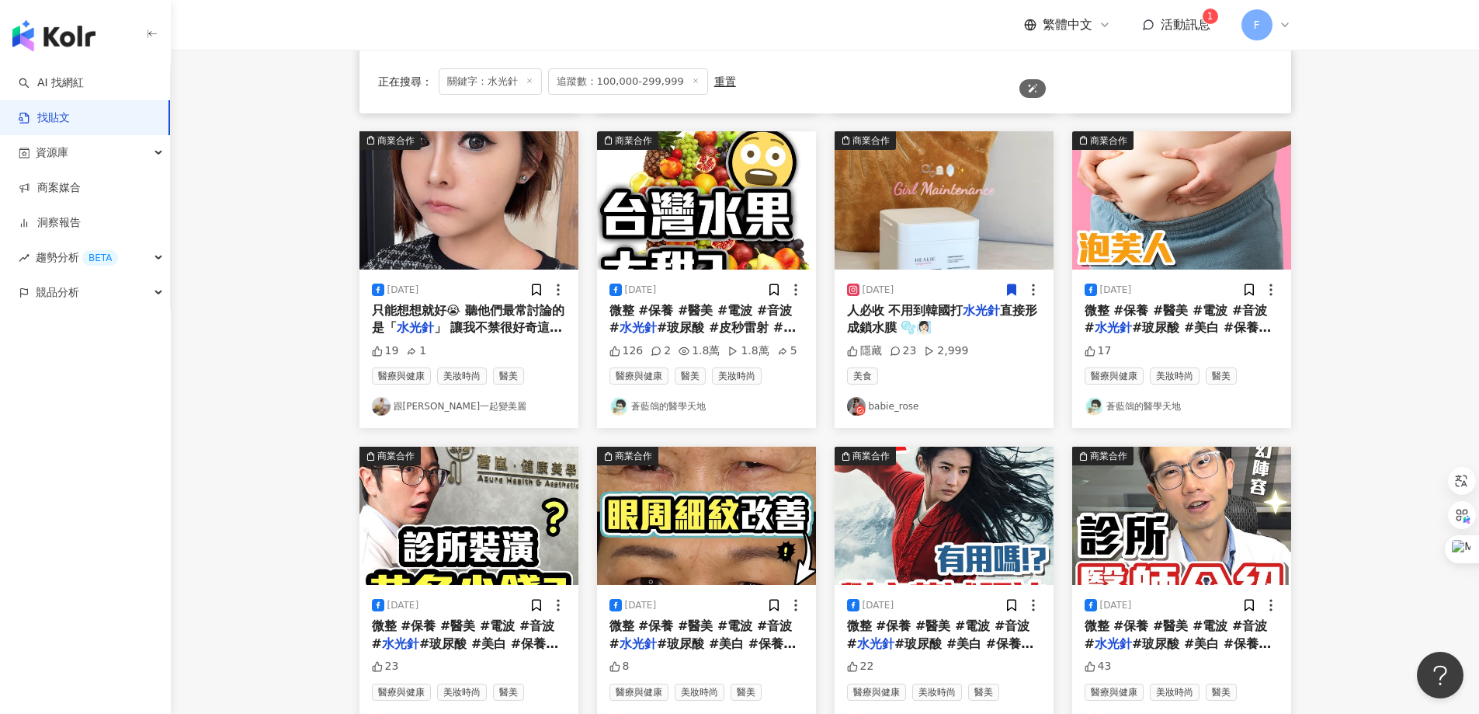
scroll to position [621, 0]
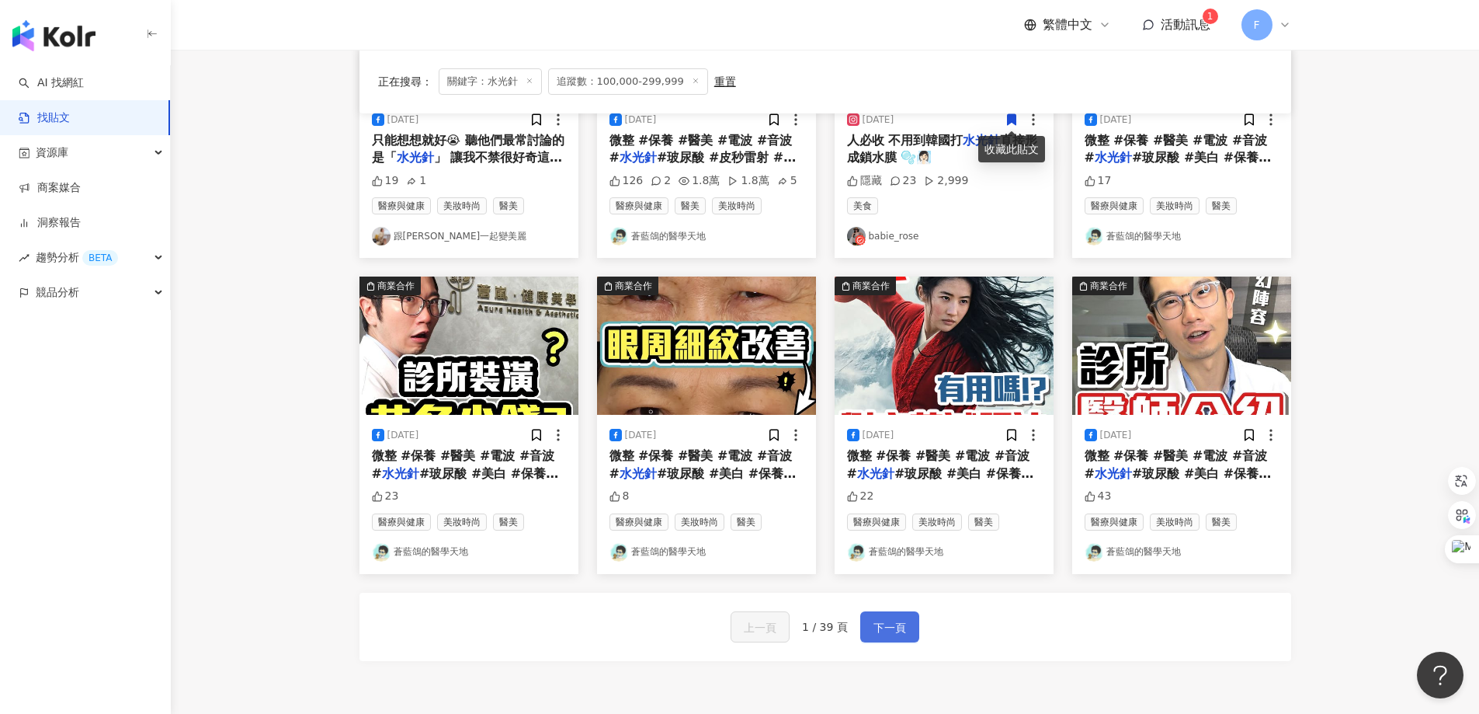
click at [880, 633] on span "下一頁" at bounding box center [890, 627] width 33 height 19
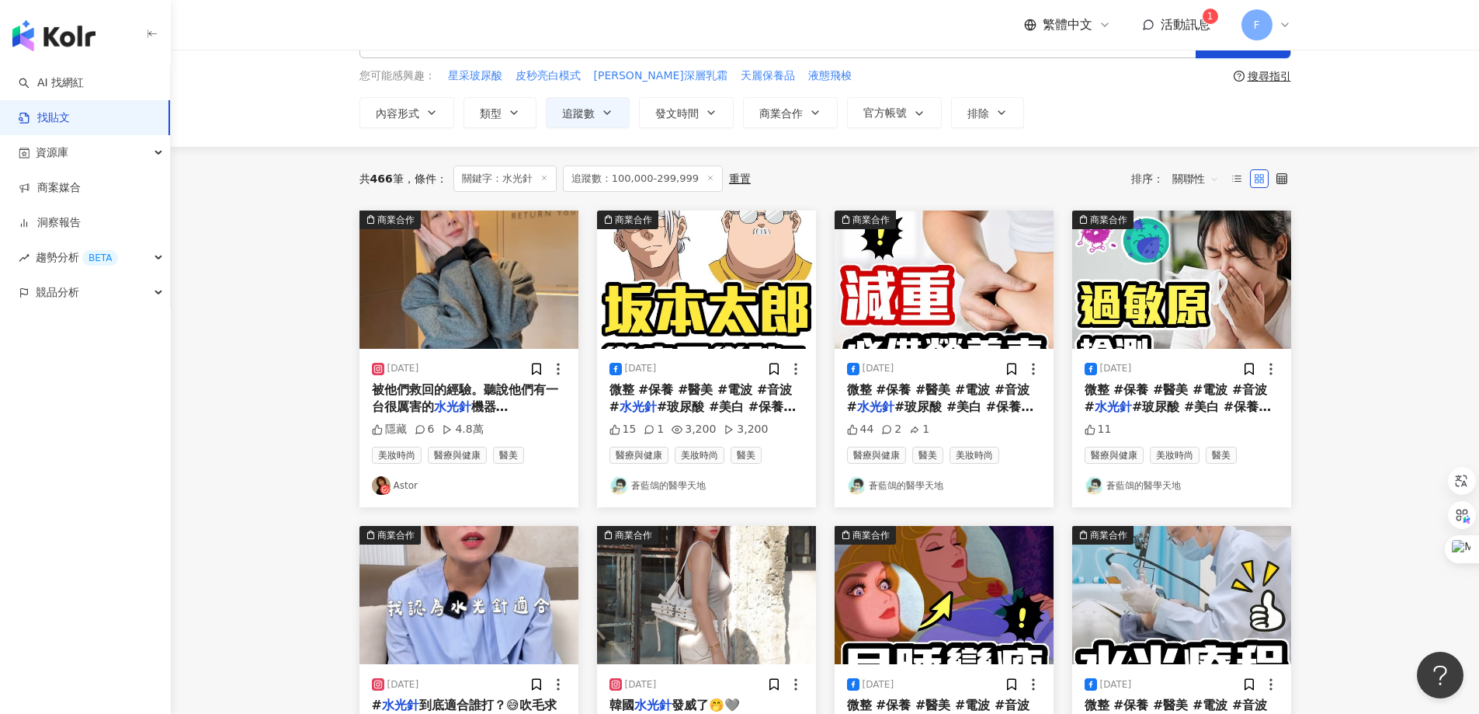
scroll to position [0, 0]
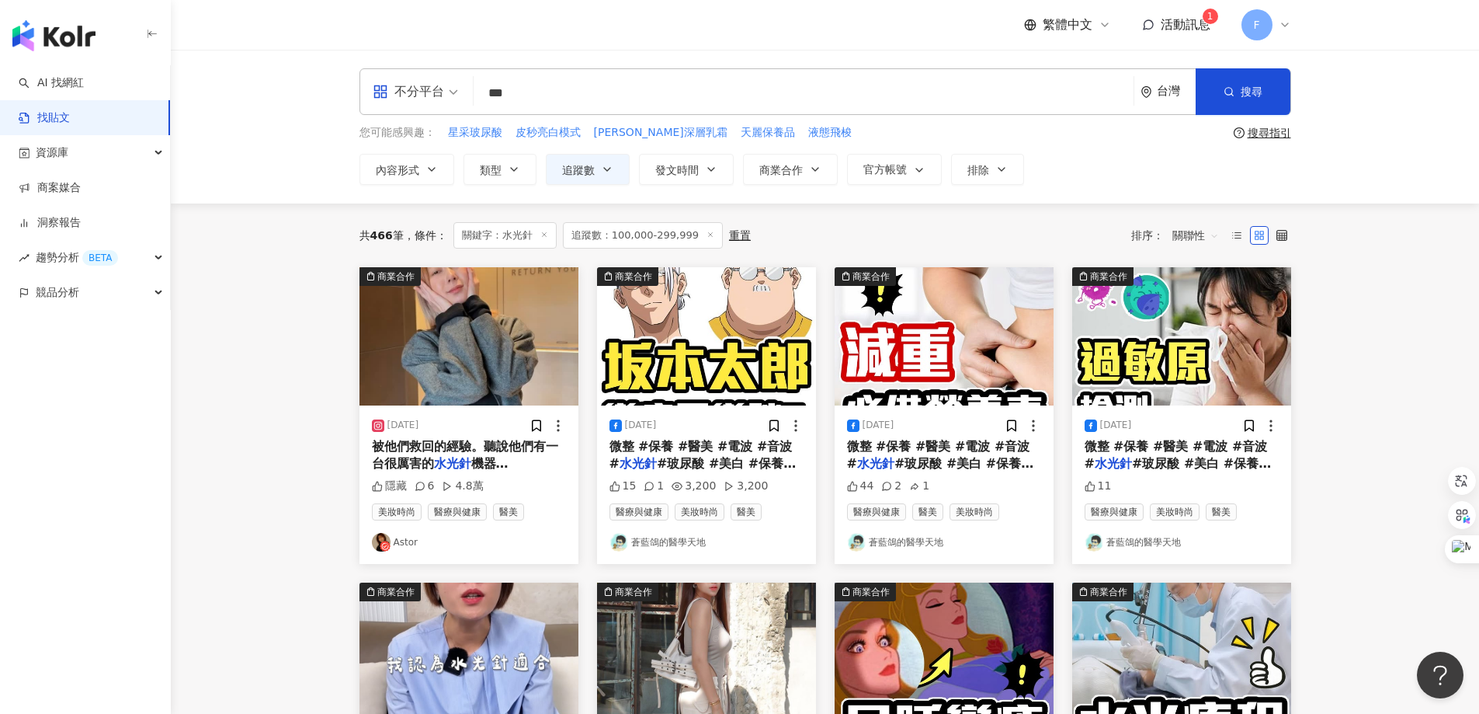
click at [707, 231] on icon at bounding box center [711, 235] width 8 height 8
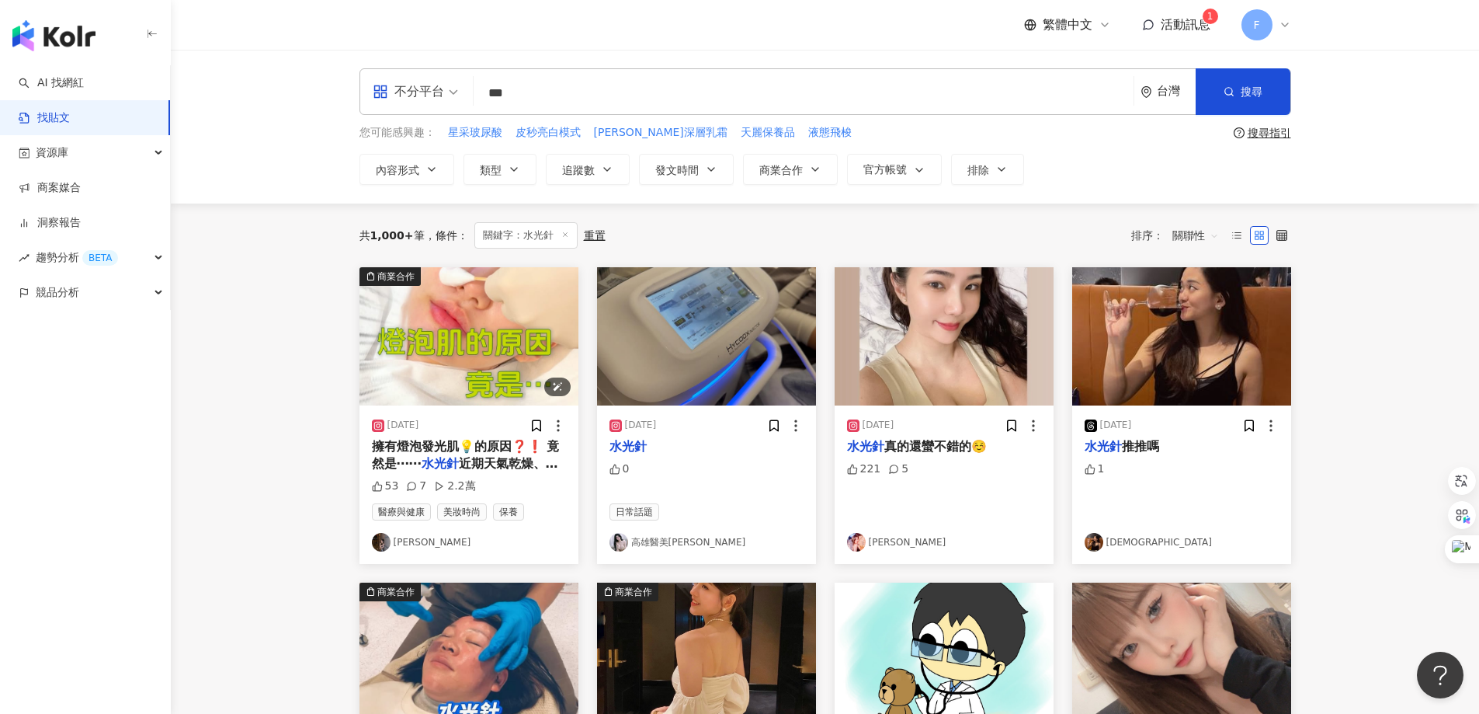
click at [554, 321] on img at bounding box center [469, 336] width 219 height 138
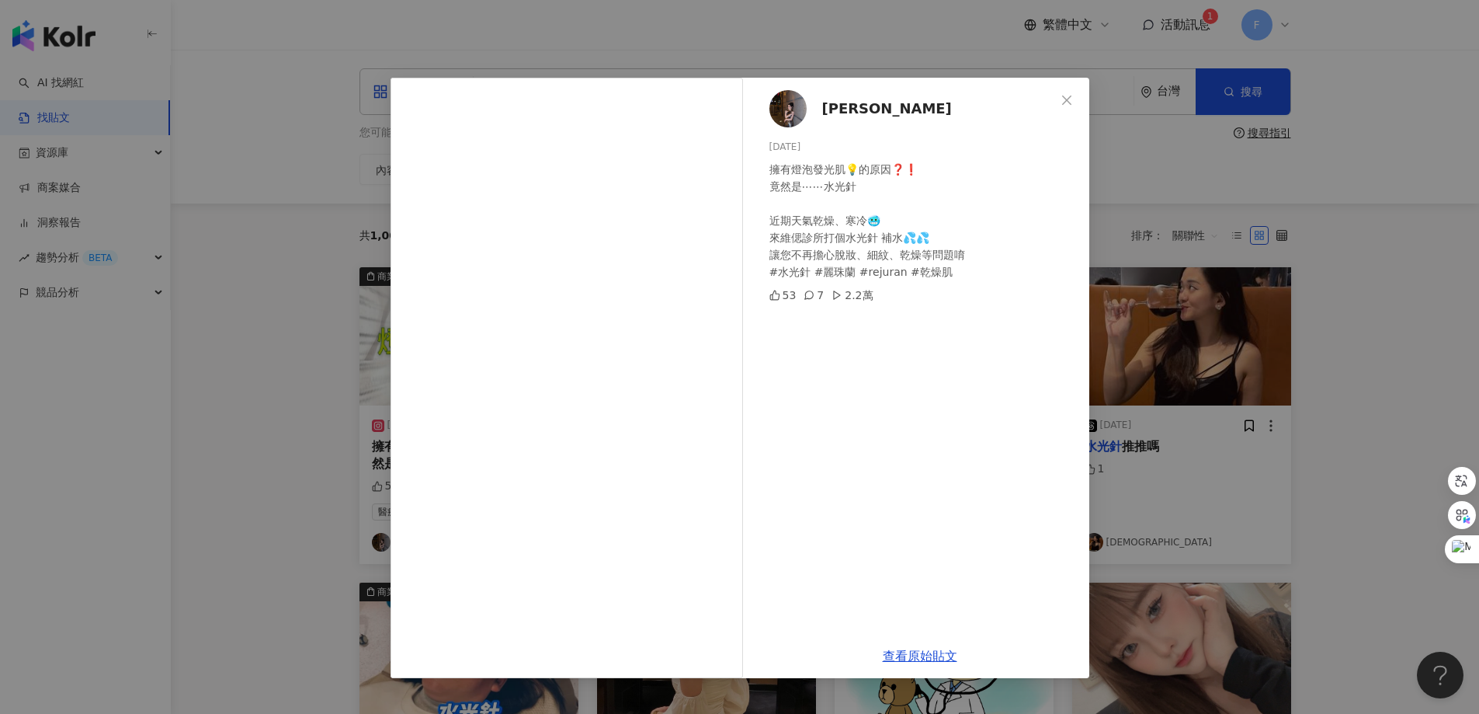
click at [826, 107] on span "𝐋𝐢𝐳" at bounding box center [887, 109] width 130 height 22
click at [1065, 101] on icon "close" at bounding box center [1067, 100] width 12 height 12
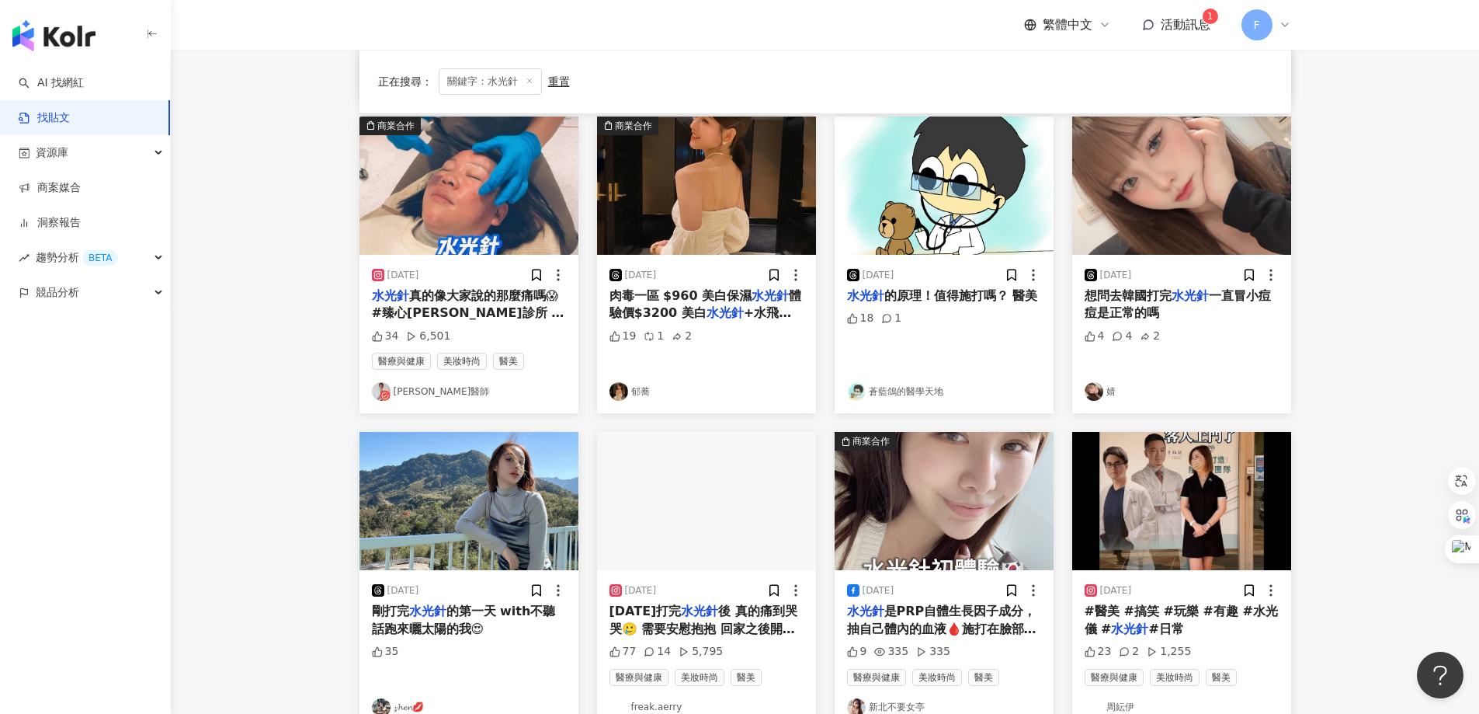
scroll to position [699, 0]
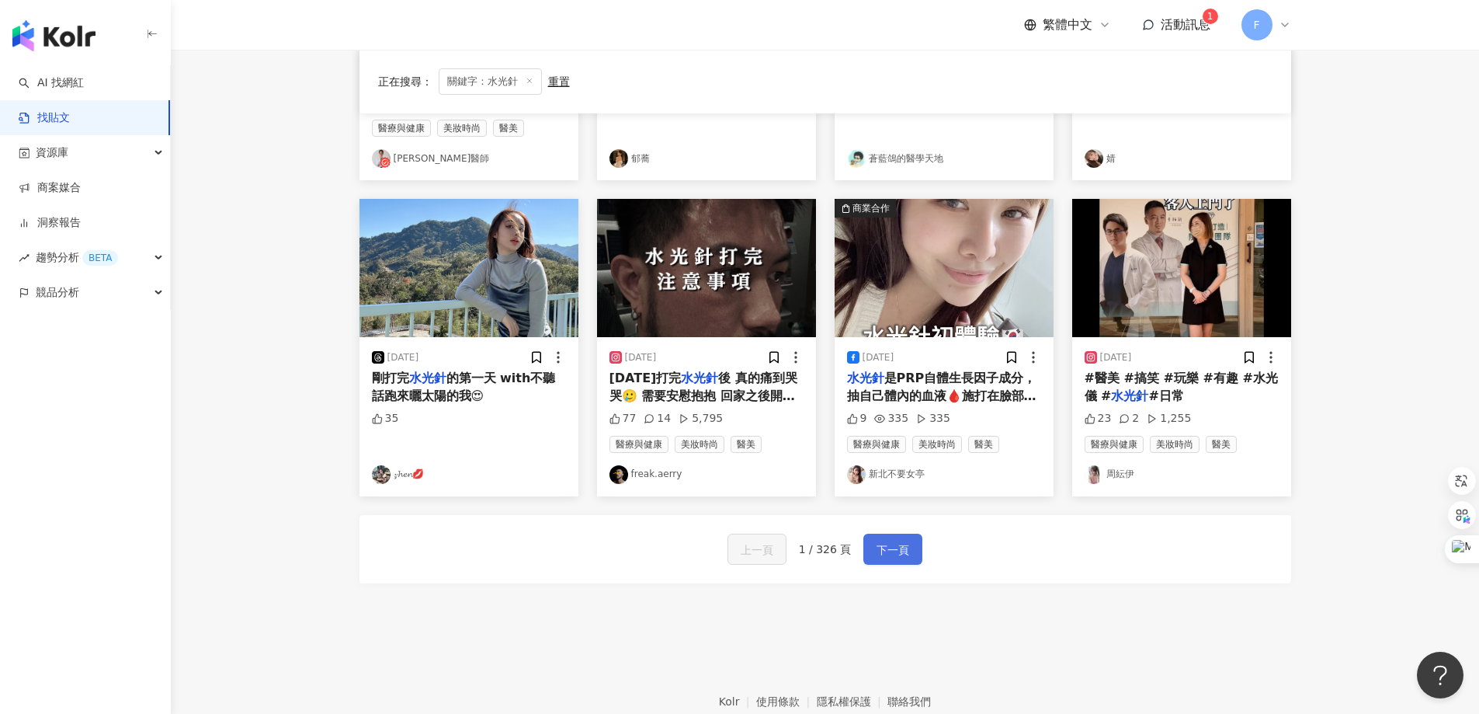
click at [888, 553] on span "下一頁" at bounding box center [893, 550] width 33 height 19
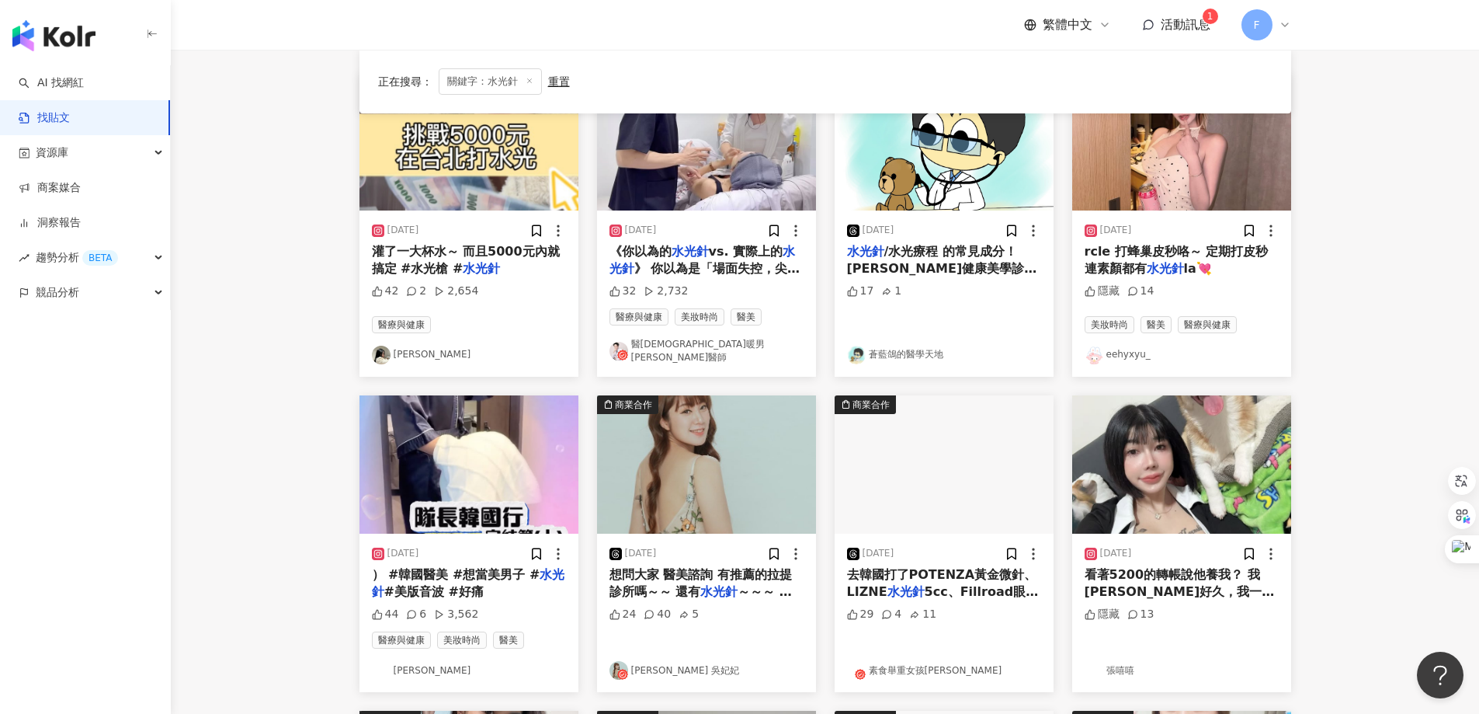
scroll to position [233, 0]
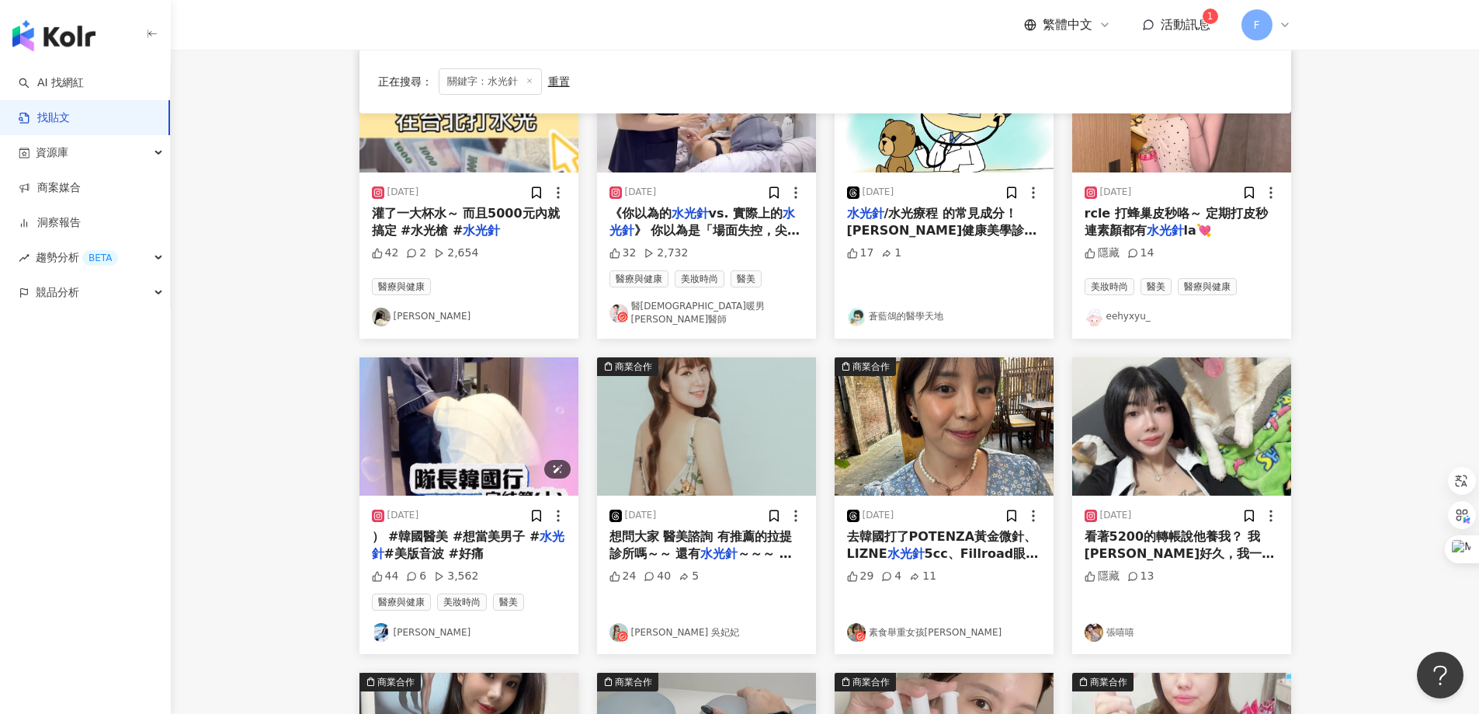
click at [480, 429] on img at bounding box center [469, 426] width 219 height 138
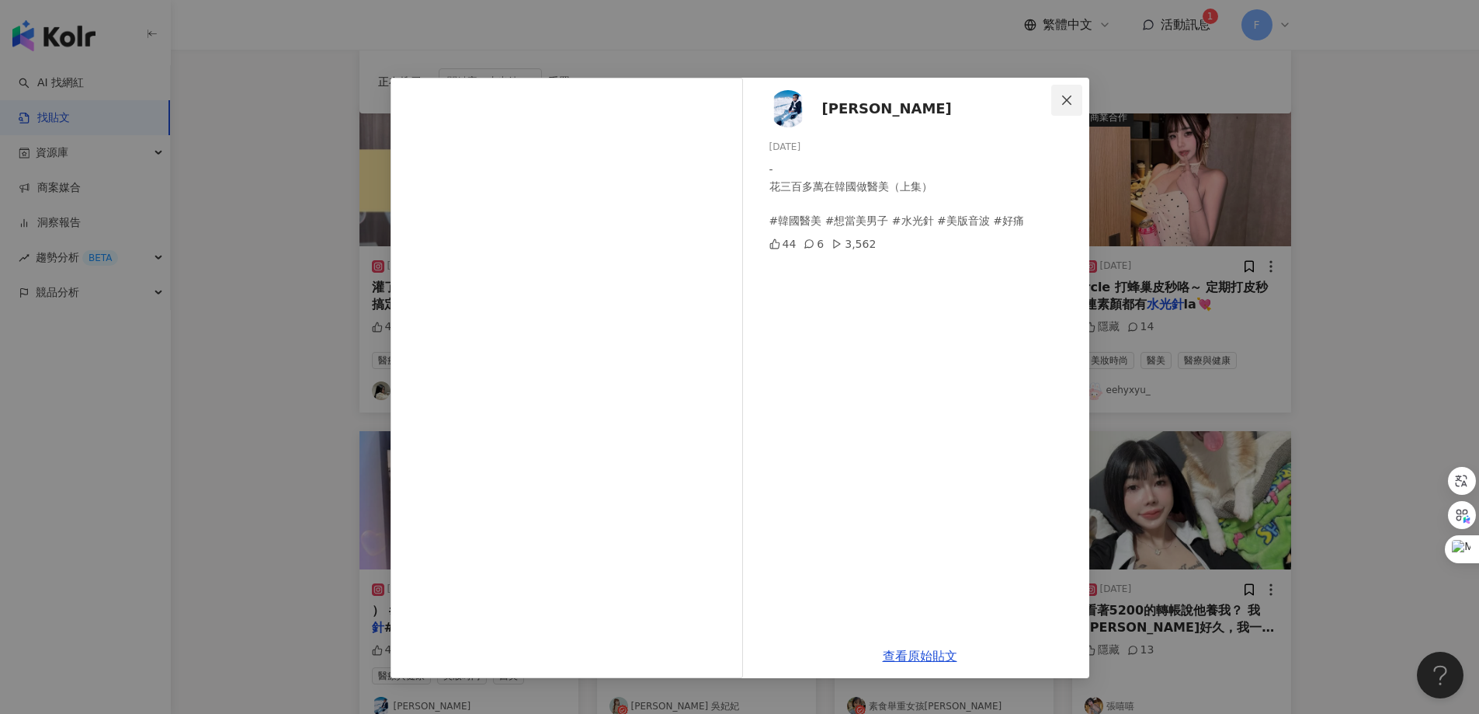
scroll to position [155, 0]
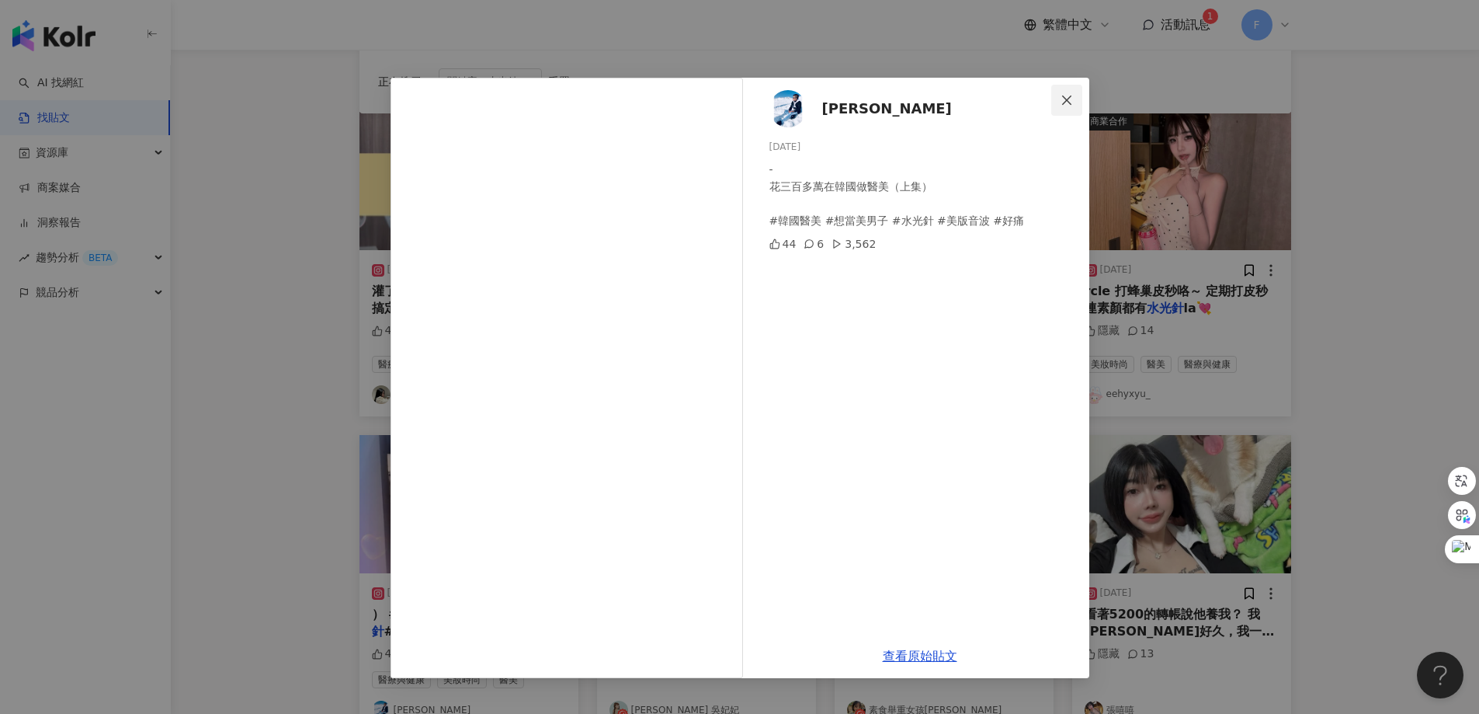
click at [1067, 97] on icon "close" at bounding box center [1067, 100] width 12 height 12
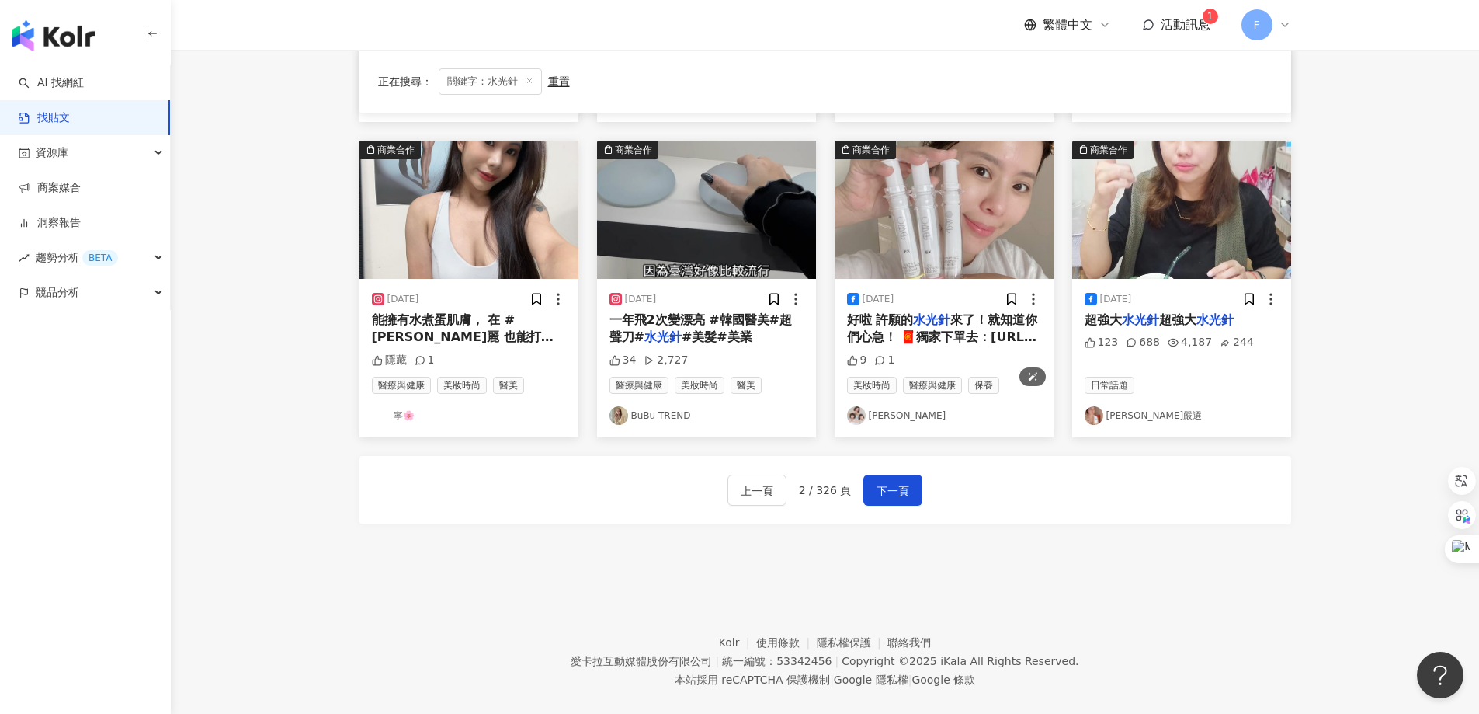
scroll to position [780, 0]
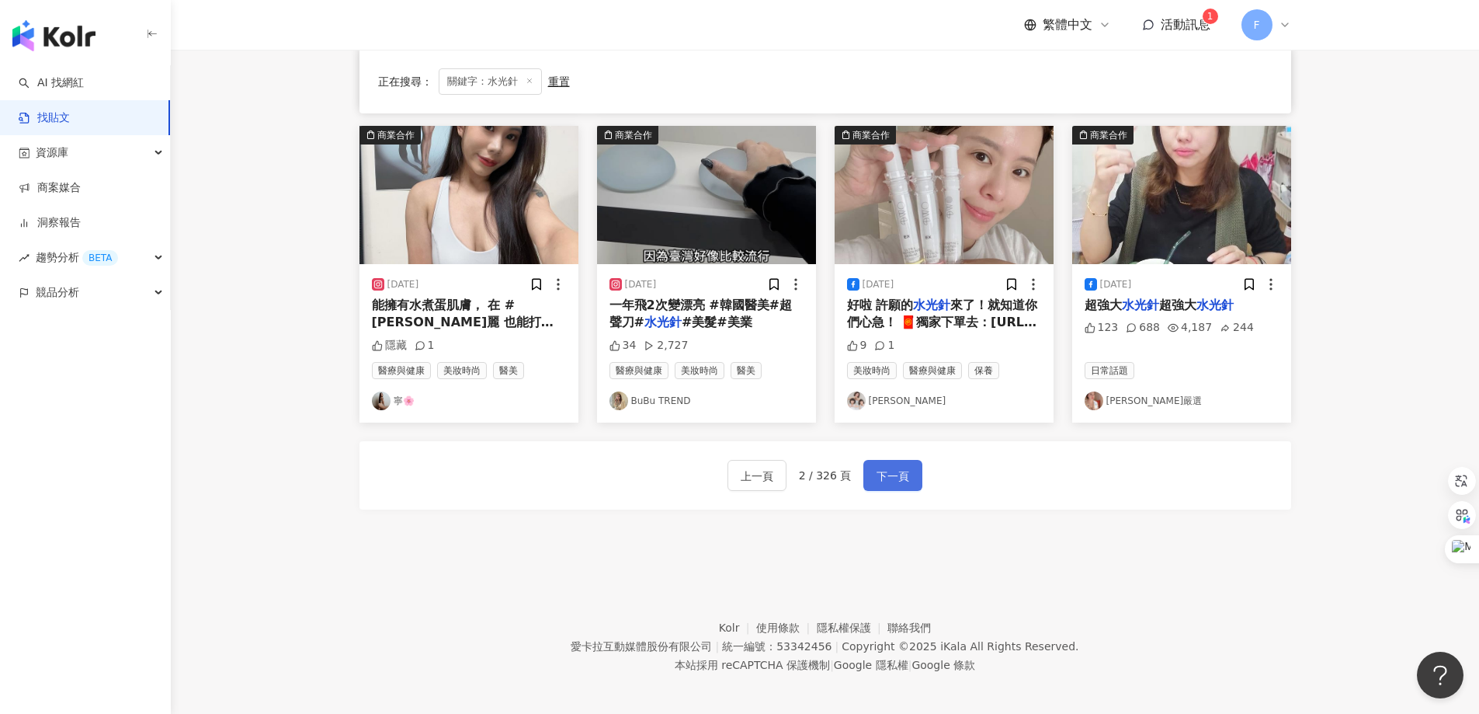
click at [891, 475] on span "下一頁" at bounding box center [893, 476] width 33 height 19
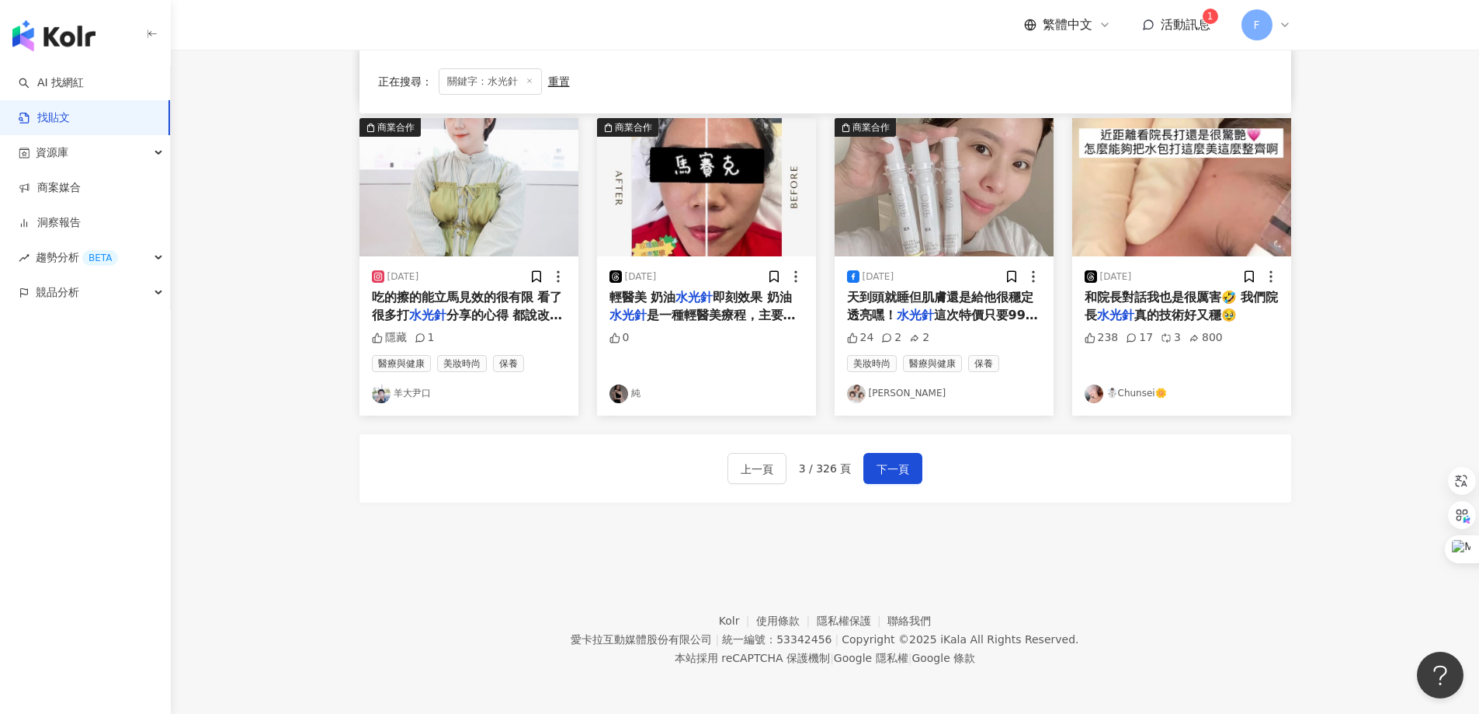
click at [916, 297] on span "天到頭就睡但肌膚還是給他很穩定透亮嘿！" at bounding box center [940, 306] width 186 height 32
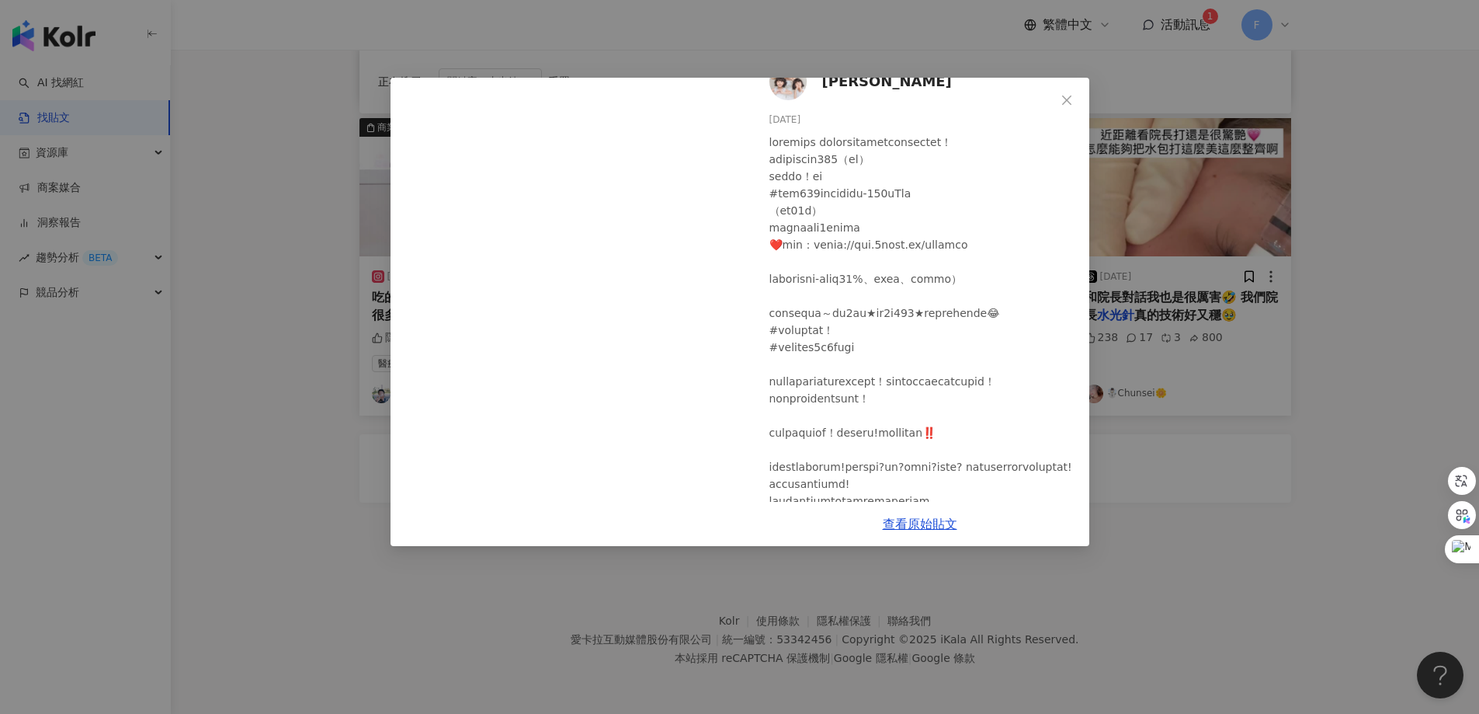
scroll to position [0, 0]
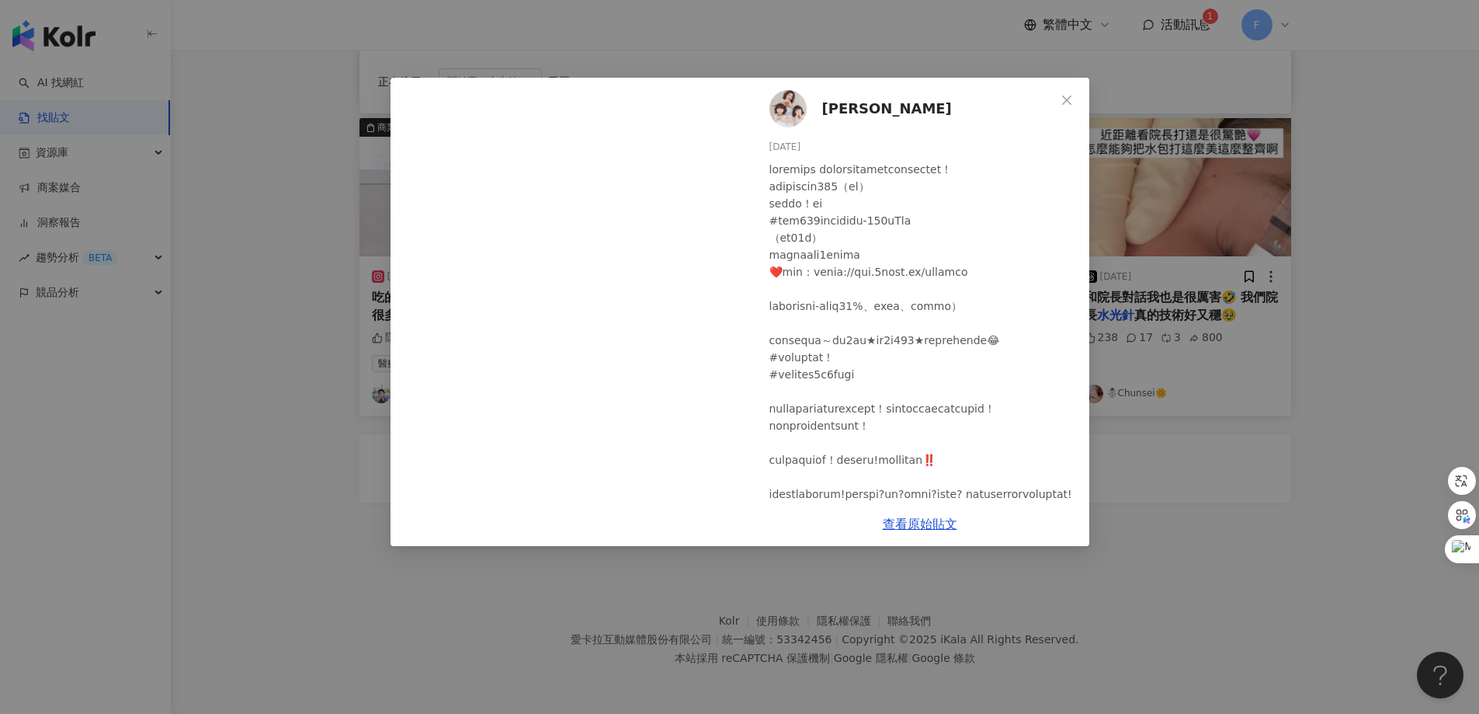
click at [1067, 103] on icon "close" at bounding box center [1067, 100] width 12 height 12
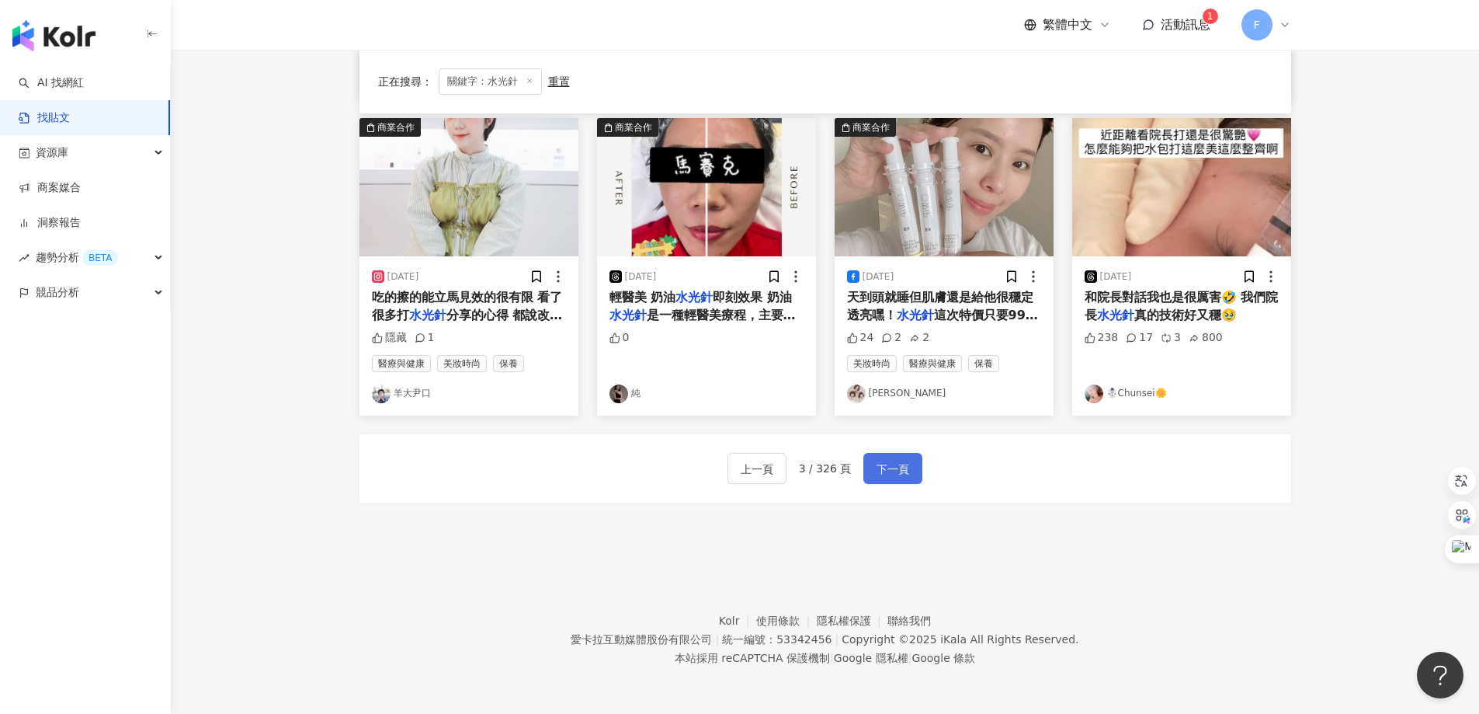
click at [891, 468] on span "下一頁" at bounding box center [893, 469] width 33 height 19
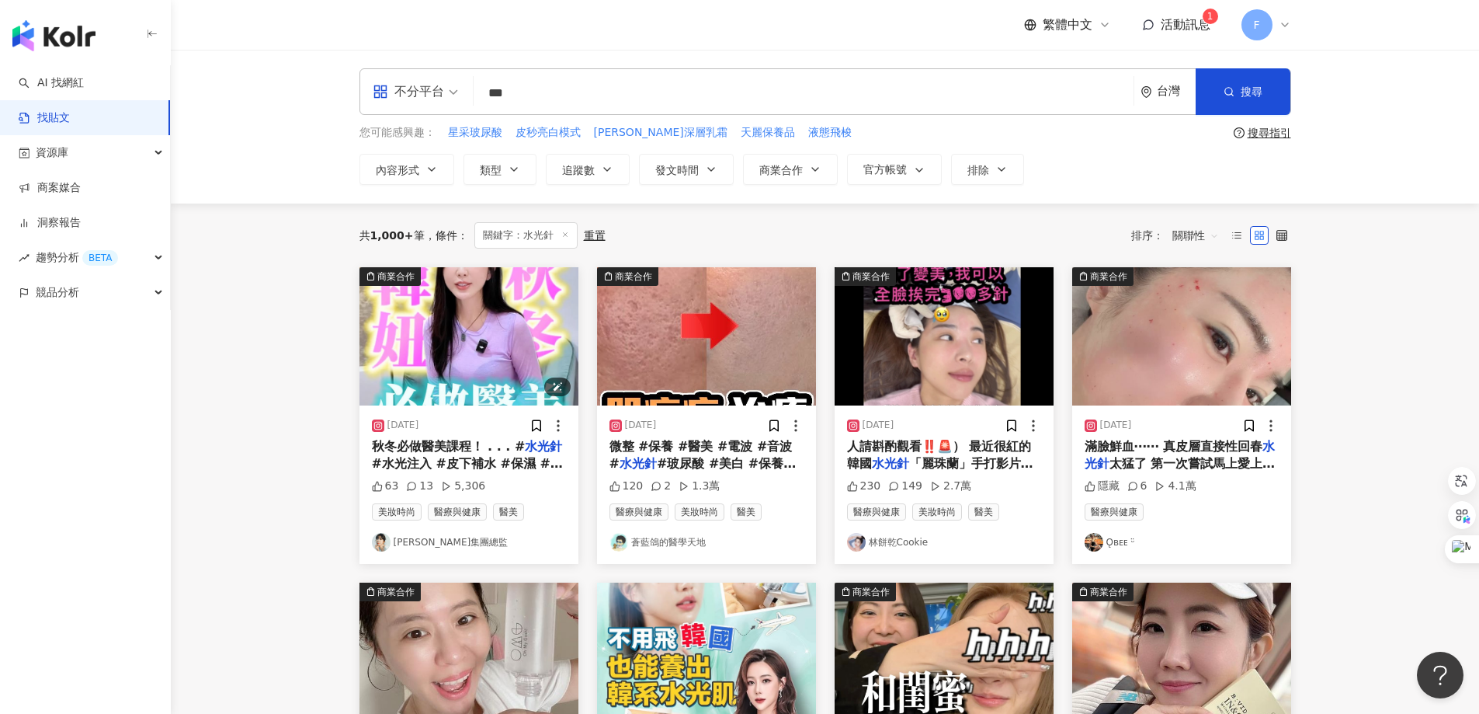
click at [488, 360] on img at bounding box center [469, 336] width 219 height 138
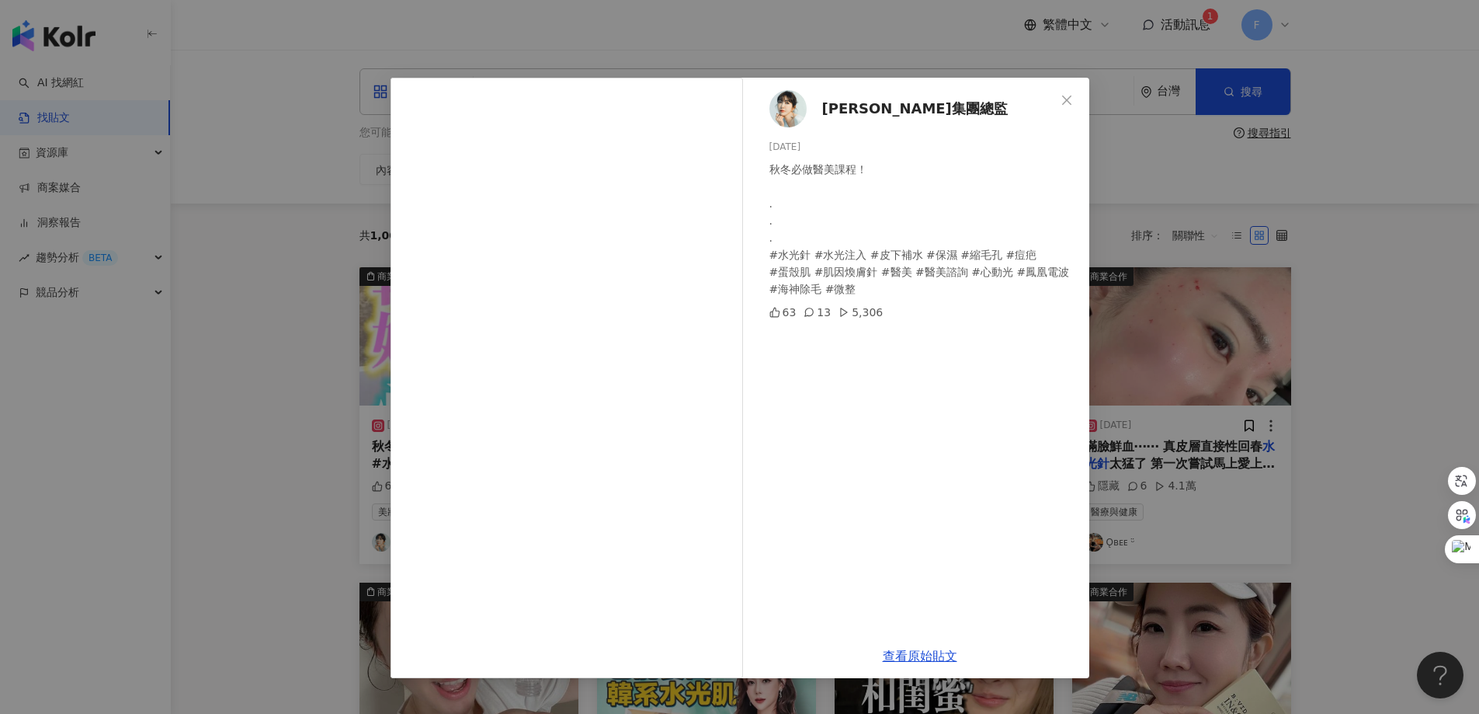
click at [867, 106] on span "Sonia守葳集團總監" at bounding box center [915, 109] width 186 height 22
click at [1068, 95] on icon "close" at bounding box center [1067, 100] width 12 height 12
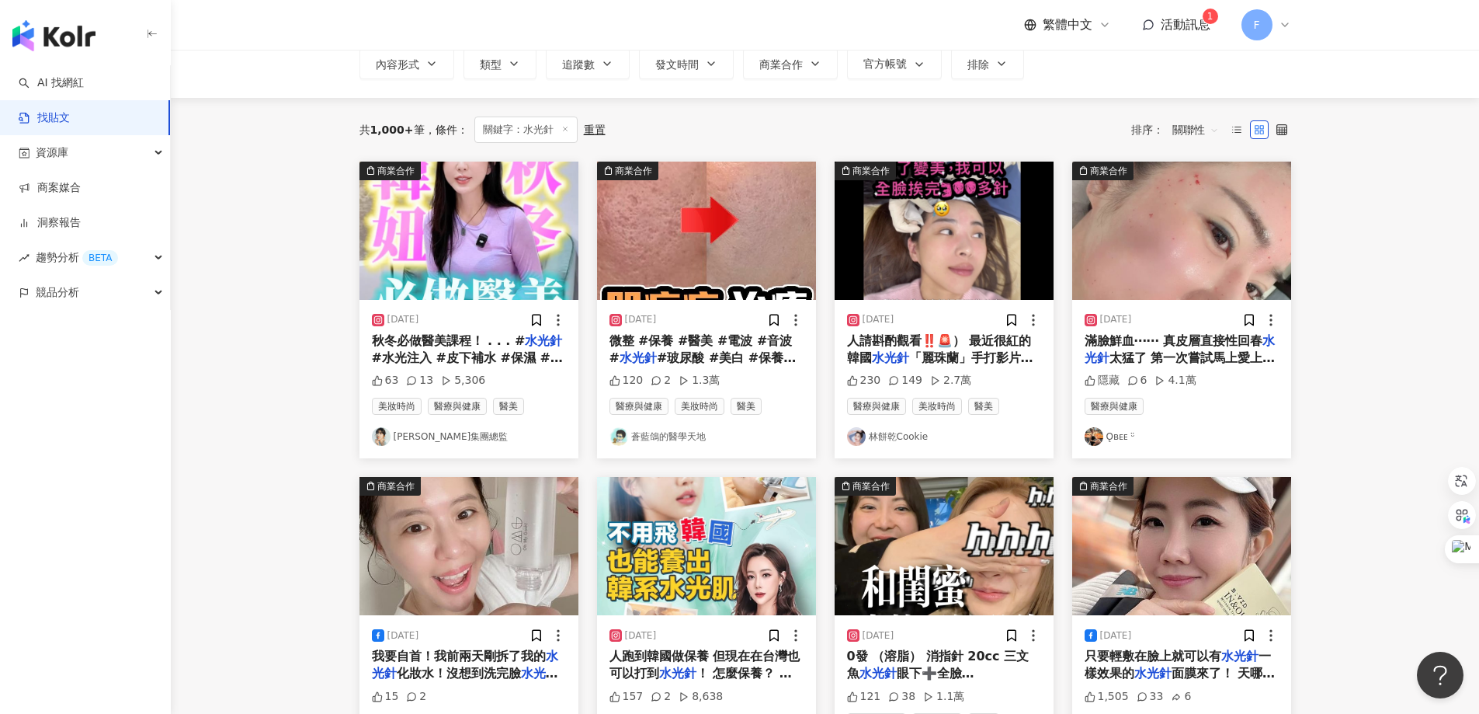
scroll to position [155, 0]
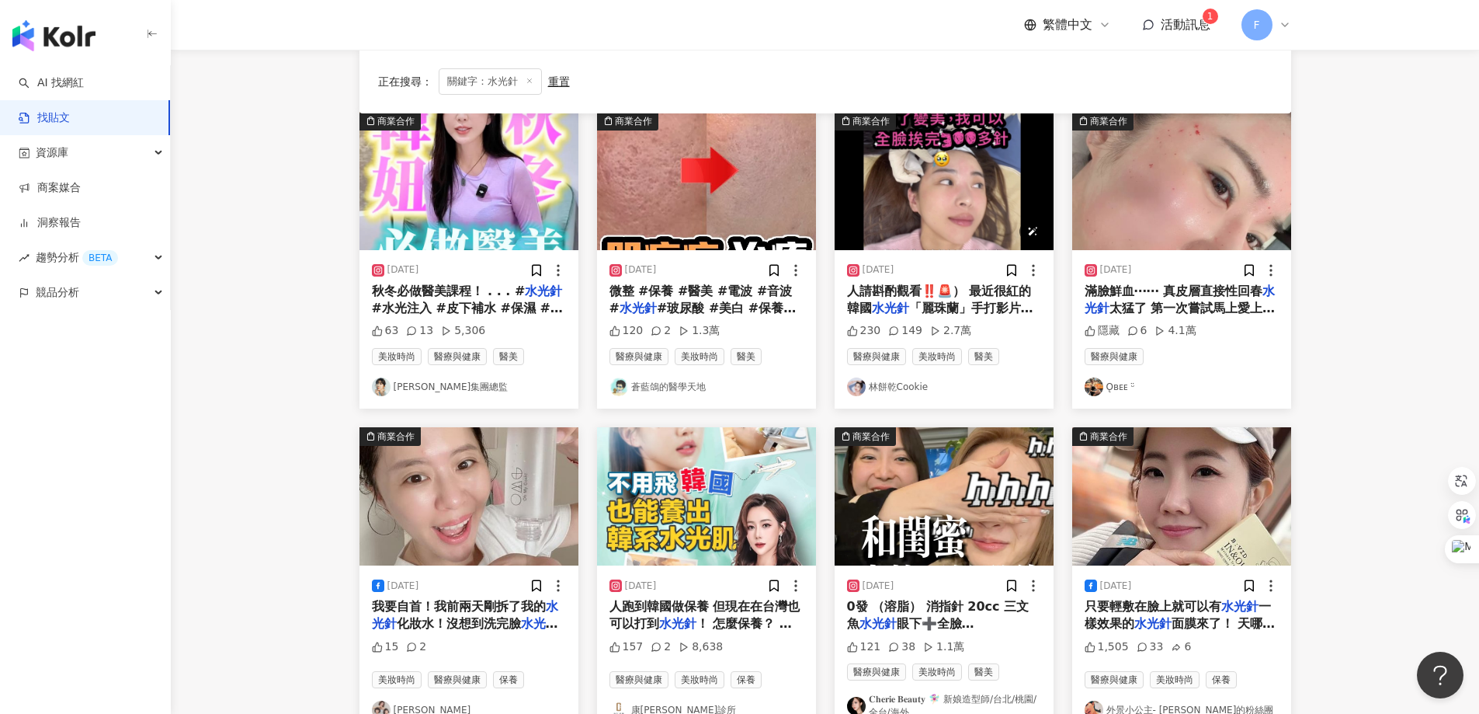
click at [925, 180] on img at bounding box center [944, 181] width 219 height 138
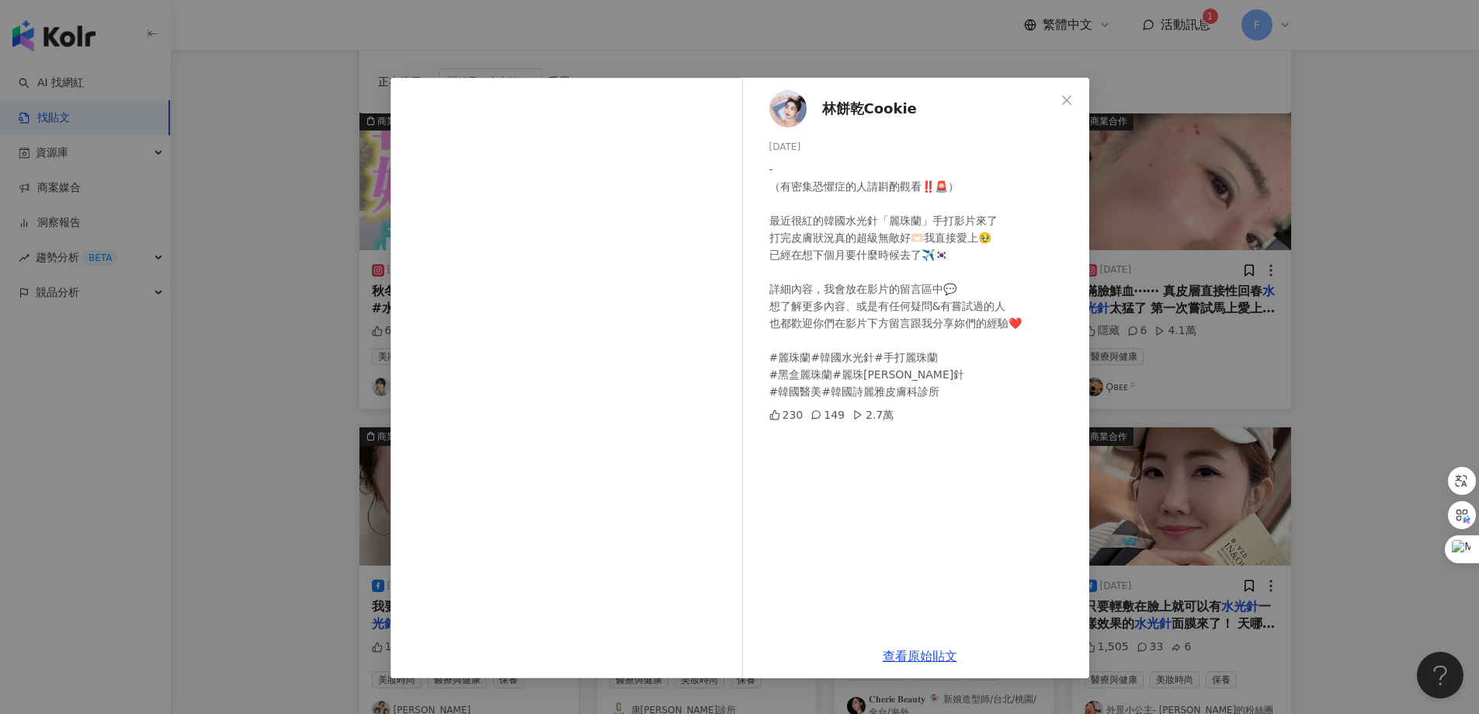
click at [857, 110] on span "林餅乾Cookie" at bounding box center [869, 109] width 95 height 22
click at [1067, 102] on icon "close" at bounding box center [1067, 100] width 12 height 12
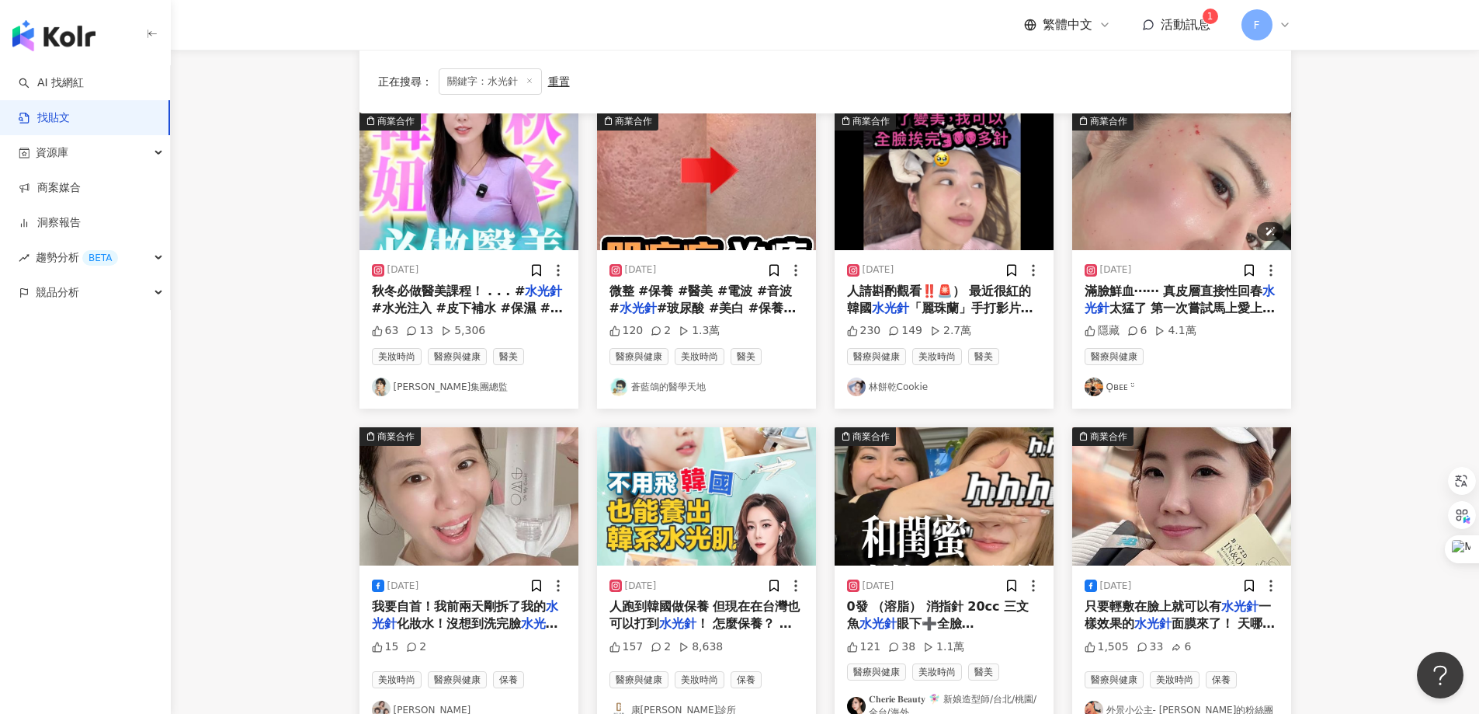
click at [1198, 167] on img at bounding box center [1181, 181] width 219 height 138
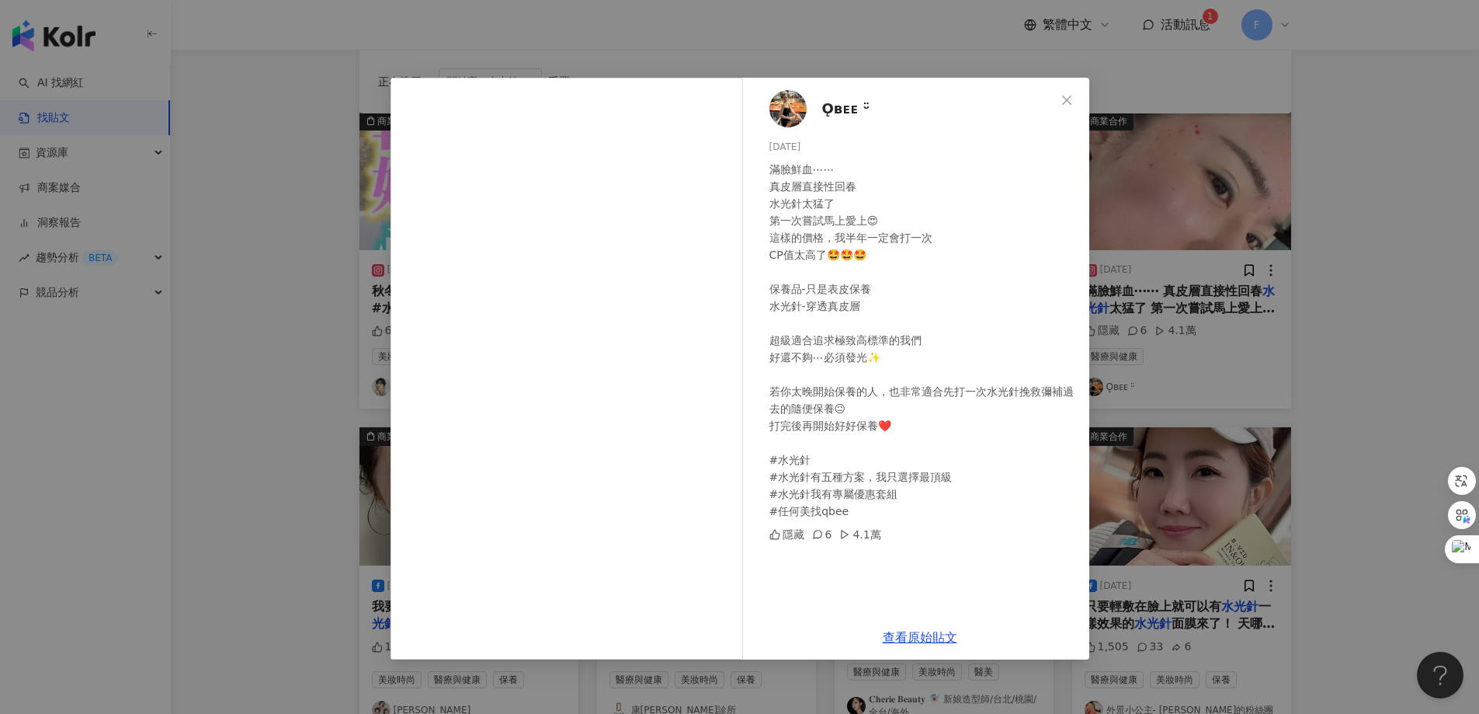
click at [843, 111] on span "Ǫʙᴇᴇ ᵕ̈" at bounding box center [846, 109] width 48 height 22
click at [1068, 103] on icon "close" at bounding box center [1067, 100] width 12 height 12
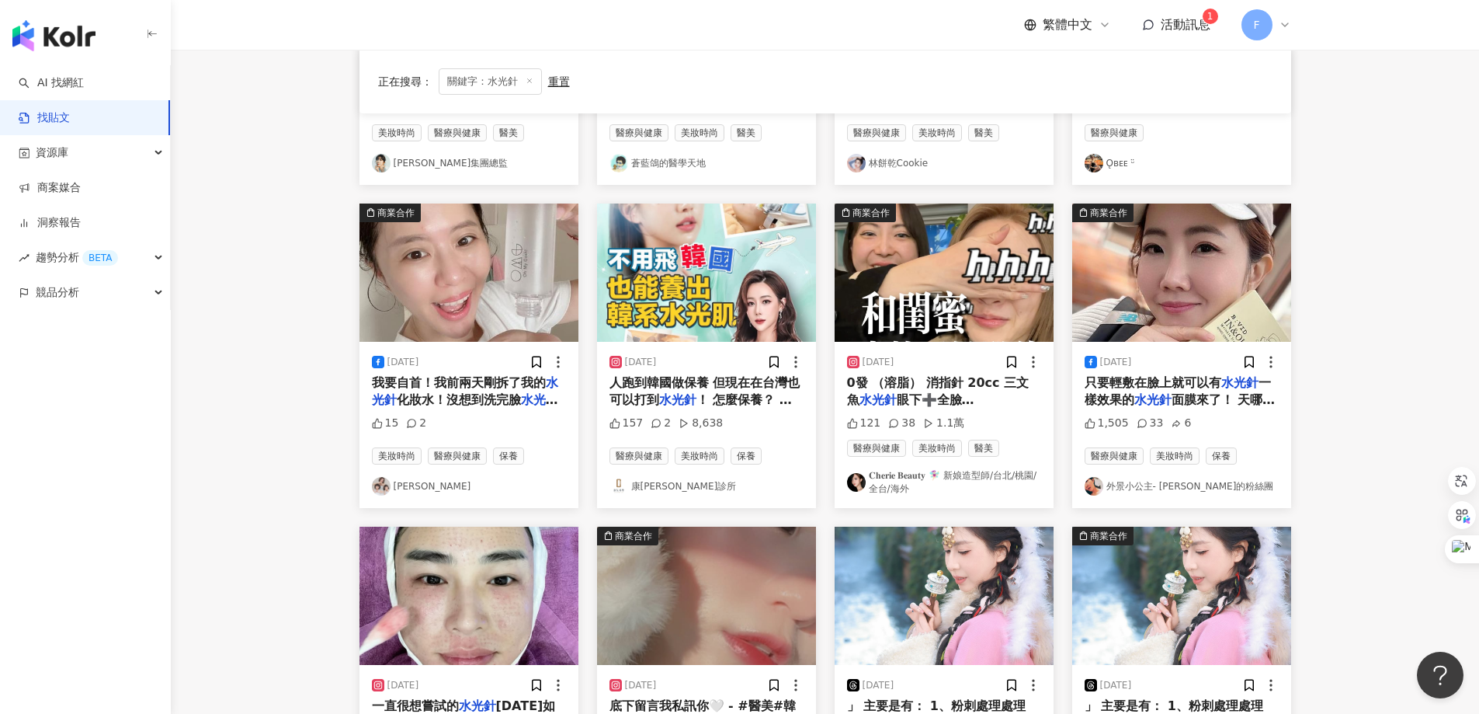
scroll to position [388, 0]
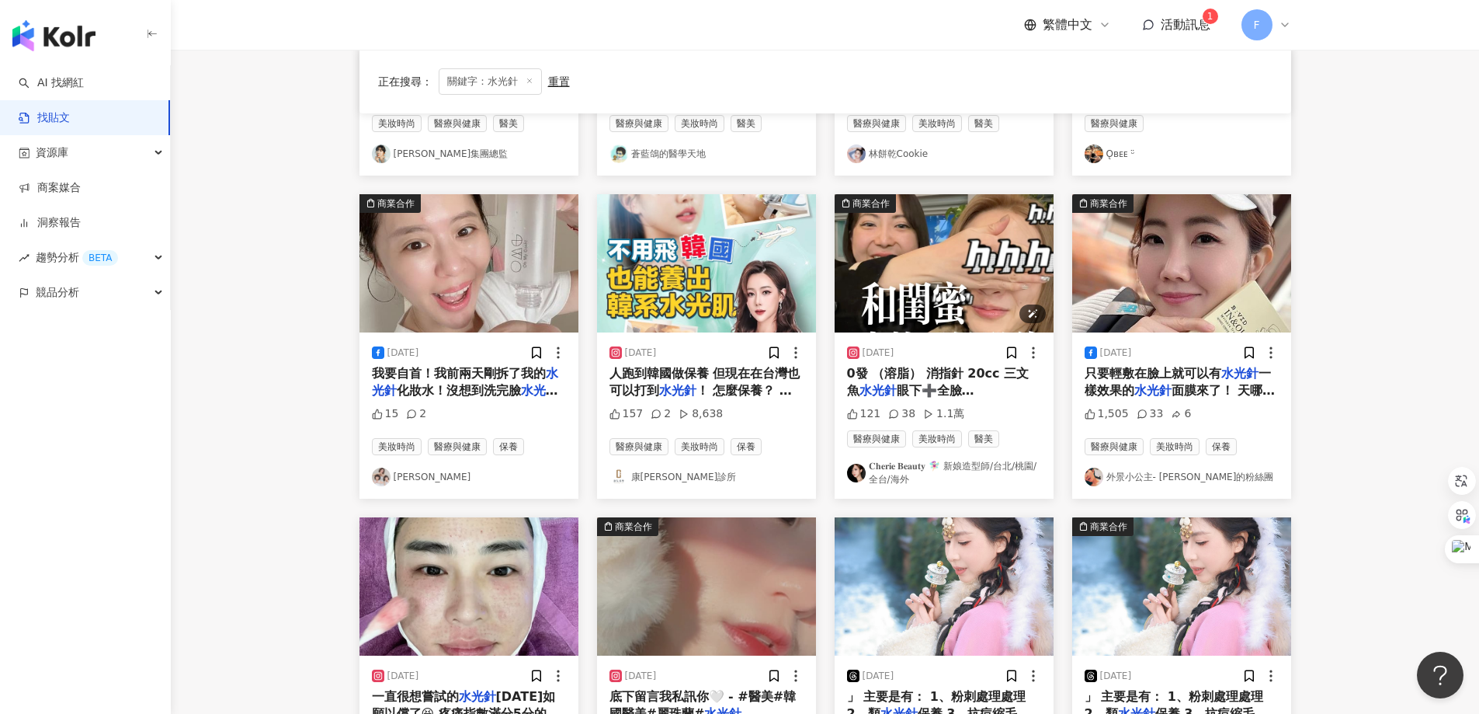
click at [952, 260] on img at bounding box center [944, 263] width 219 height 138
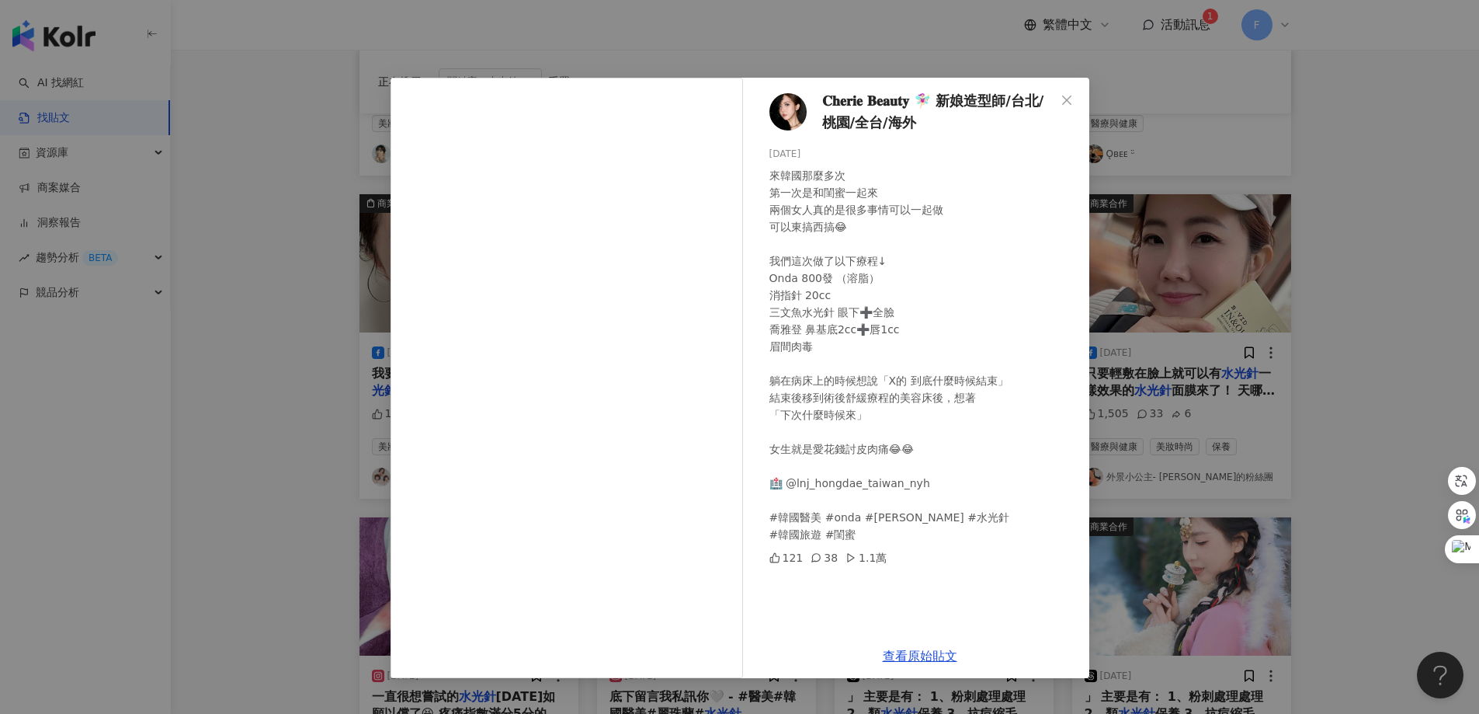
click at [897, 101] on span "𝐂𝐡𝐞𝐫𝐢𝐞 𝐁𝐞𝐚𝐮𝐭𝐲 🧚🏻‍♀️ 新娘造型師/台北/桃園/全台/海外" at bounding box center [938, 112] width 233 height 44
click at [1013, 102] on span "𝐂𝐡𝐞𝐫𝐢𝐞 𝐁𝐞𝐚𝐮𝐭𝐲 🧚🏻‍♀️ 新娘造型師/台北/桃園/全台/海外" at bounding box center [938, 112] width 233 height 44
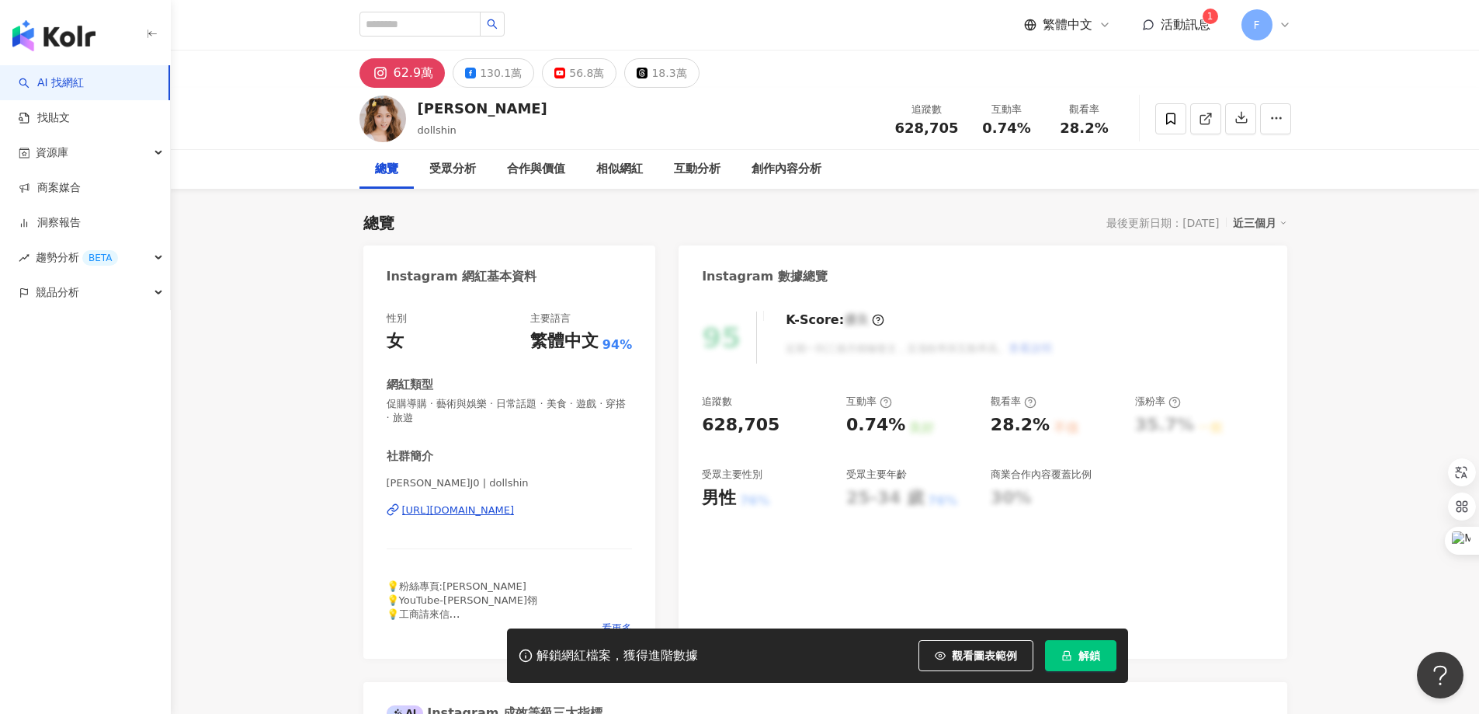
click at [510, 512] on div "https://www.instagram.com/dollshin/" at bounding box center [458, 510] width 113 height 14
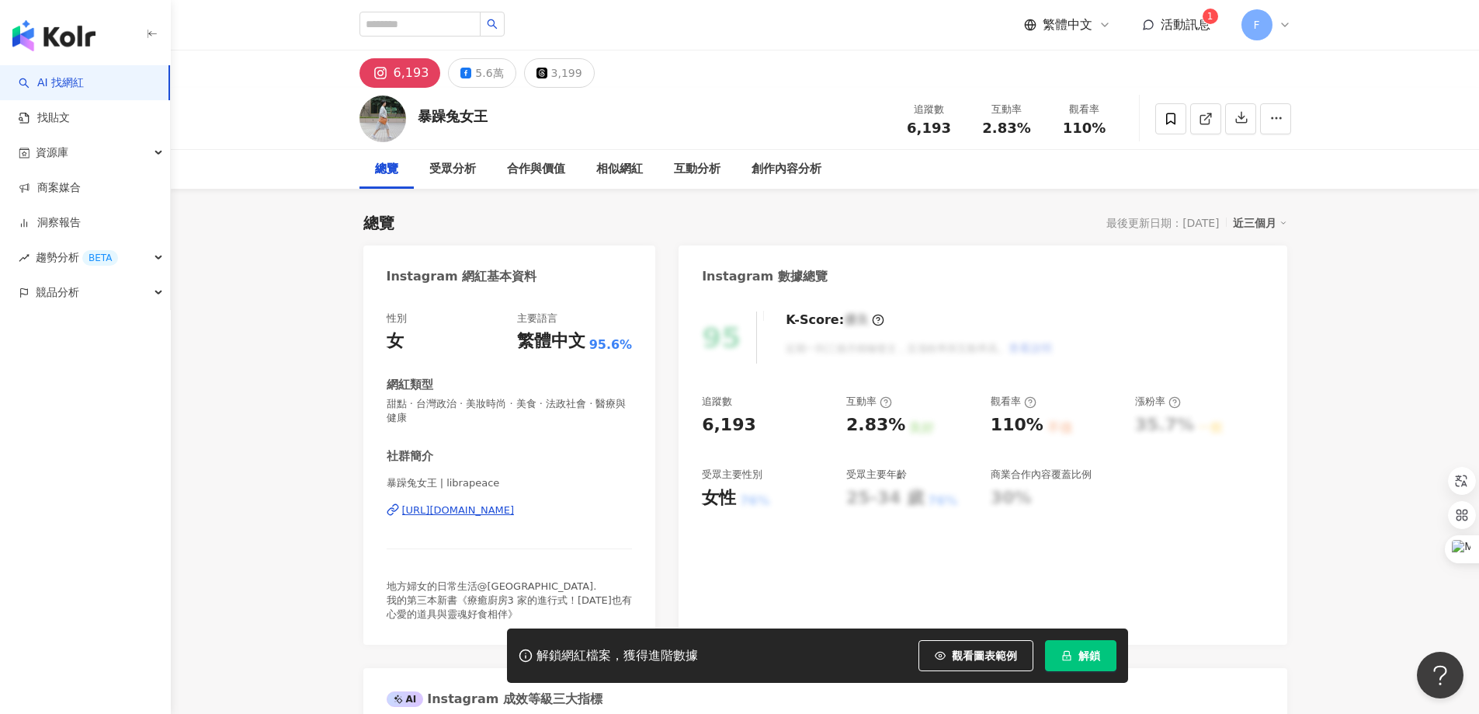
click at [506, 509] on div "https://www.instagram.com/librapeace/" at bounding box center [458, 510] width 113 height 14
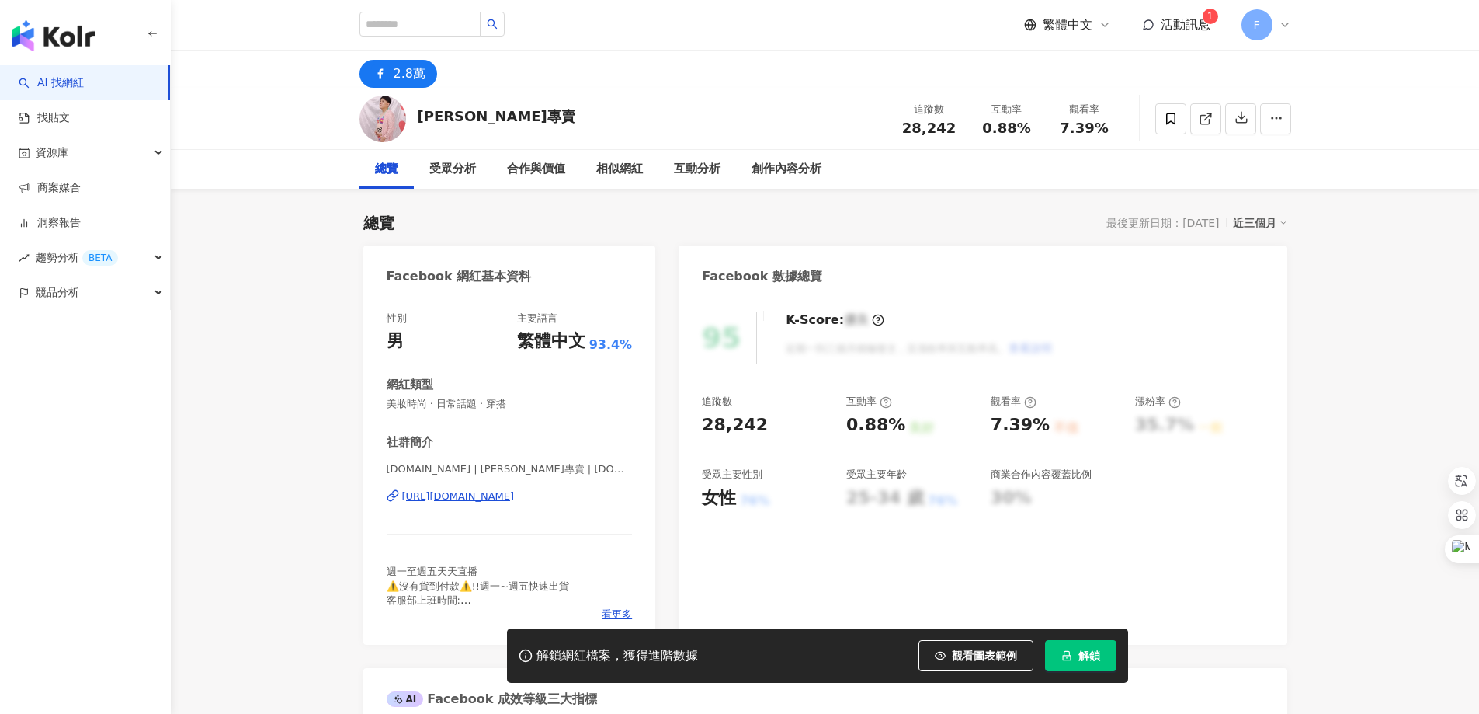
click at [495, 492] on div "https://www.facebook.com/1509575515973576" at bounding box center [458, 496] width 113 height 14
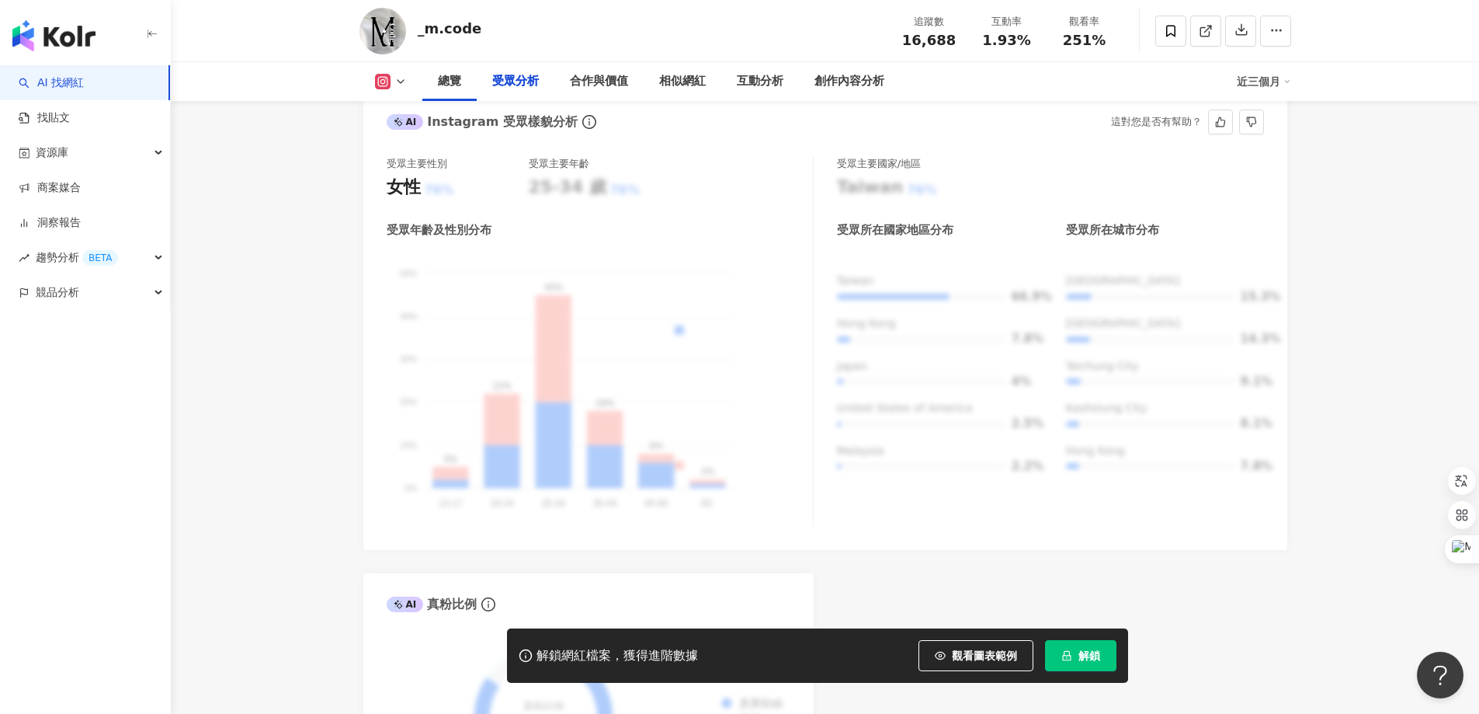
scroll to position [1476, 0]
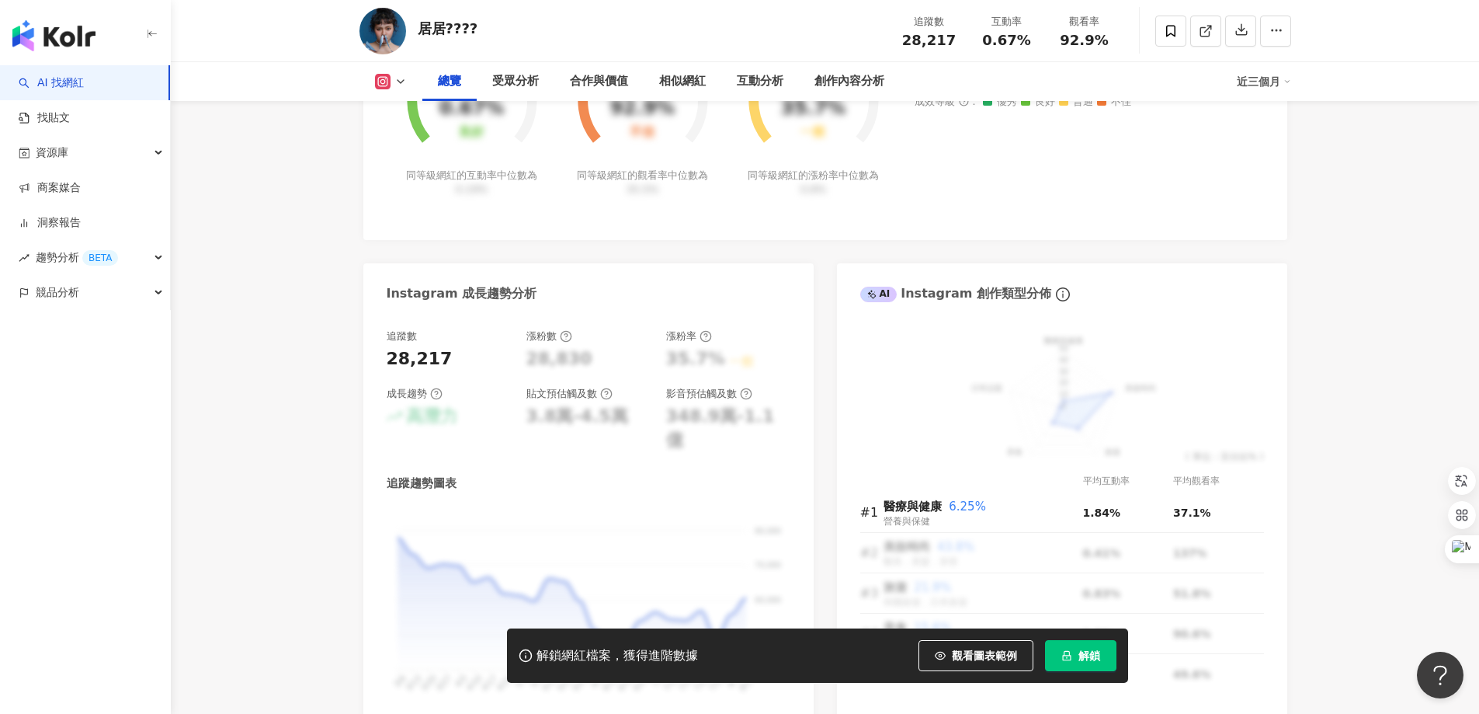
scroll to position [311, 0]
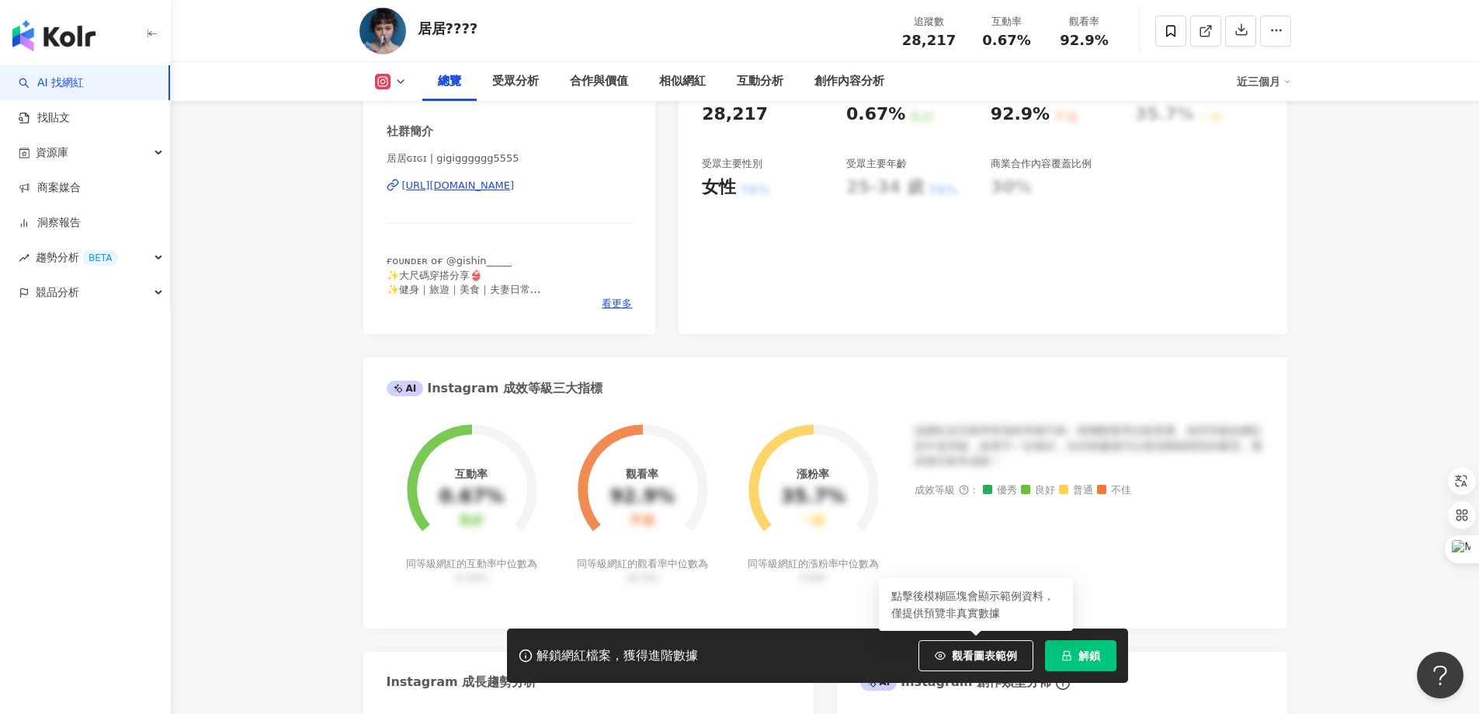
drag, startPoint x: 990, startPoint y: 657, endPoint x: 1189, endPoint y: 622, distance: 201.9
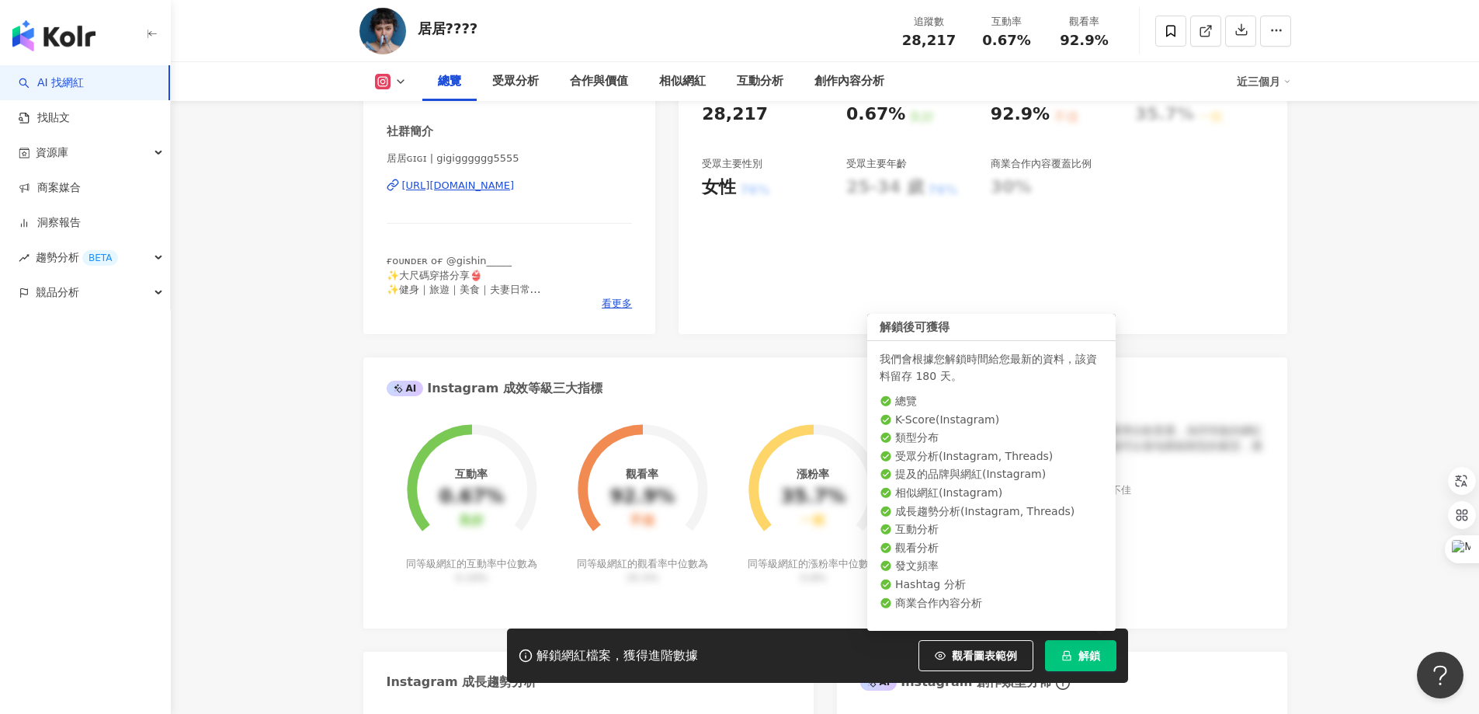
click at [1102, 662] on button "解鎖" at bounding box center [1080, 655] width 71 height 31
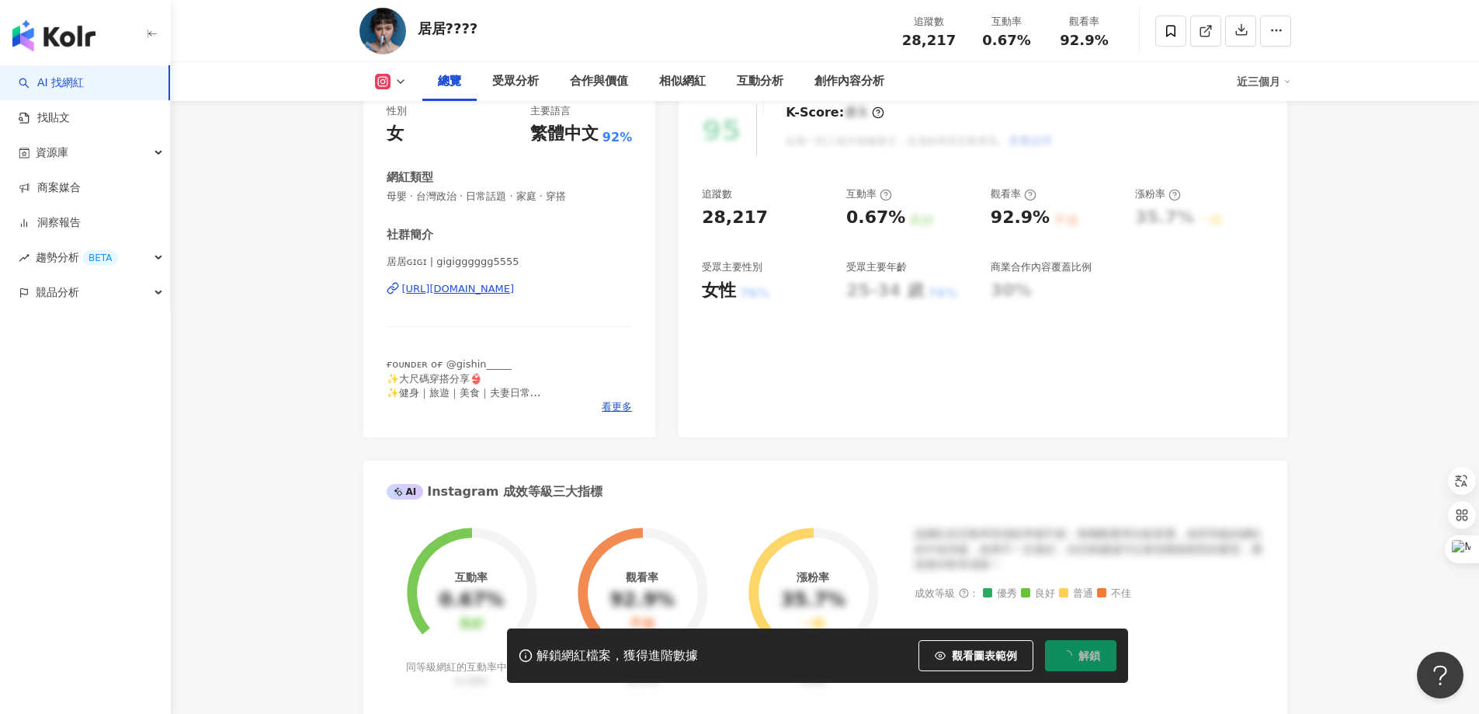
scroll to position [0, 0]
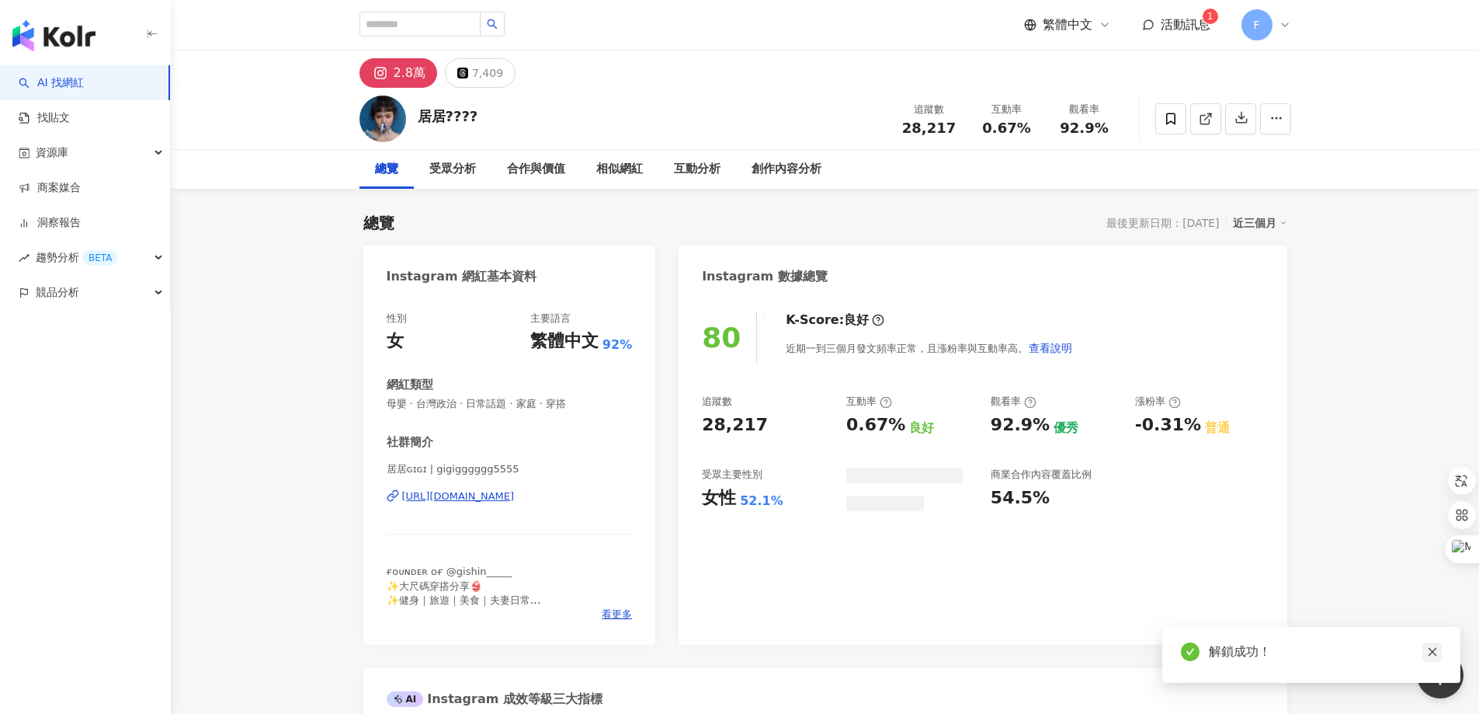
click at [1429, 657] on icon "close" at bounding box center [1432, 651] width 11 height 11
click at [492, 498] on div "https://www.instagram.com/gigigggggg5555/" at bounding box center [458, 496] width 113 height 14
click at [1285, 22] on icon at bounding box center [1285, 25] width 12 height 12
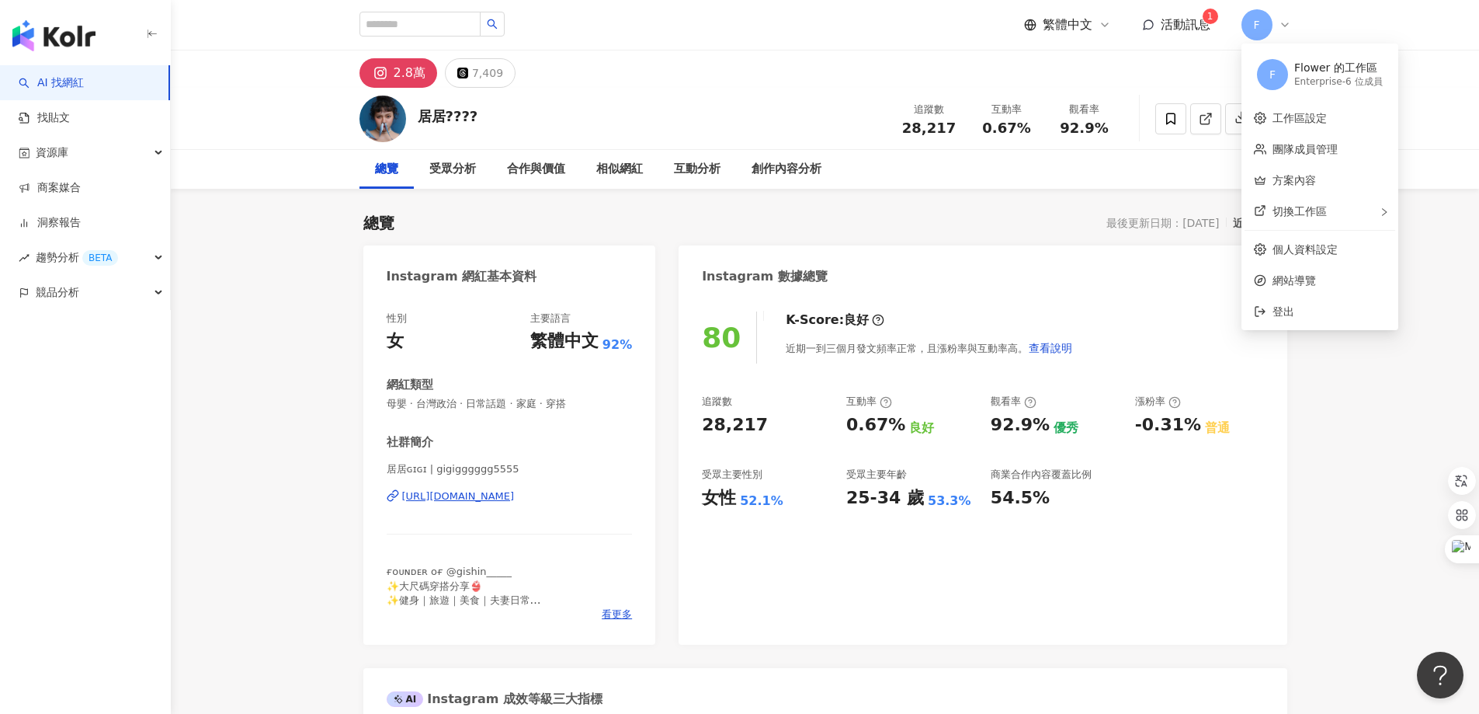
click at [1324, 75] on div "Enterprise - 6 位成員" at bounding box center [1339, 81] width 89 height 13
click at [1276, 77] on span "F" at bounding box center [1272, 74] width 31 height 31
click at [1264, 74] on span "F" at bounding box center [1272, 74] width 31 height 31
click at [1333, 73] on div "Flower 的工作區" at bounding box center [1339, 69] width 89 height 16
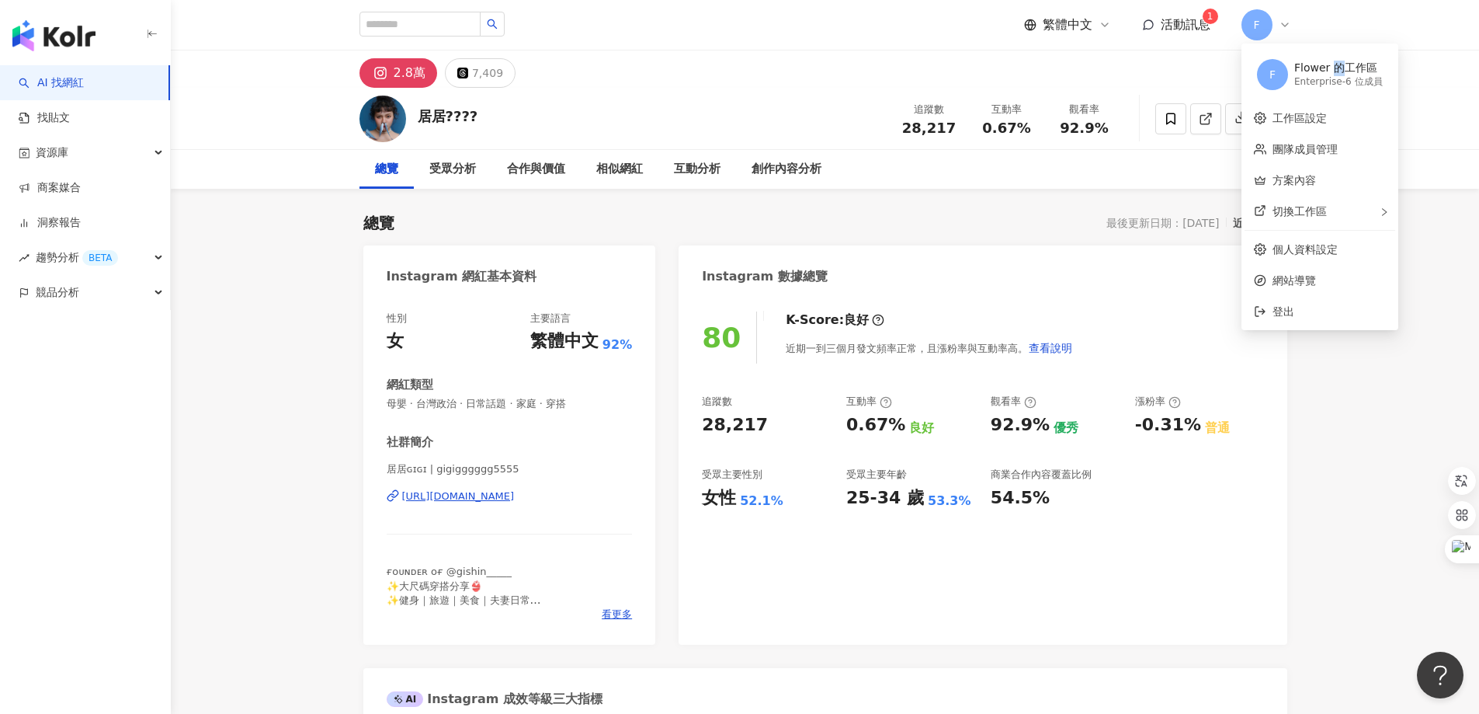
click at [1333, 73] on div "Flower 的工作區" at bounding box center [1339, 69] width 89 height 16
click at [1268, 19] on span "F" at bounding box center [1257, 24] width 31 height 31
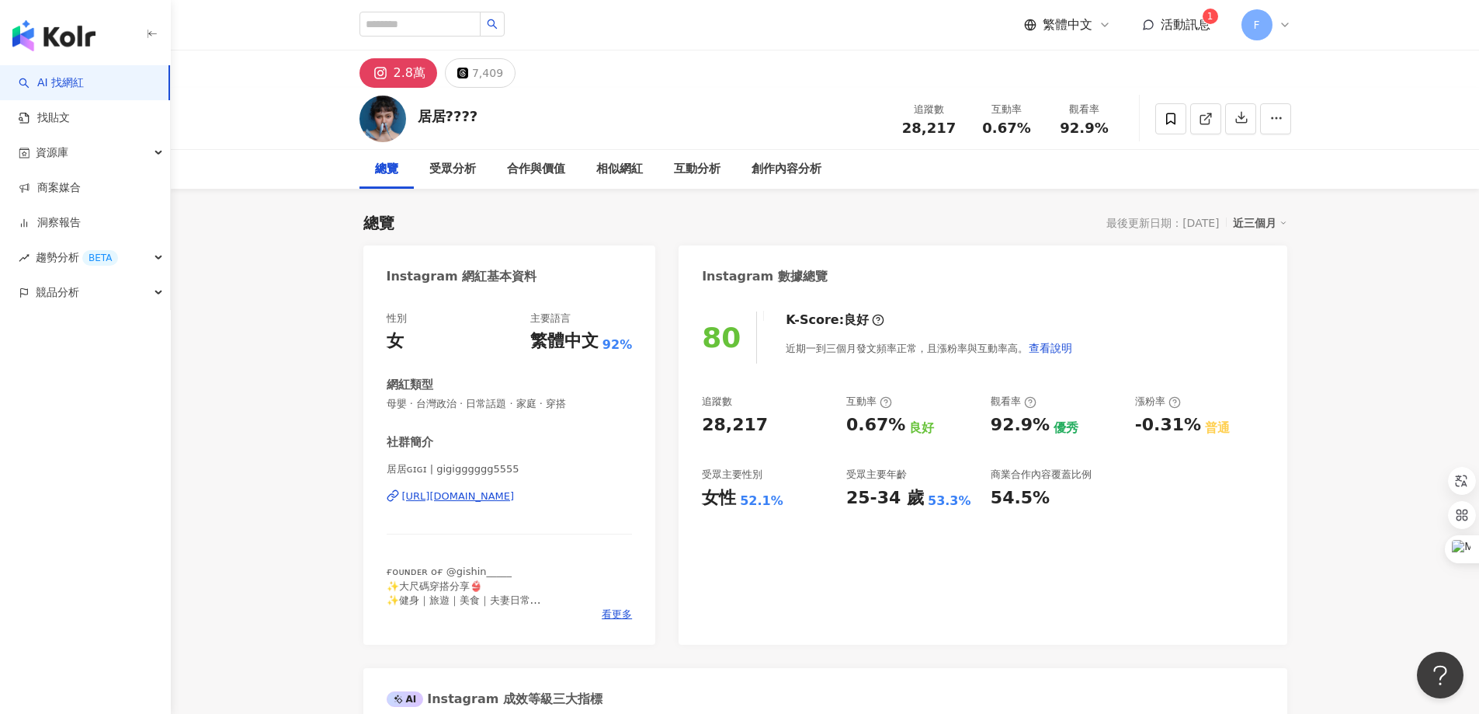
click at [1264, 26] on span "F" at bounding box center [1257, 24] width 31 height 31
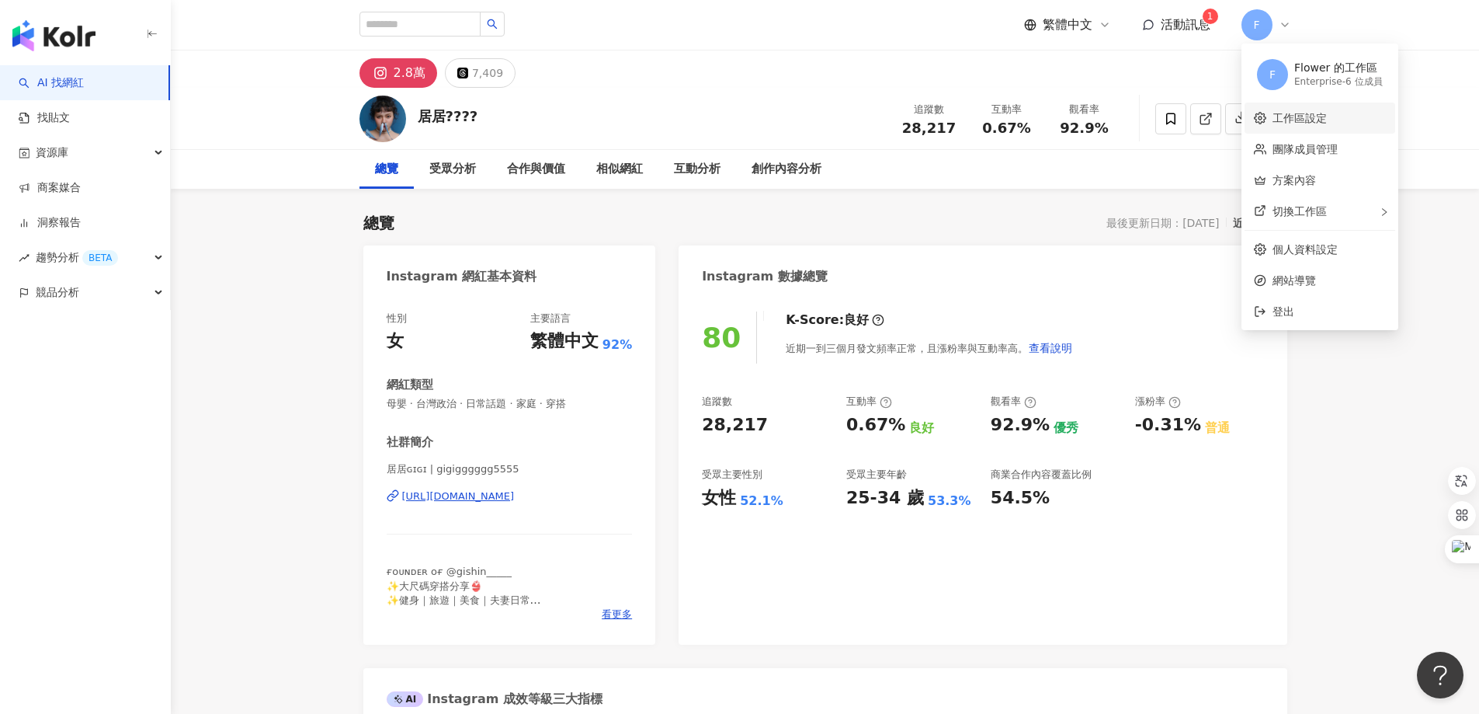
click at [1304, 124] on link "工作區設定" at bounding box center [1300, 118] width 54 height 12
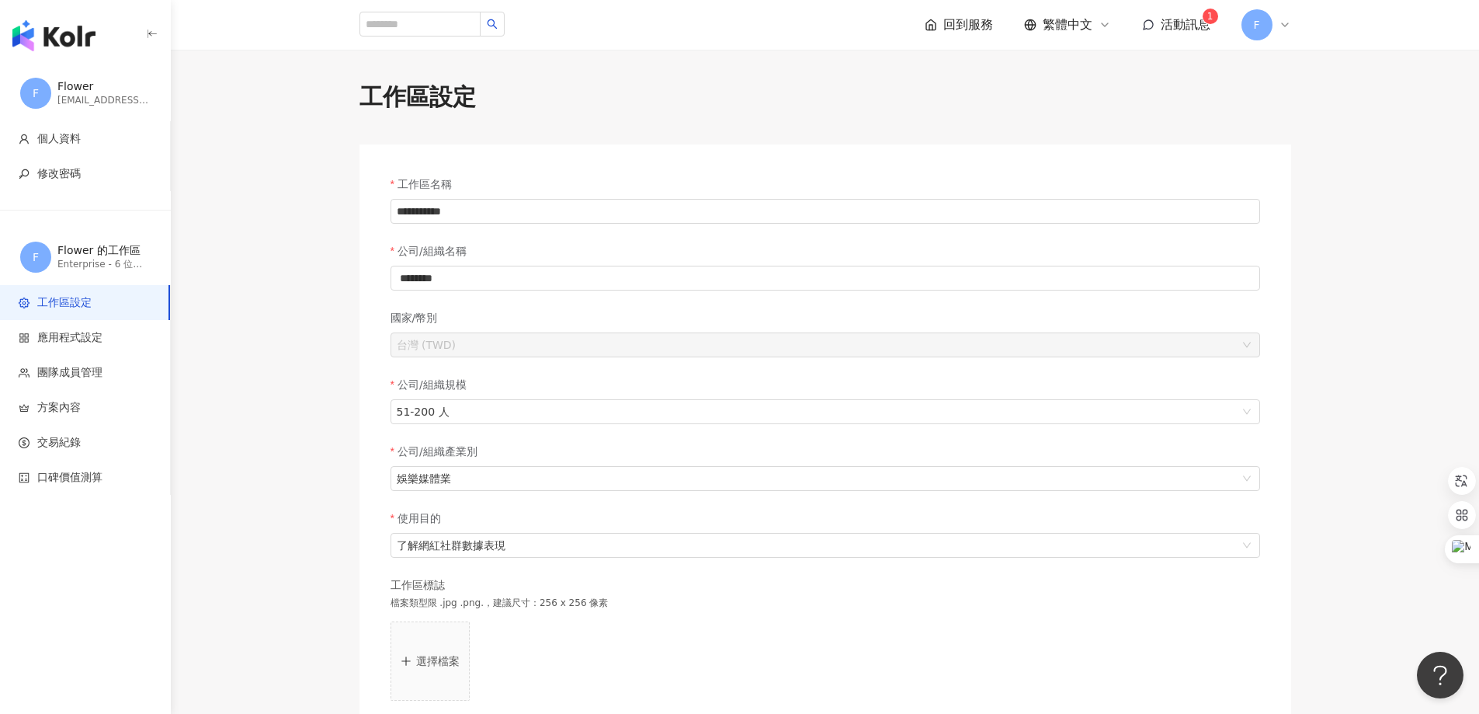
click at [1260, 32] on span "F" at bounding box center [1257, 24] width 31 height 31
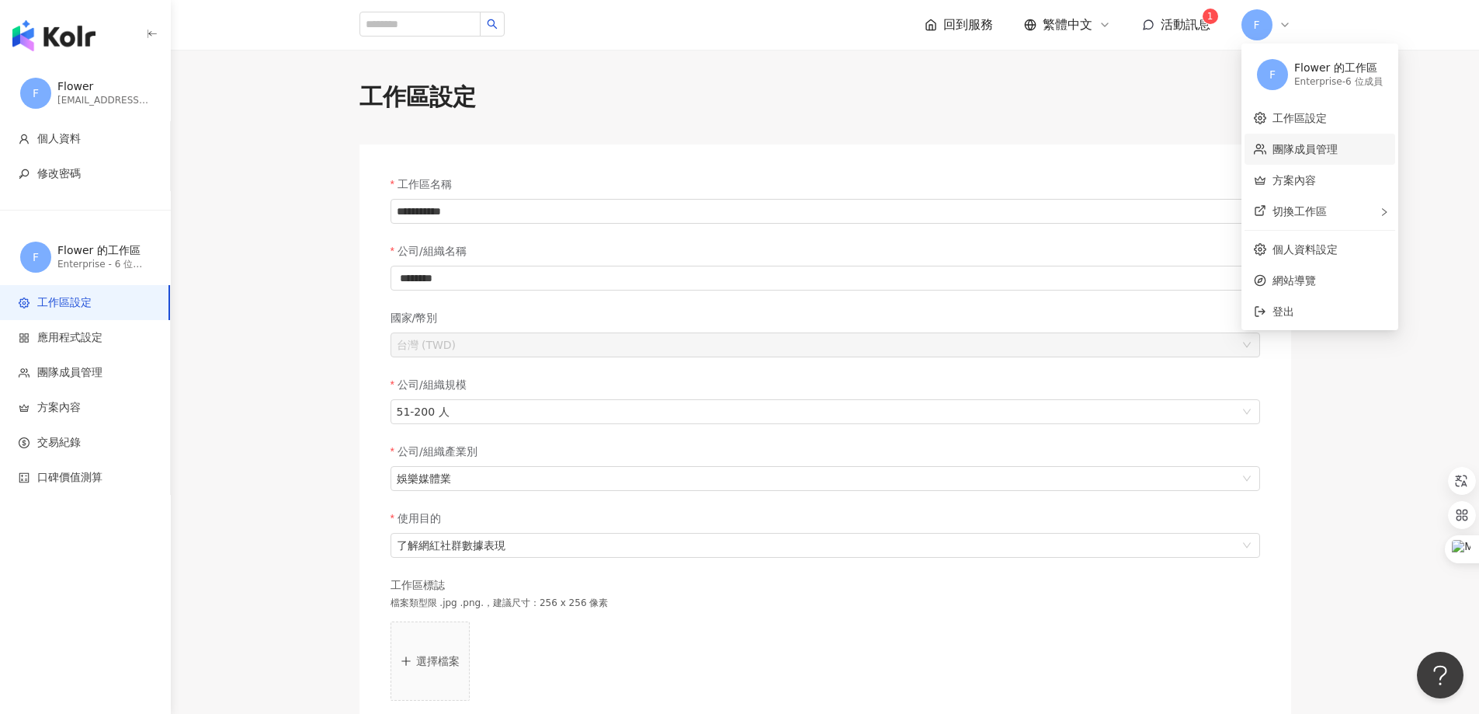
click at [1290, 143] on link "團隊成員管理" at bounding box center [1305, 149] width 65 height 12
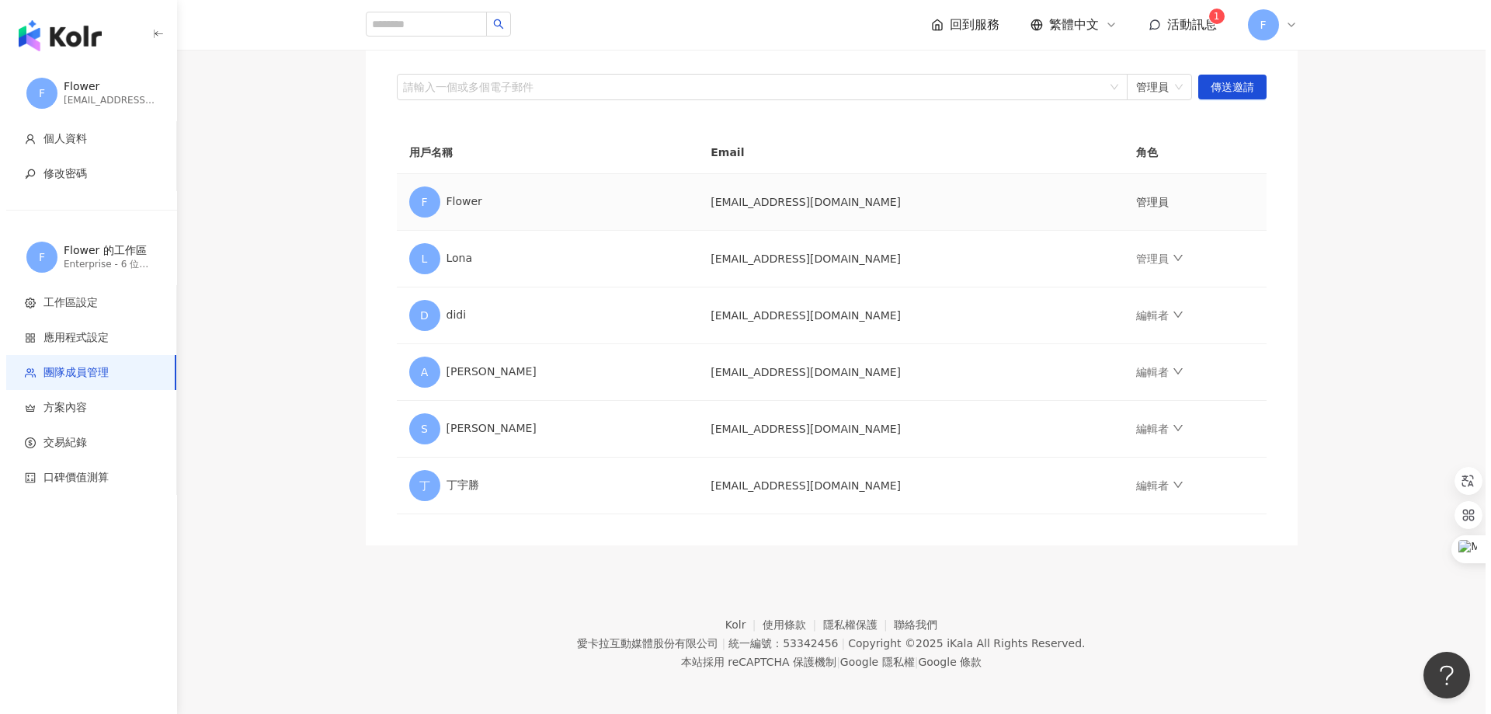
scroll to position [191, 0]
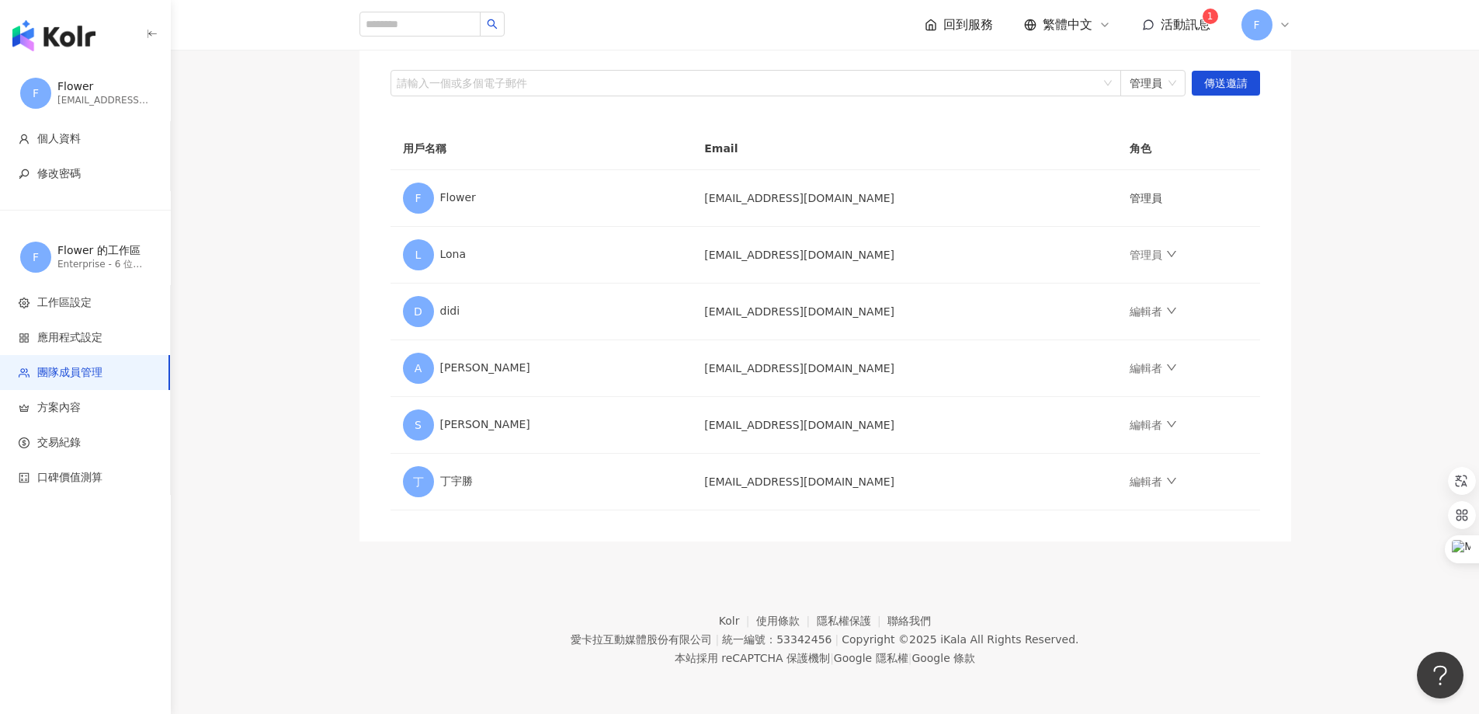
drag, startPoint x: 310, startPoint y: 383, endPoint x: 450, endPoint y: 351, distance: 143.4
click at [310, 383] on main "團隊成員管理 邀請團隊成員加入 團隊成員人數上限：10 ｜ 剩餘額度：4 想獲得更多額度？聯絡我們 請輸入一個或多個電子郵件 管理員 傳送邀請 用戶名稱 Em…" at bounding box center [825, 216] width 1309 height 652
click at [1135, 308] on td "編輯者" at bounding box center [1189, 311] width 142 height 57
click at [1166, 315] on icon "down" at bounding box center [1171, 310] width 11 height 11
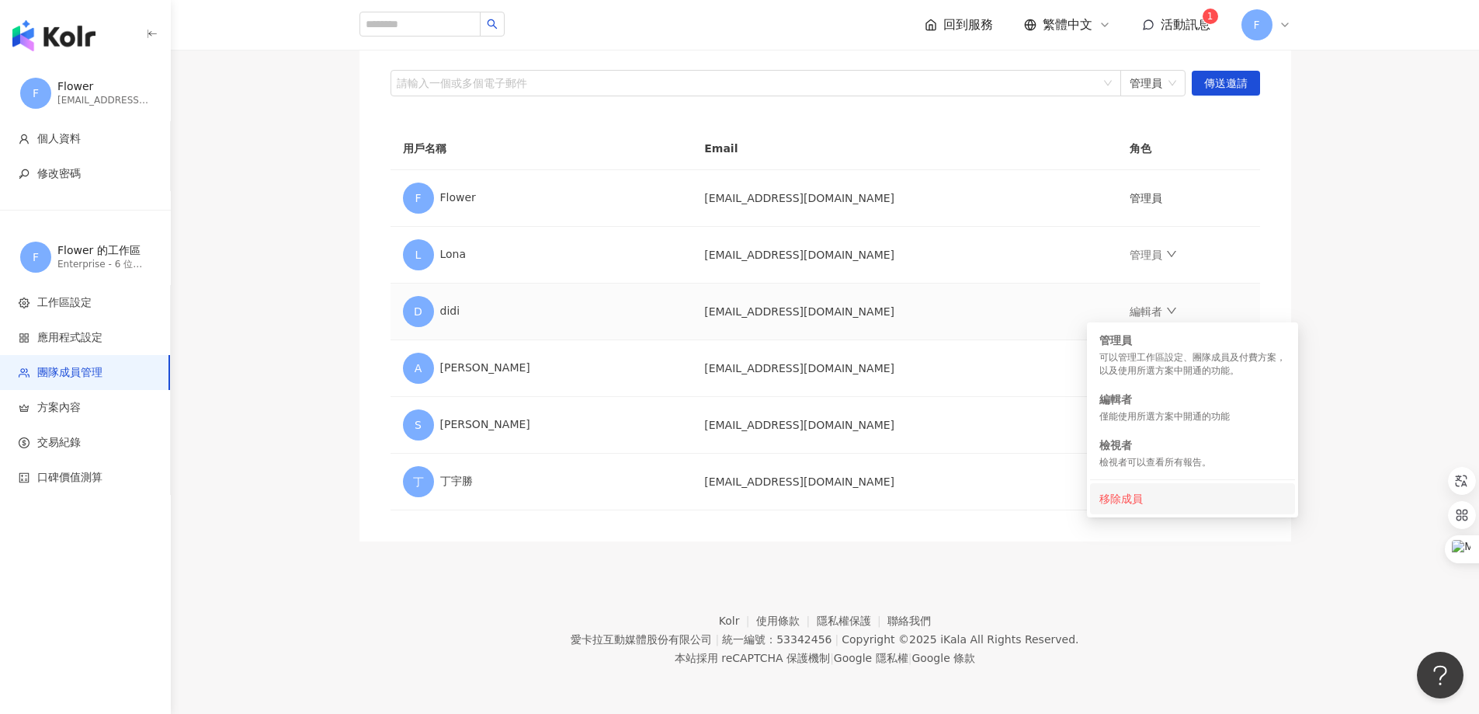
click at [1114, 495] on div "移除成員" at bounding box center [1193, 498] width 186 height 17
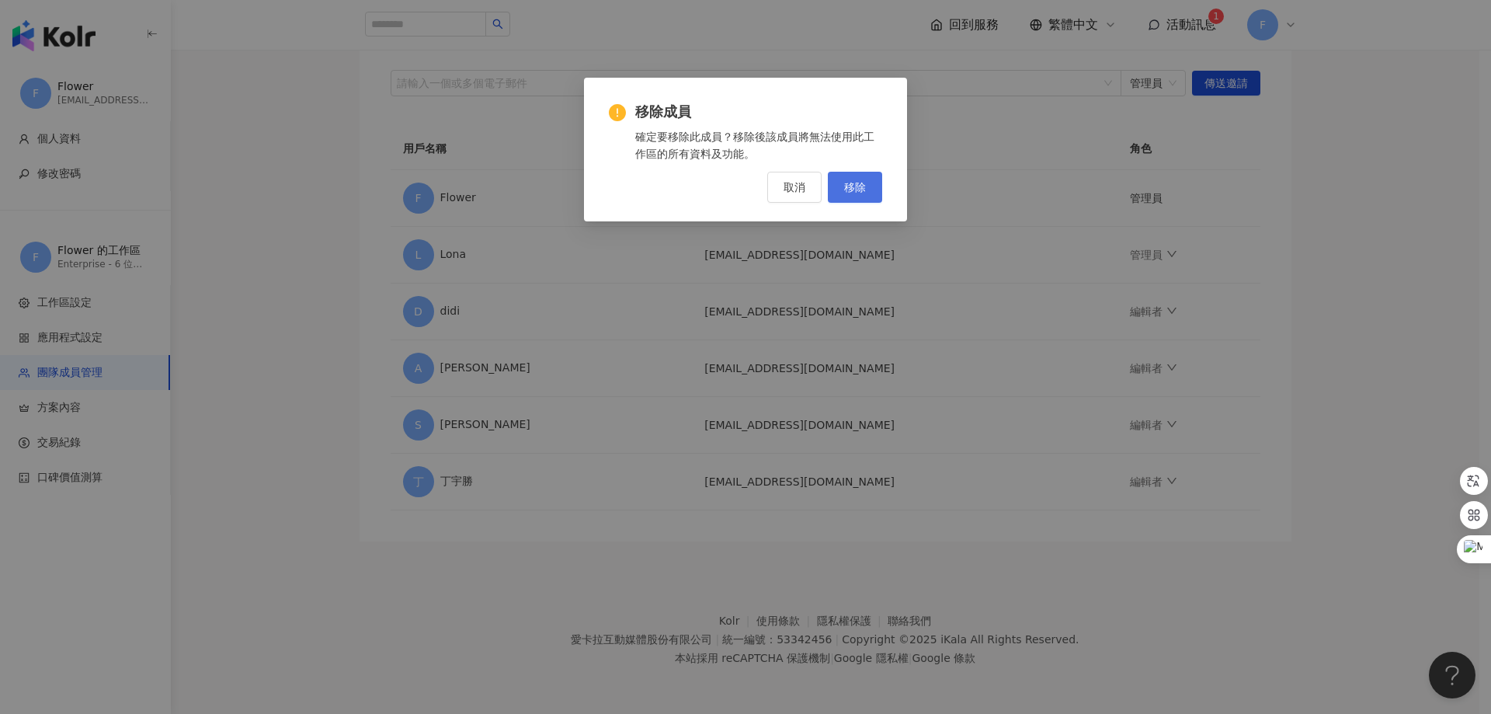
click at [861, 186] on span "移除" at bounding box center [855, 187] width 22 height 12
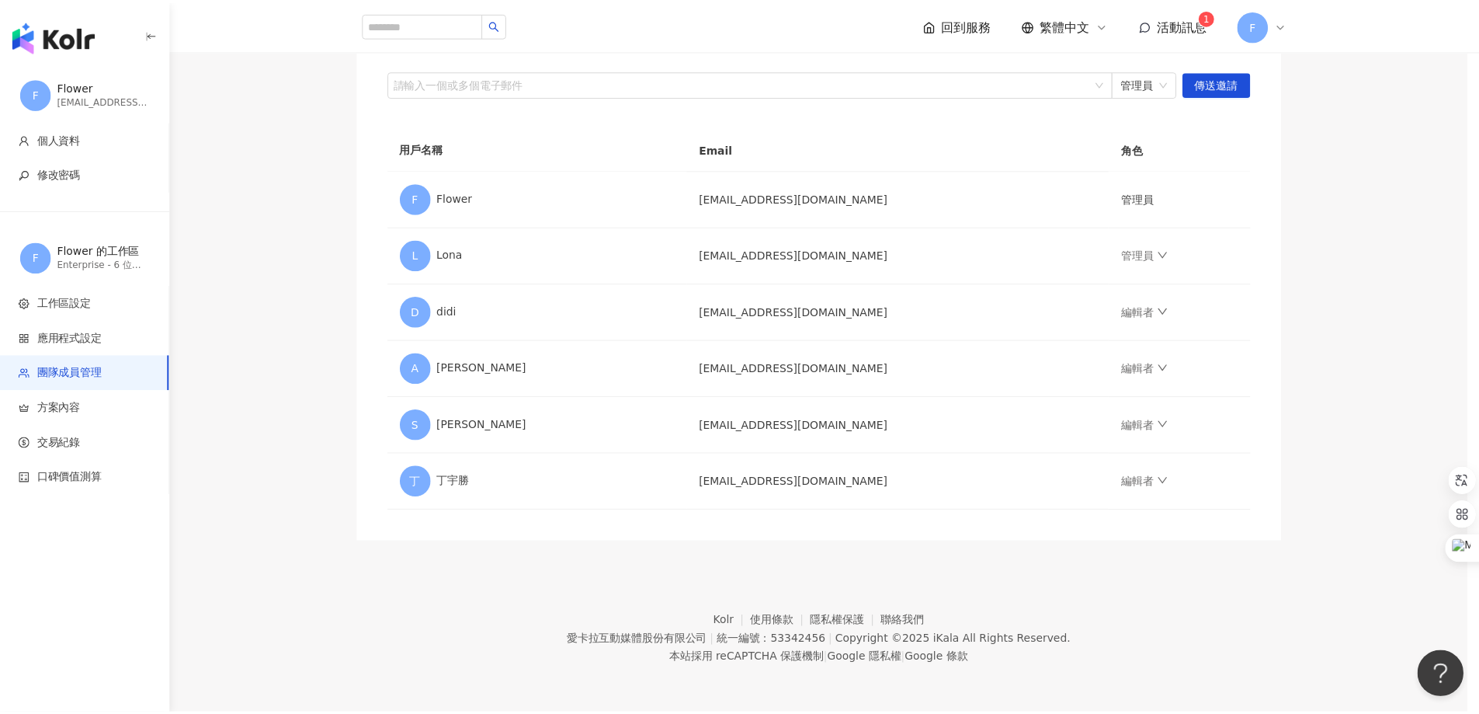
scroll to position [134, 0]
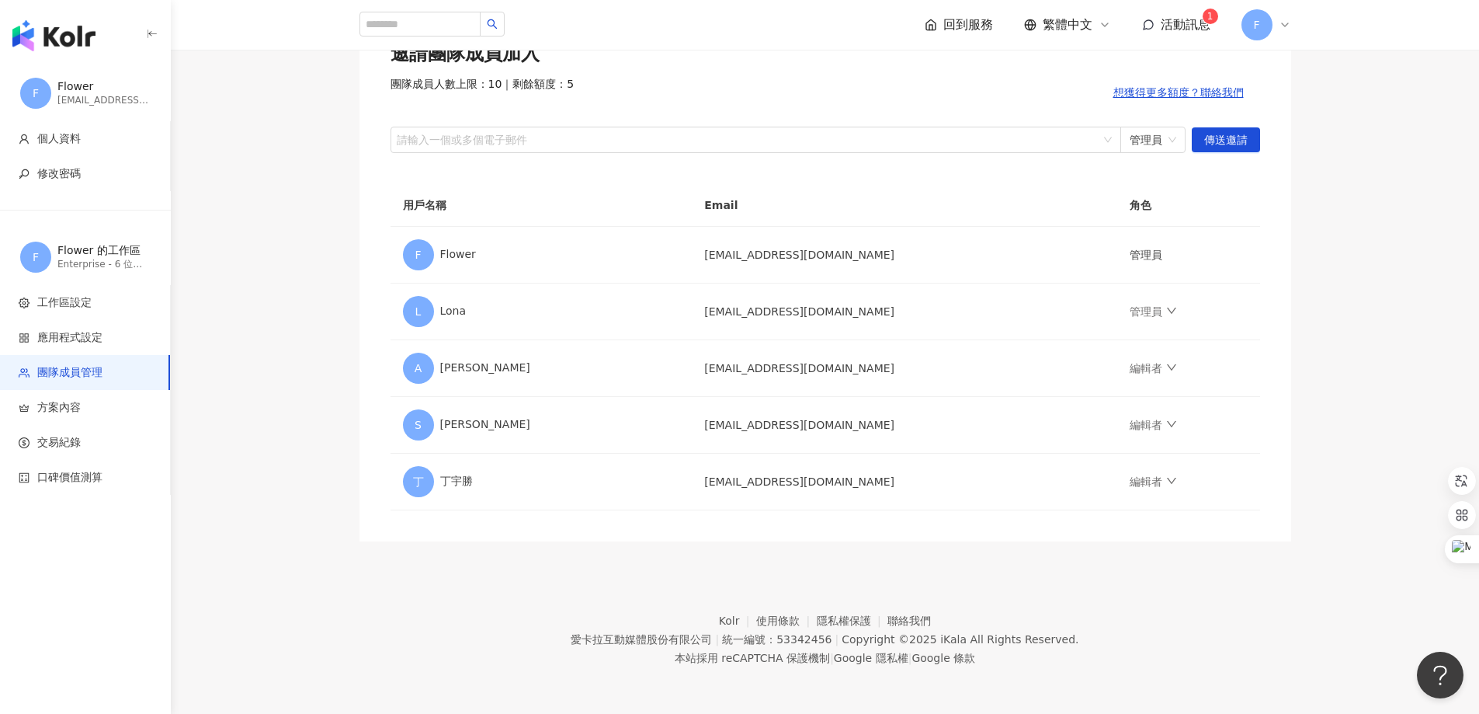
click at [395, 603] on footer "Kolr 使用條款 隱私權保護 聯絡我們 愛卡拉互動媒體股份有限公司 | 統一編號：53342456 | Copyright © 2025 iKala All…" at bounding box center [825, 627] width 1309 height 172
click at [781, 141] on div at bounding box center [748, 140] width 708 height 12
paste input "**********"
click at [1156, 138] on span "管理員" at bounding box center [1153, 139] width 47 height 25
type input "**********"
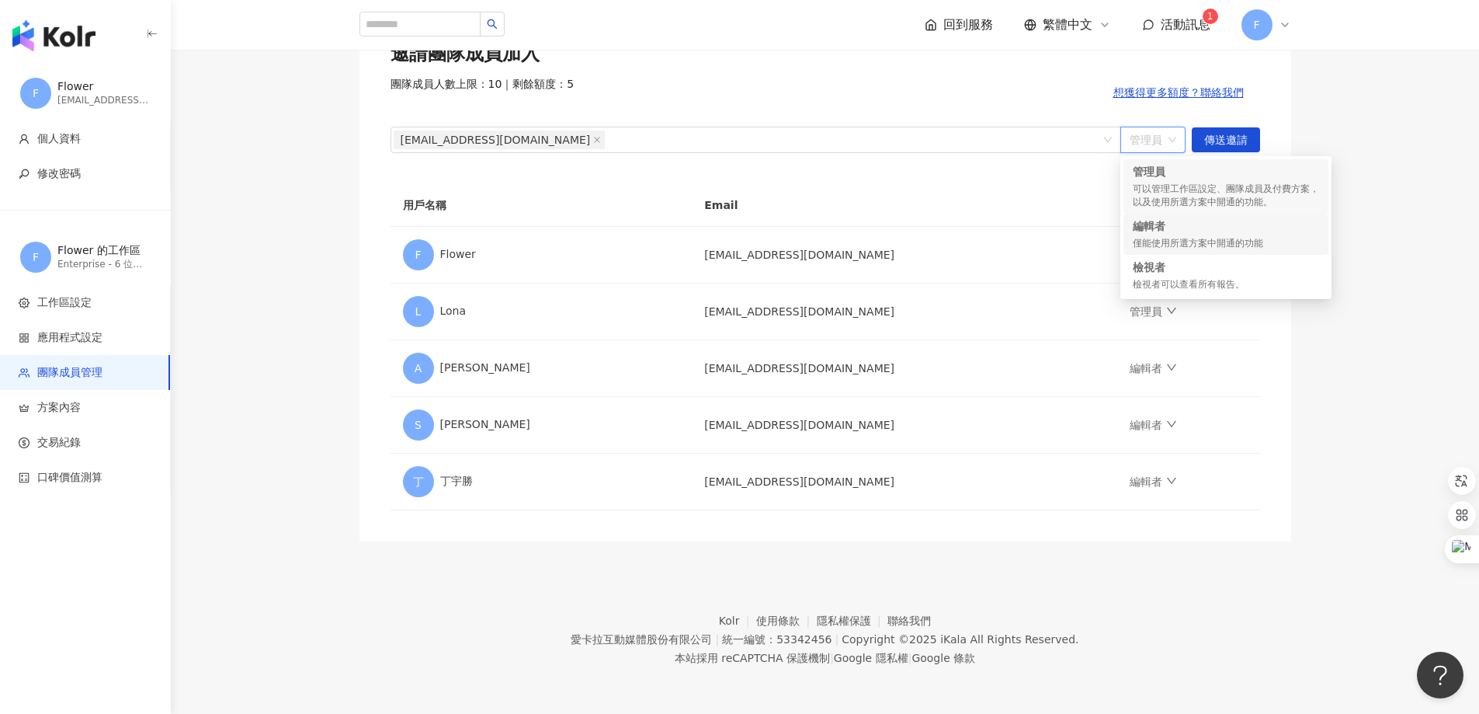
click at [1208, 230] on div "編輯者" at bounding box center [1226, 226] width 186 height 16
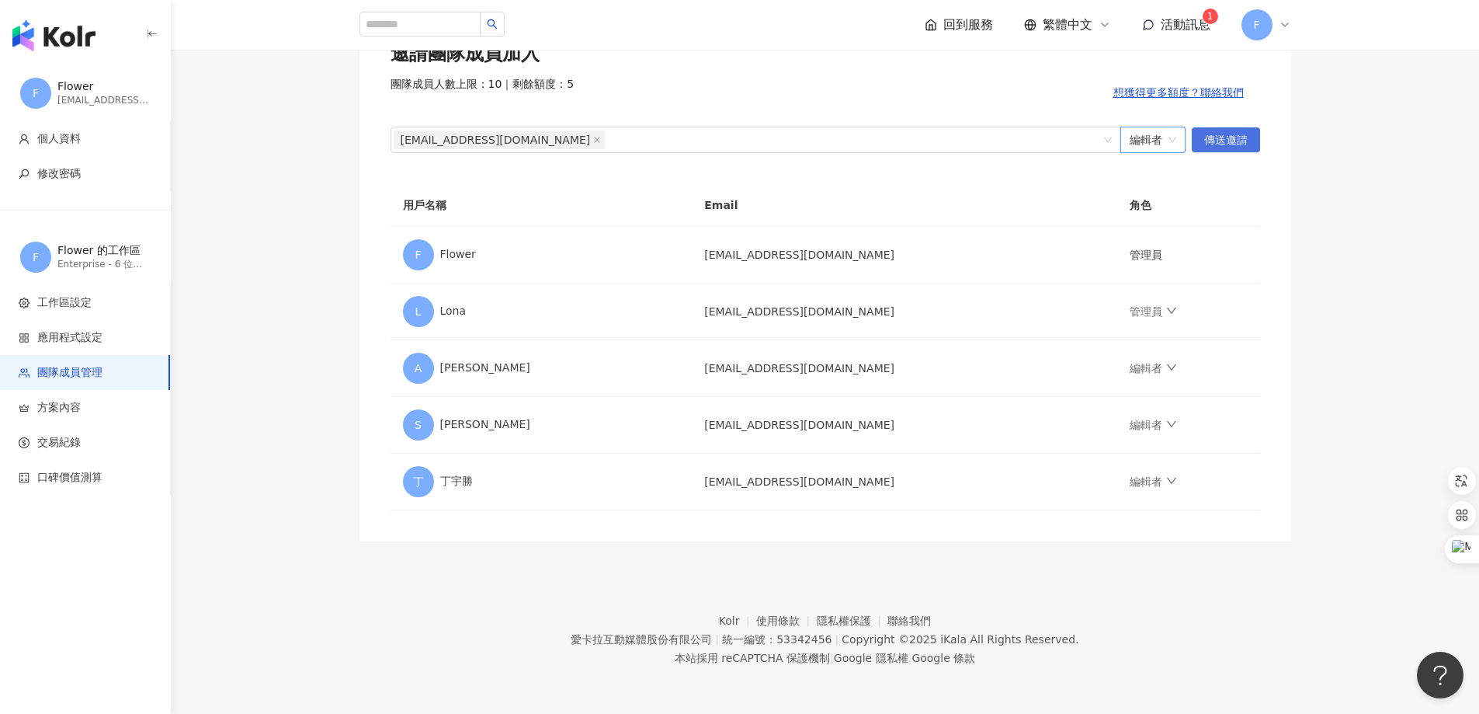
click at [1232, 143] on span "傳送邀請" at bounding box center [1226, 140] width 43 height 25
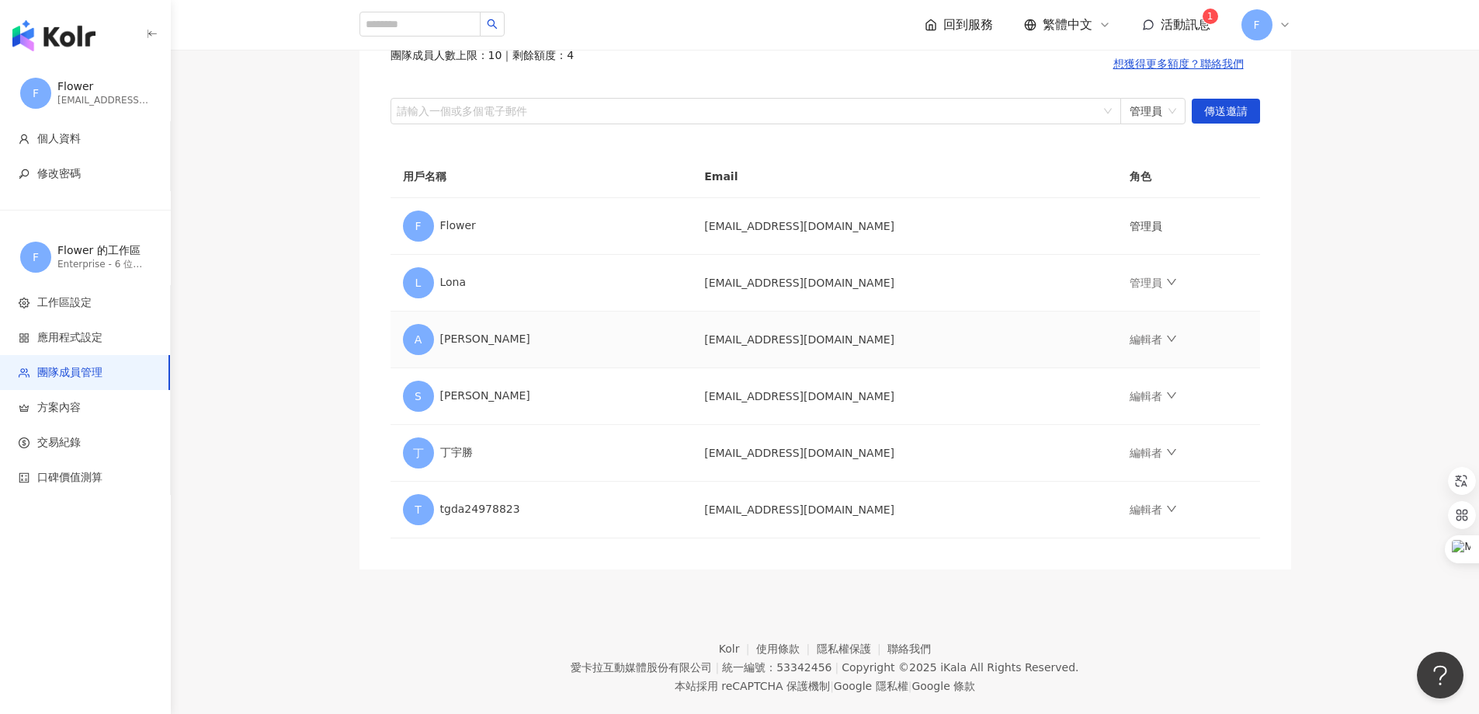
scroll to position [191, 0]
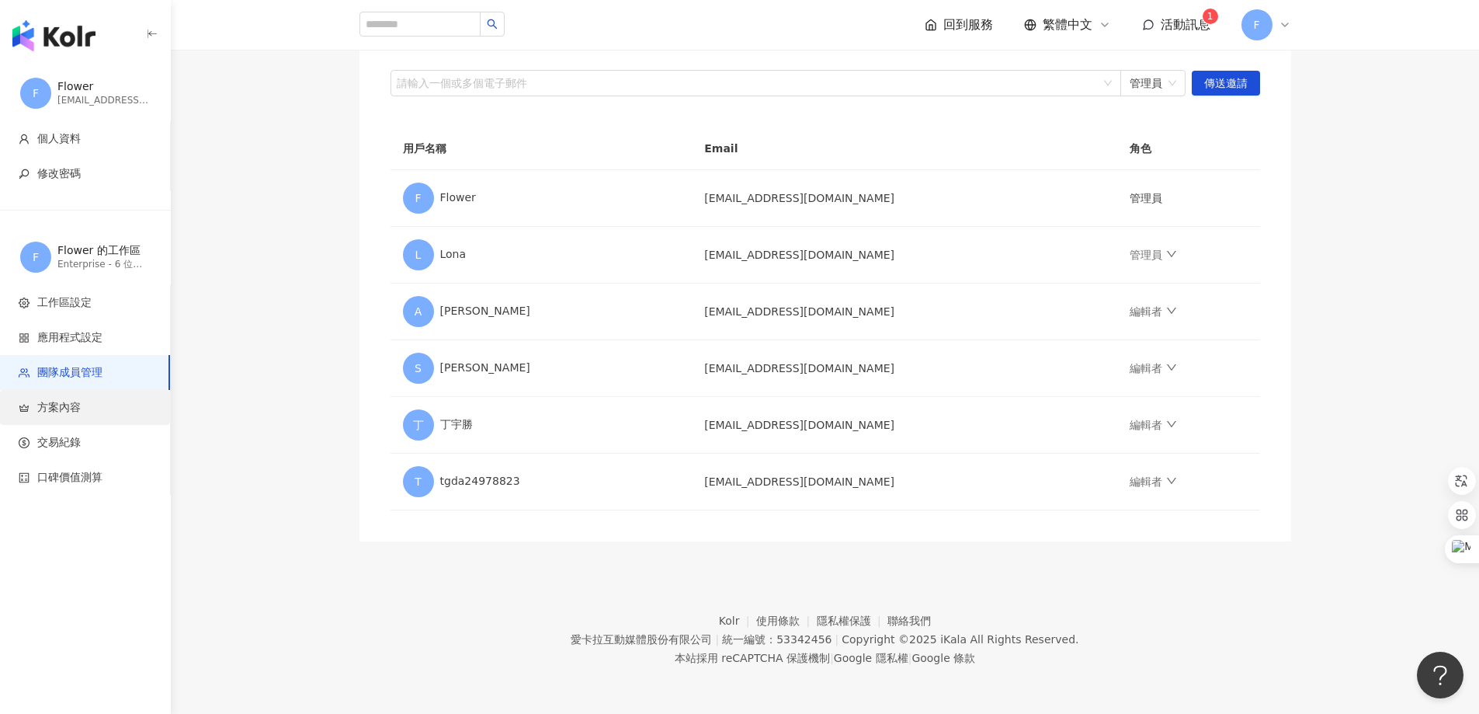
click at [85, 410] on span "方案內容" at bounding box center [88, 408] width 139 height 16
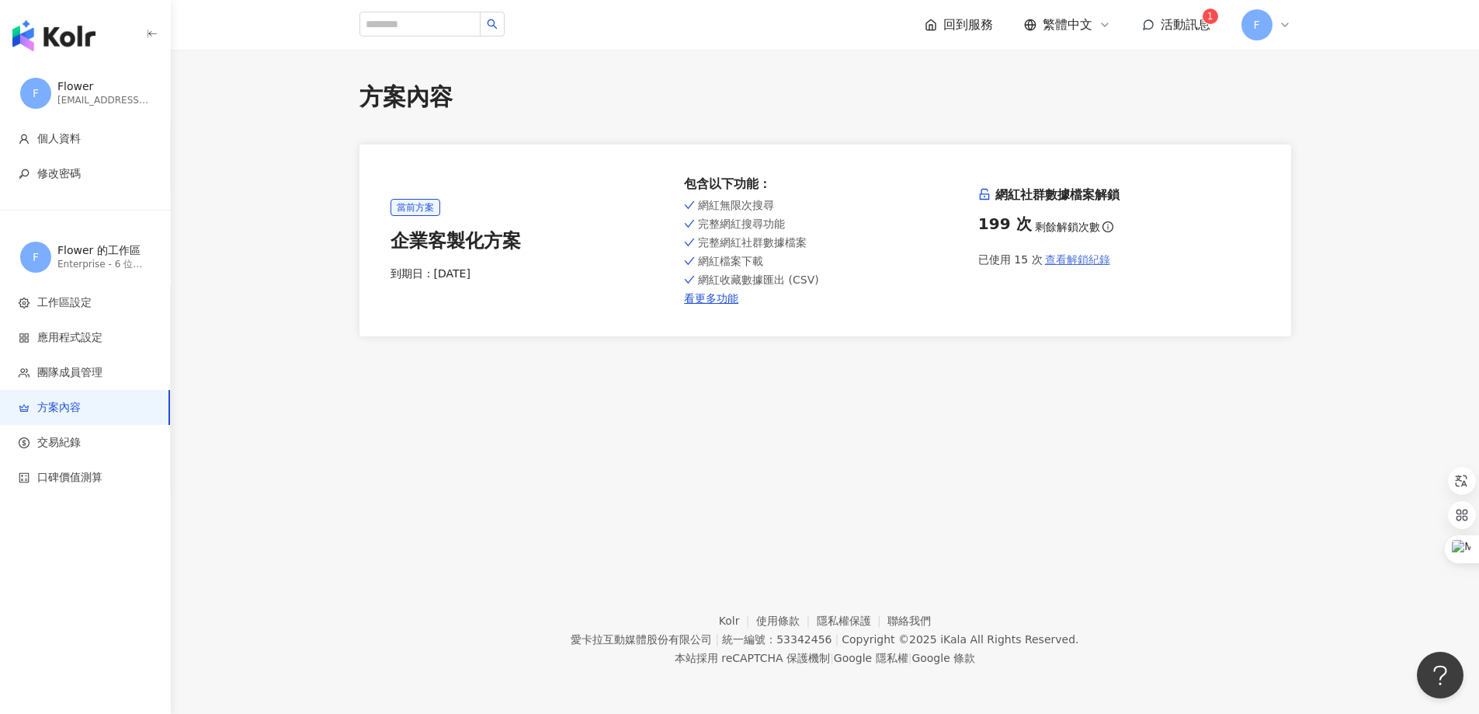
click at [1092, 264] on span "查看解鎖紀錄" at bounding box center [1077, 259] width 65 height 12
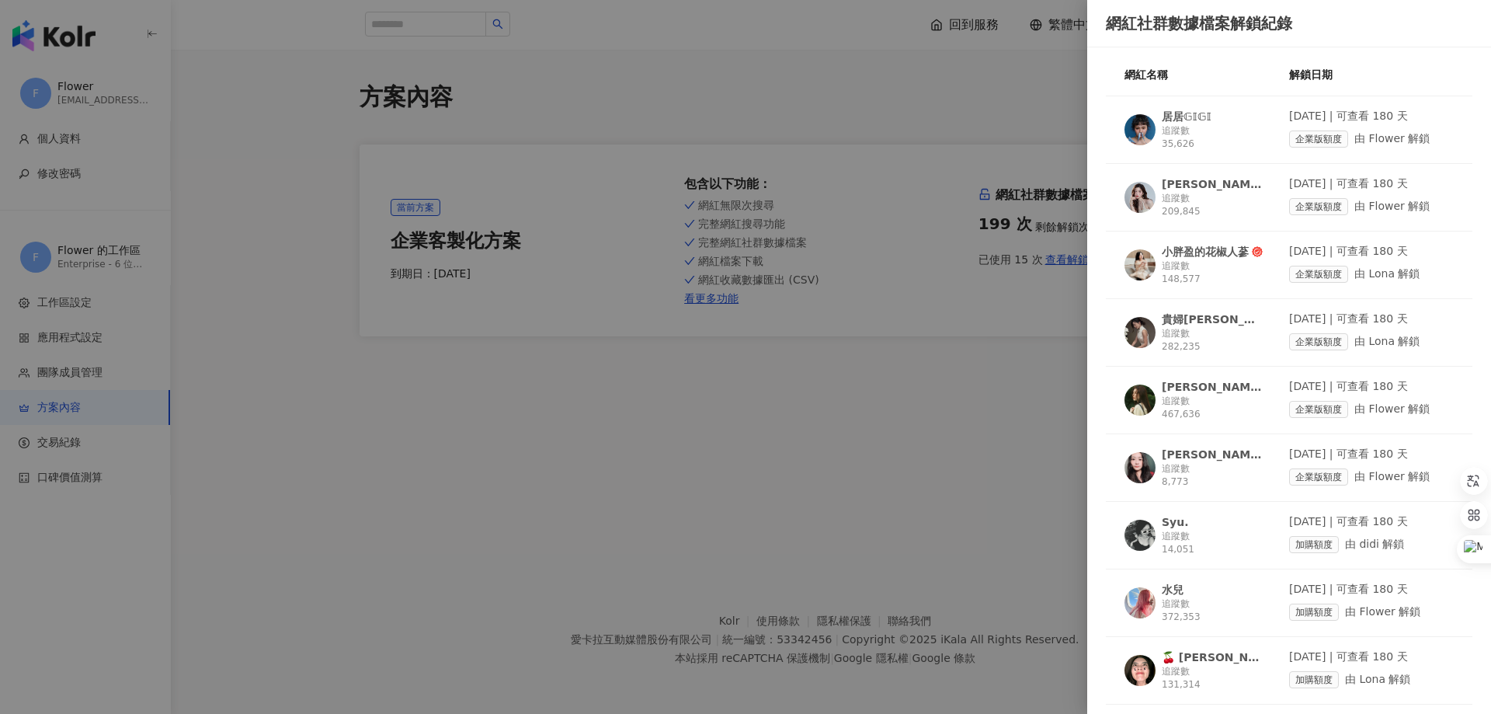
click at [968, 509] on div at bounding box center [745, 357] width 1491 height 714
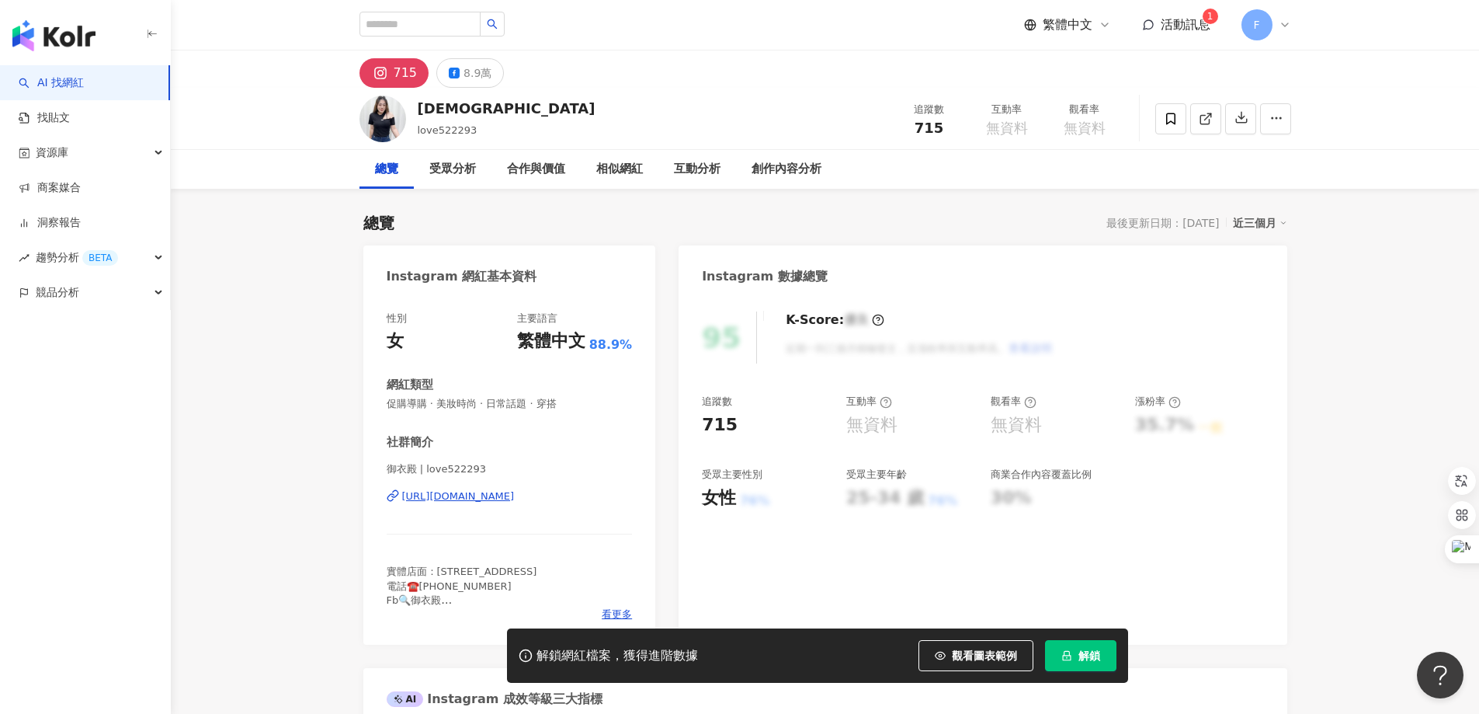
click at [486, 493] on div "https://www.instagram.com/love522293/" at bounding box center [458, 496] width 113 height 14
click at [477, 493] on div "https://www.instagram.com/love522293/" at bounding box center [458, 496] width 113 height 14
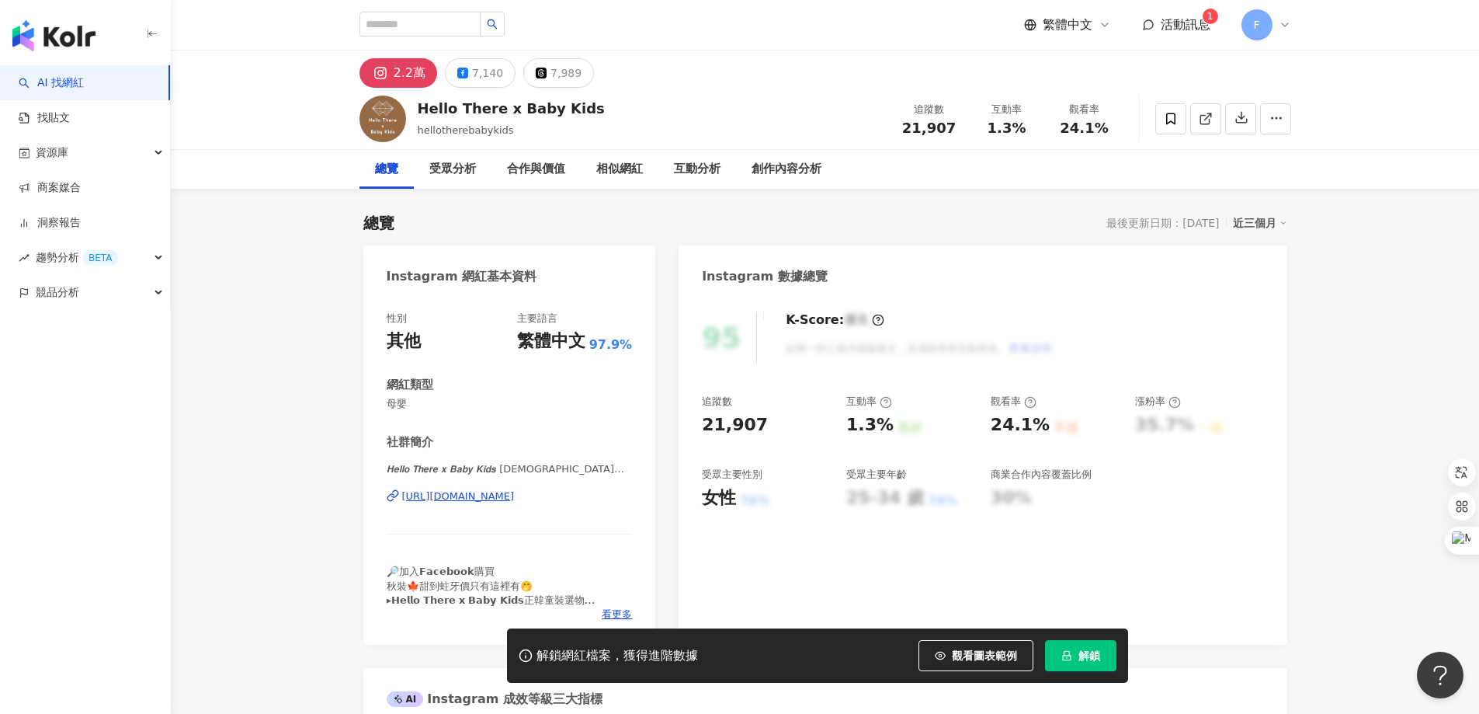
click at [506, 503] on div "[URL][DOMAIN_NAME]" at bounding box center [458, 496] width 113 height 14
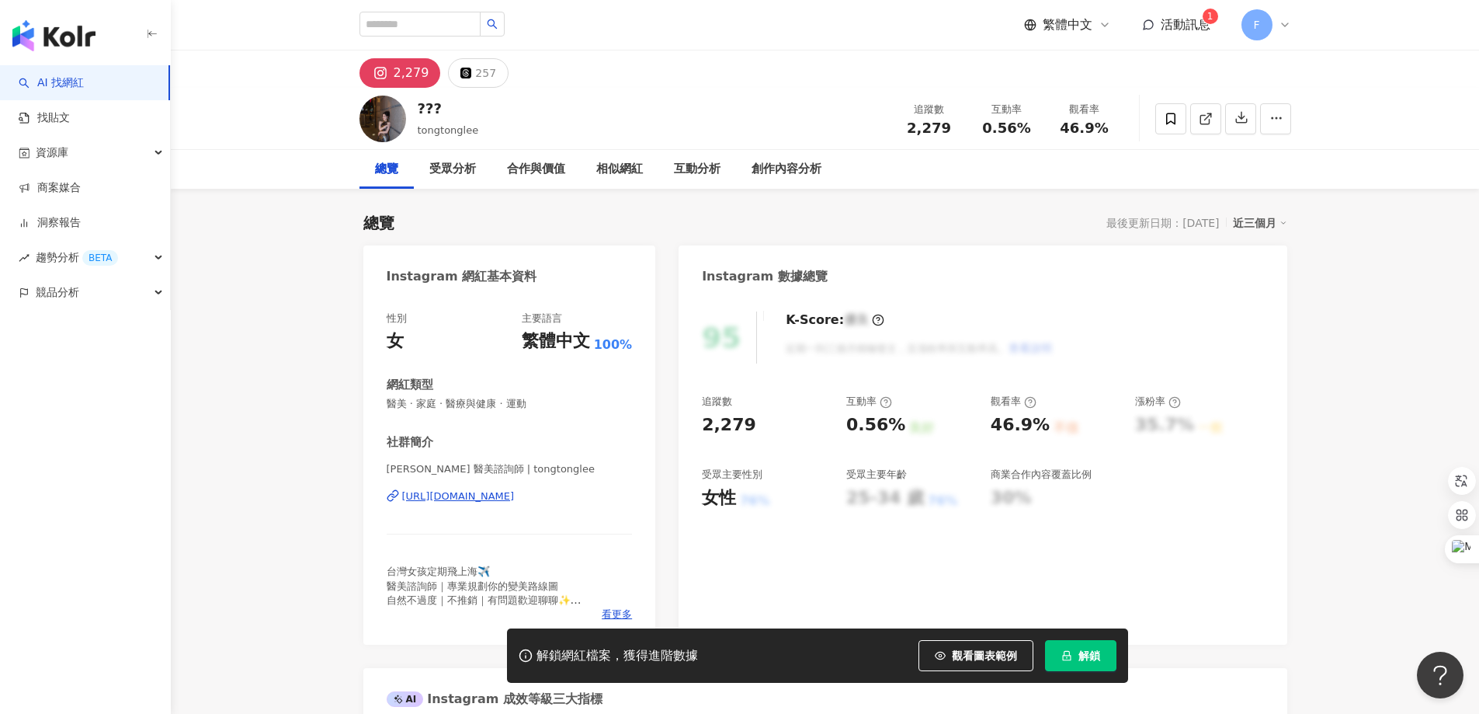
click at [515, 492] on div "[URL][DOMAIN_NAME]" at bounding box center [458, 496] width 113 height 14
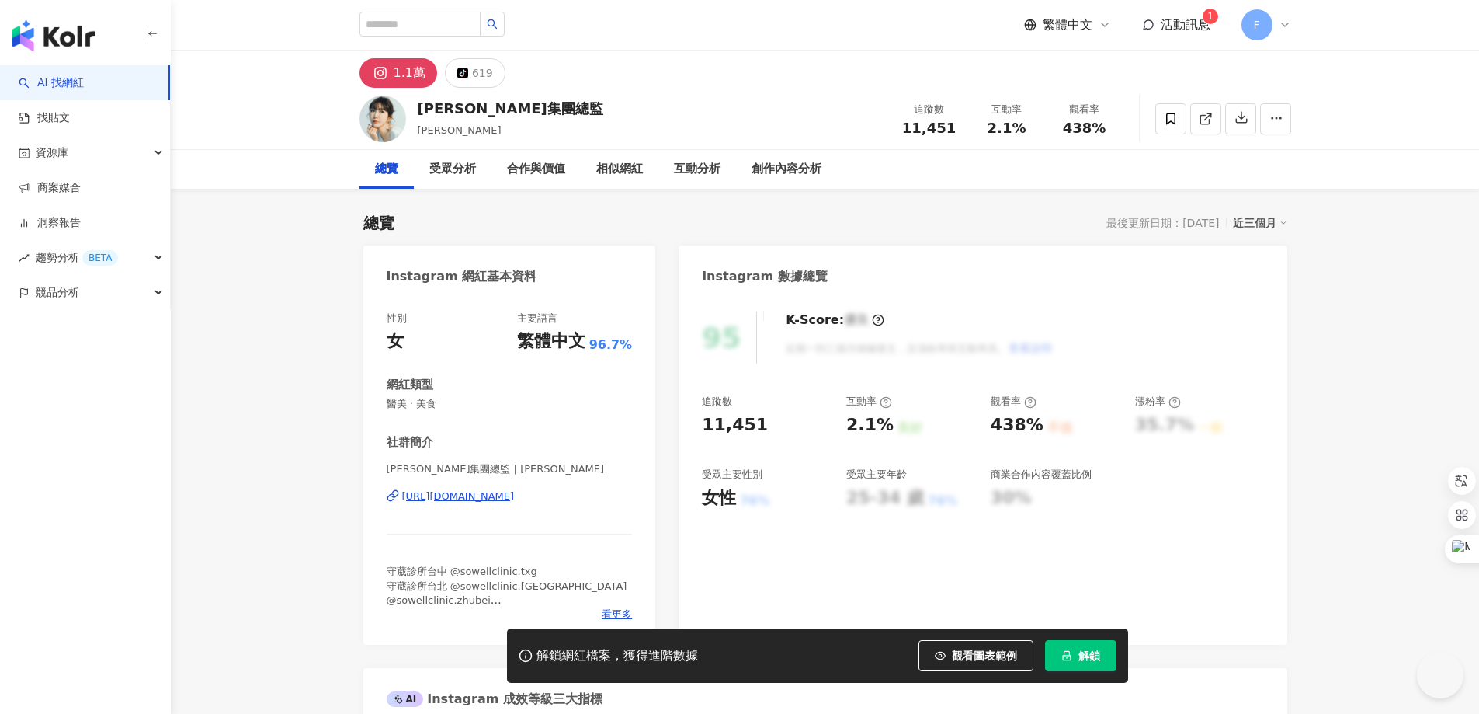
click at [515, 499] on div "[URL][DOMAIN_NAME]" at bounding box center [458, 496] width 113 height 14
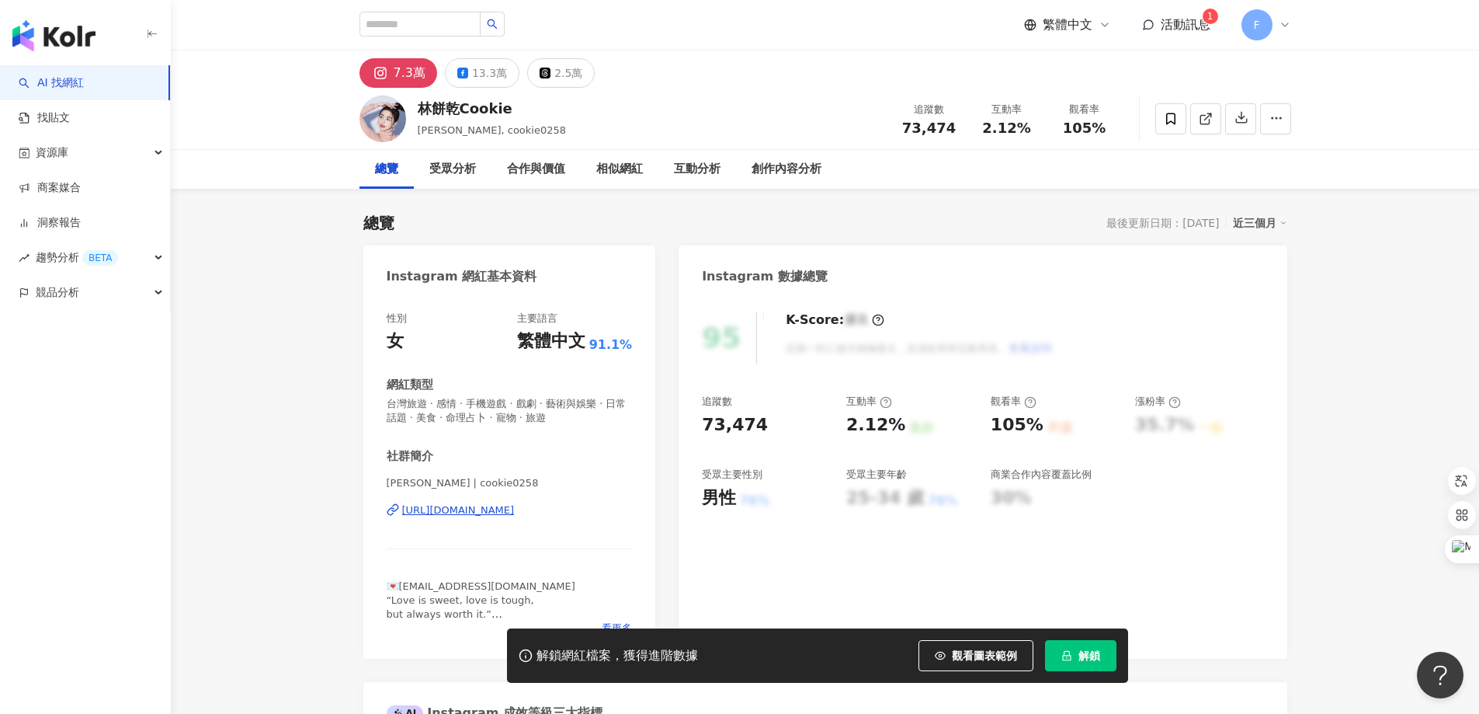
click at [515, 509] on div "[URL][DOMAIN_NAME]" at bounding box center [458, 510] width 113 height 14
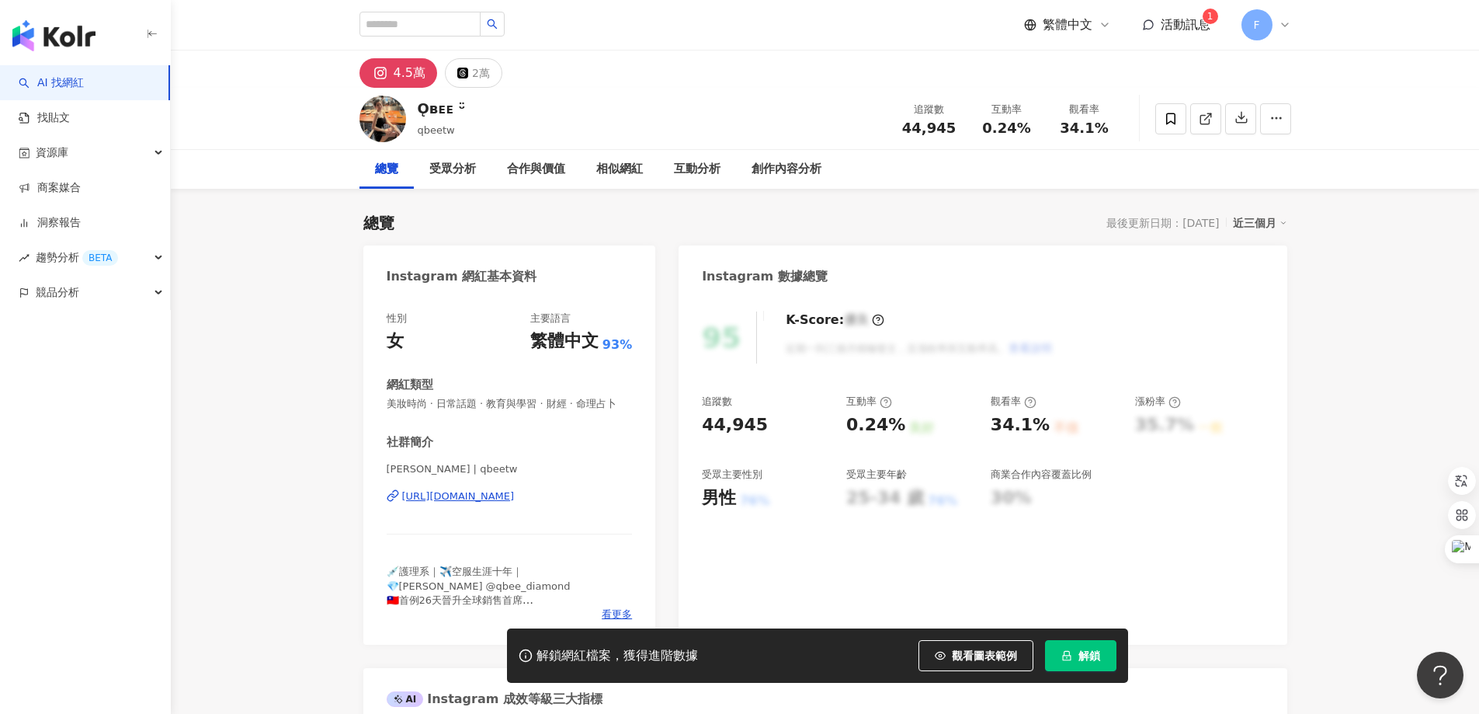
click at [515, 503] on div "[URL][DOMAIN_NAME]" at bounding box center [458, 496] width 113 height 14
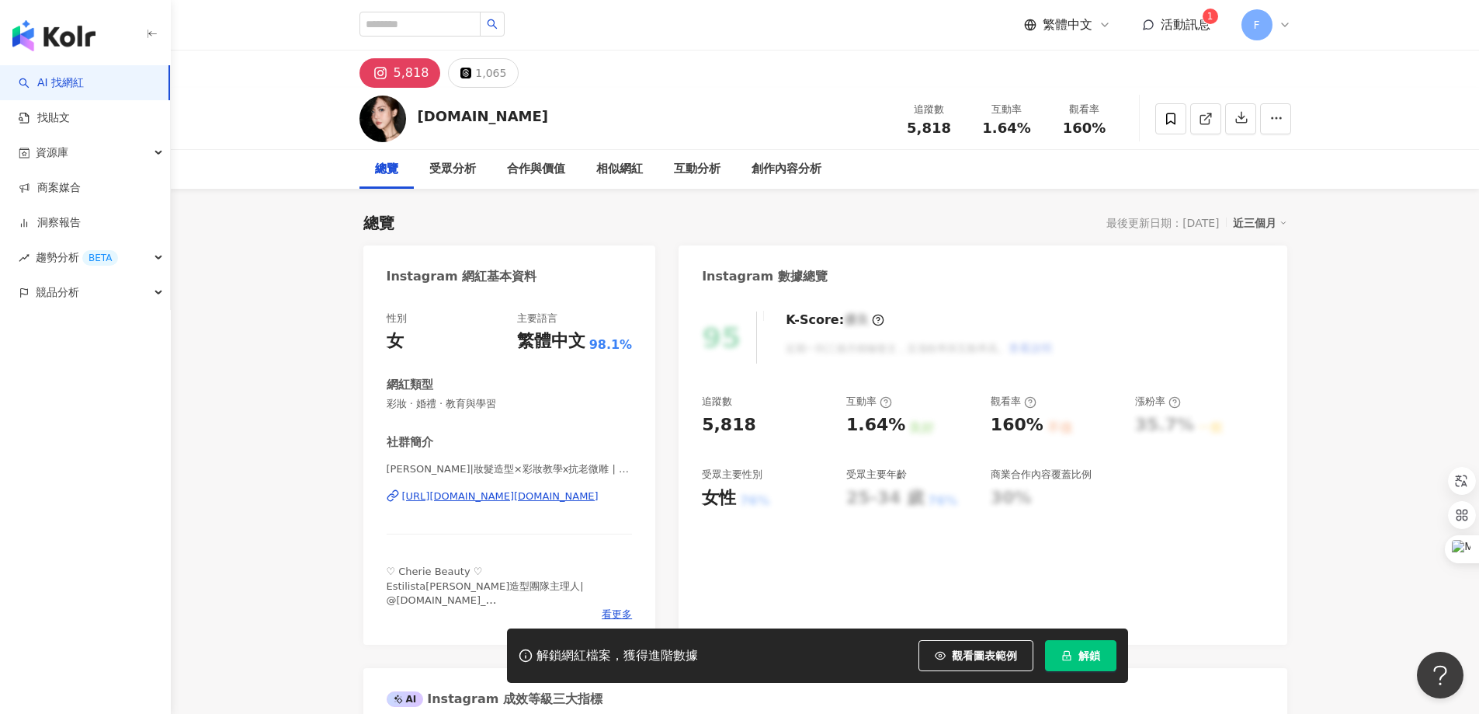
click at [537, 500] on div "[URL][DOMAIN_NAME][DOMAIN_NAME]" at bounding box center [500, 496] width 196 height 14
click at [537, 499] on div "[URL][DOMAIN_NAME][DOMAIN_NAME]" at bounding box center [500, 496] width 196 height 14
